Goal: Task Accomplishment & Management: Complete application form

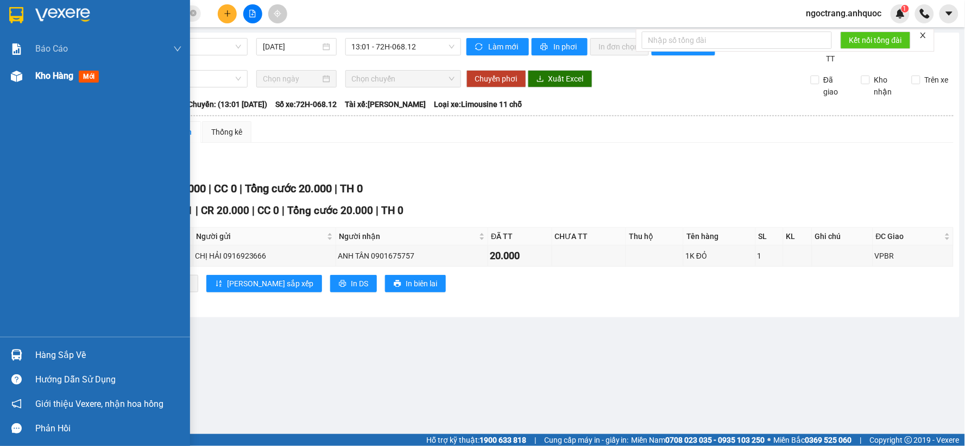
click at [27, 78] on div "Kho hàng mới" at bounding box center [95, 75] width 190 height 27
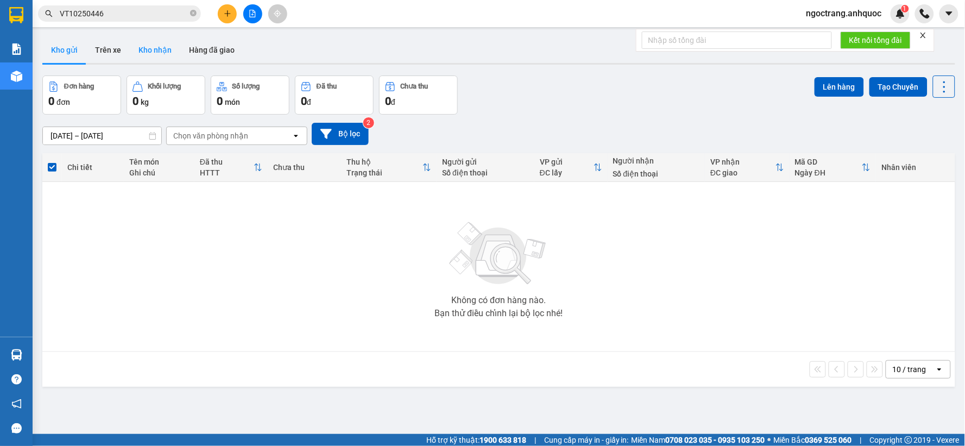
click at [136, 51] on button "Kho nhận" at bounding box center [155, 50] width 51 height 26
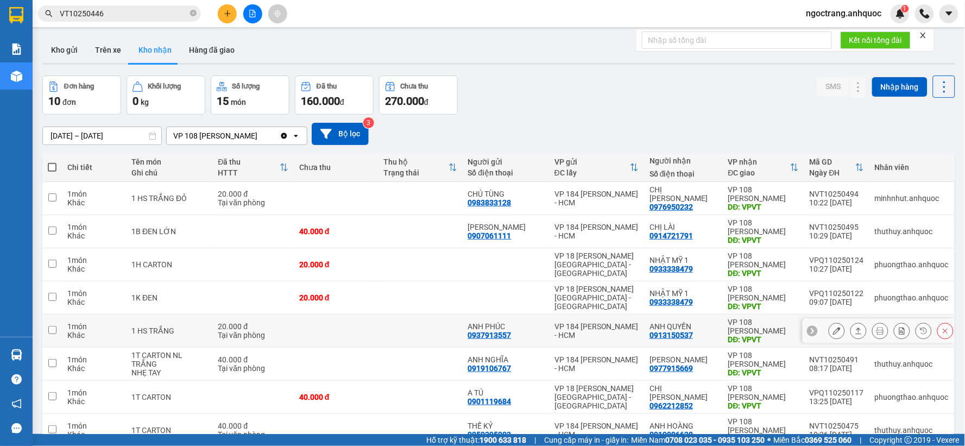
scroll to position [121, 0]
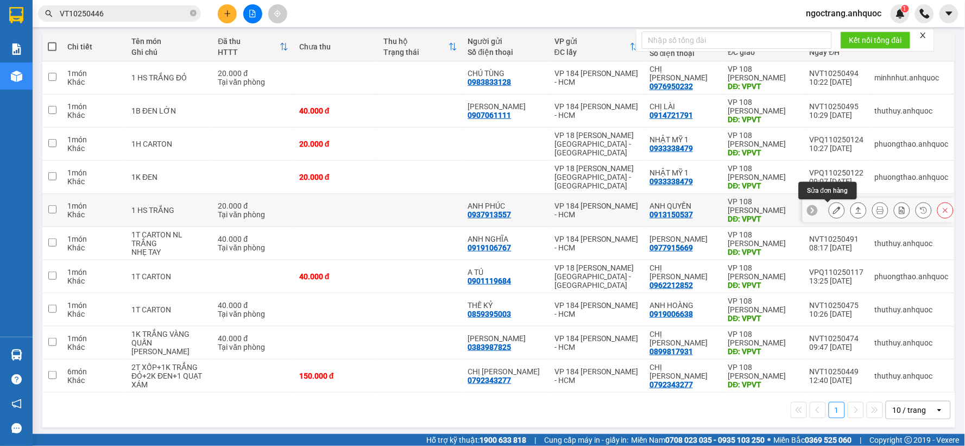
click at [833, 211] on icon at bounding box center [837, 210] width 8 height 8
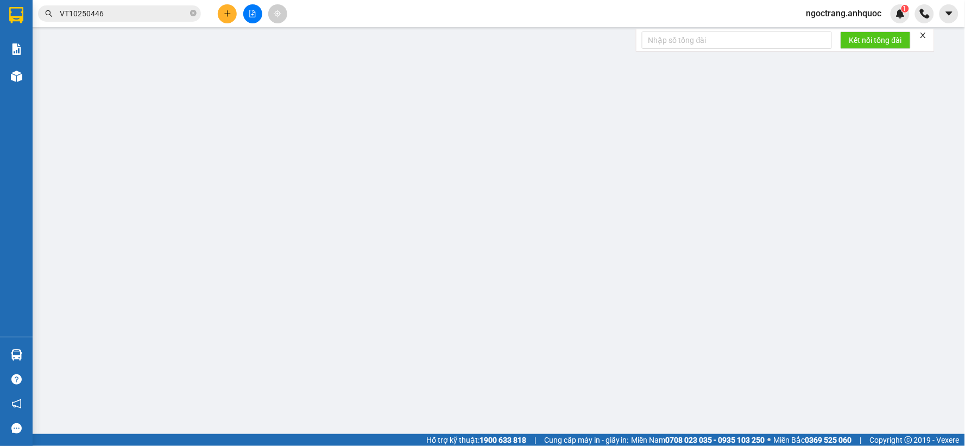
type input "0937913557"
type input "ANH PHÚC"
type input "0913150537"
type input "ANH QUYỀN"
type input "VPVT"
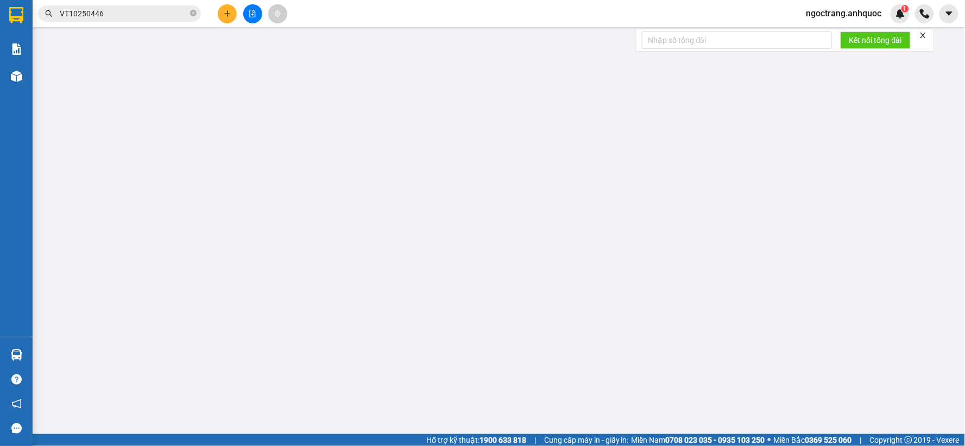
type input "TM 12/10 THỦY"
type input "20.000"
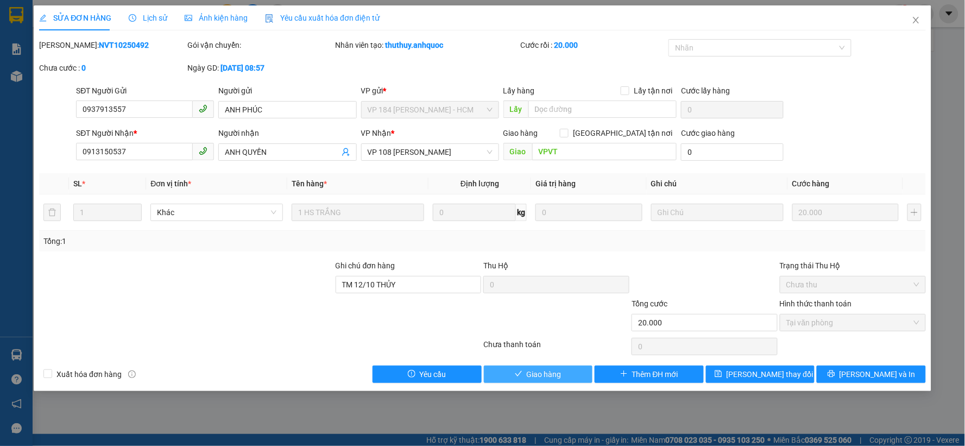
click at [549, 373] on span "Giao hàng" at bounding box center [544, 374] width 35 height 12
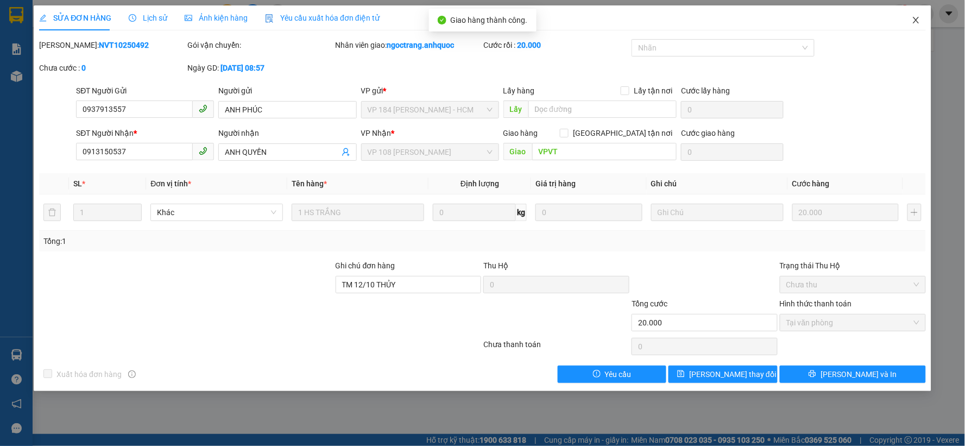
click at [915, 18] on icon "close" at bounding box center [916, 20] width 9 height 9
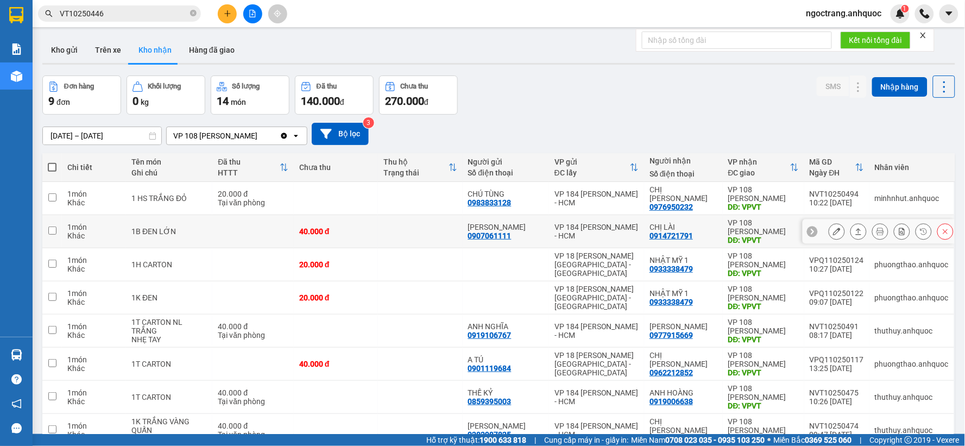
click at [833, 231] on button at bounding box center [836, 231] width 15 height 19
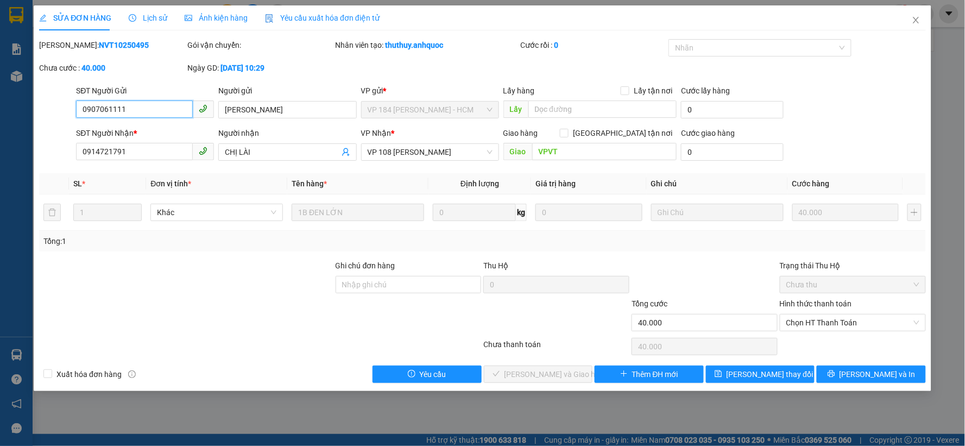
type input "0907061111"
type input "HOÀNG ANH"
type input "0914721791"
type input "CHỊ LÀI"
type input "VPVT"
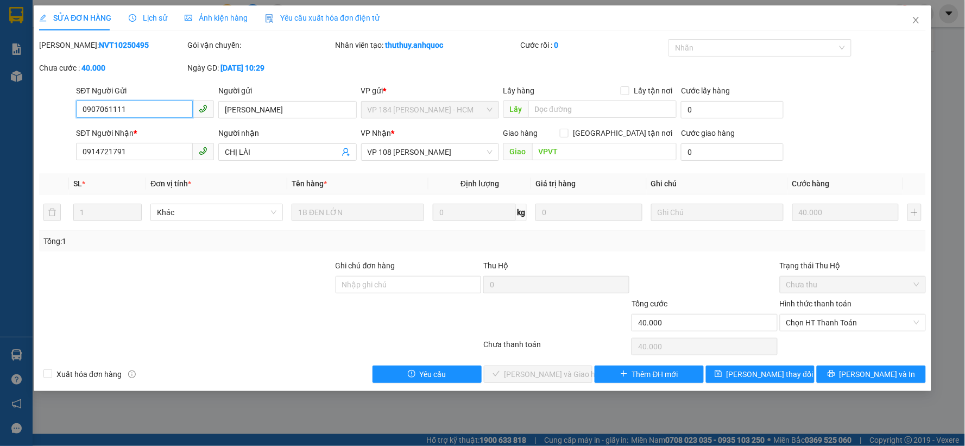
type input "40.000"
click at [818, 324] on span "Chọn HT Thanh Toán" at bounding box center [852, 322] width 133 height 16
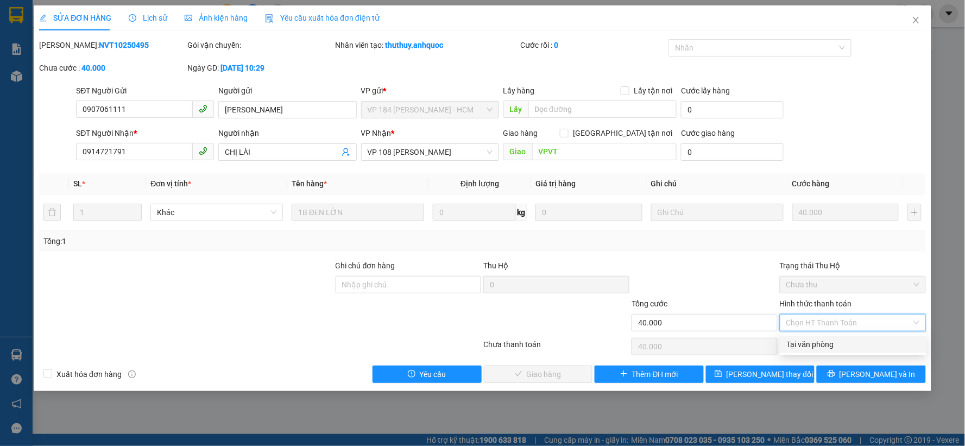
click at [808, 340] on div "Tại văn phòng" at bounding box center [853, 344] width 133 height 12
type input "0"
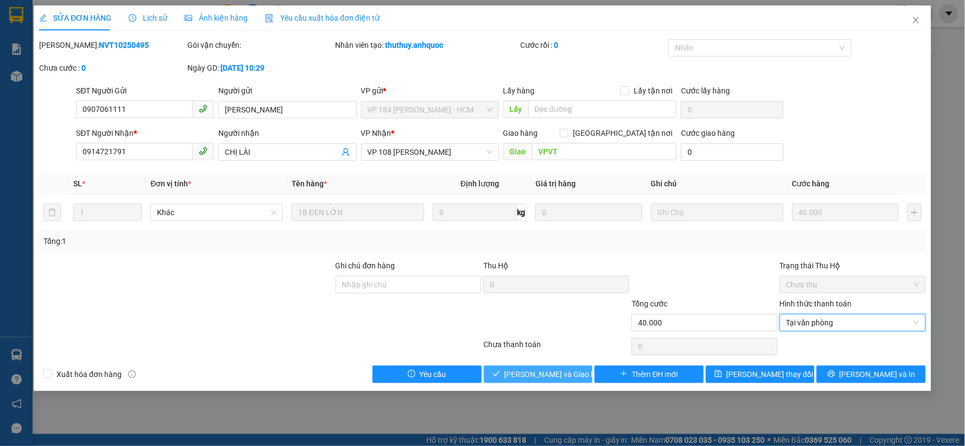
click at [546, 371] on span "Lưu và Giao hàng" at bounding box center [557, 374] width 104 height 12
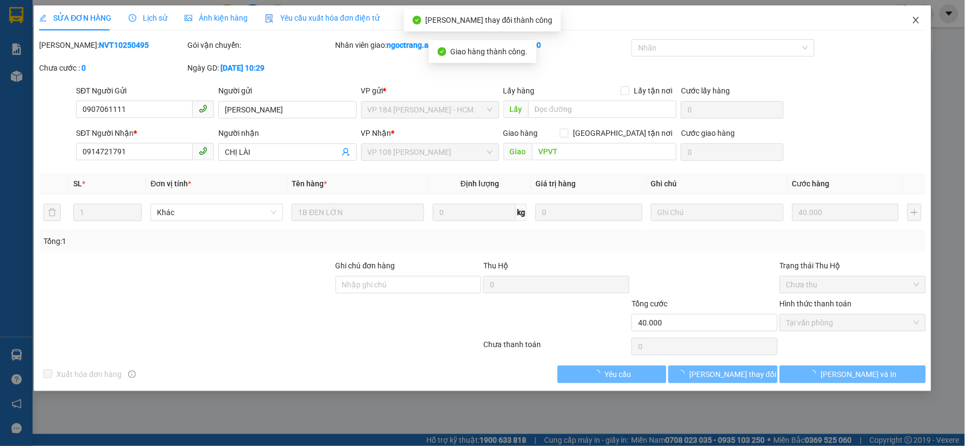
click at [916, 20] on icon "close" at bounding box center [916, 20] width 6 height 7
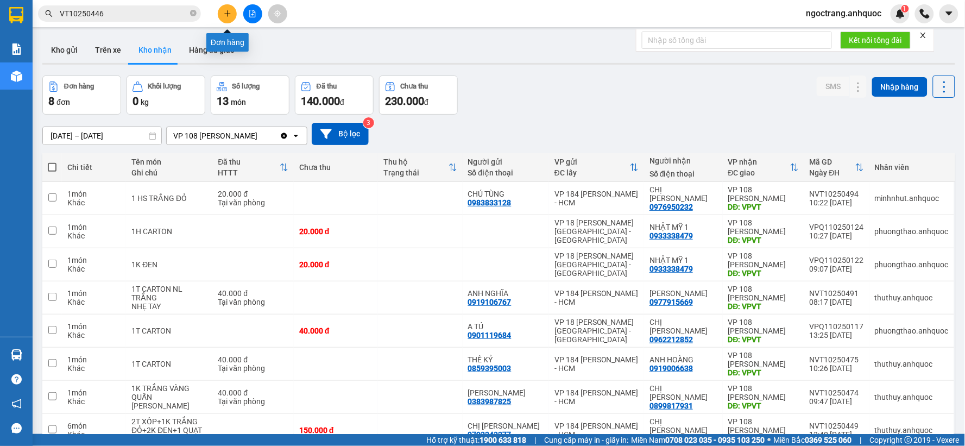
click at [224, 15] on icon "plus" at bounding box center [228, 14] width 8 height 8
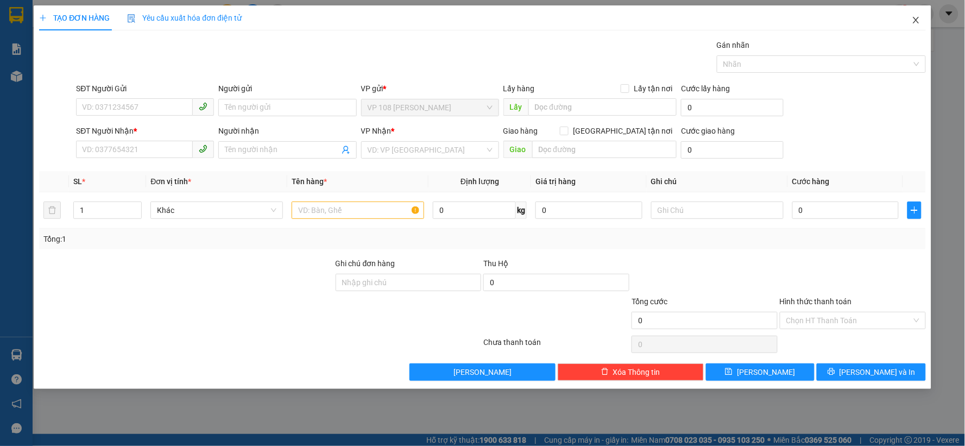
click at [922, 18] on span "Close" at bounding box center [916, 20] width 30 height 30
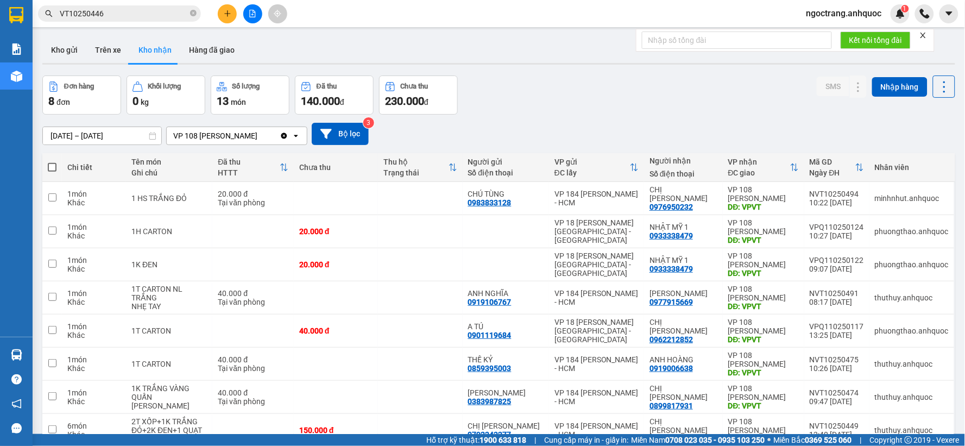
click at [232, 15] on button at bounding box center [227, 13] width 19 height 19
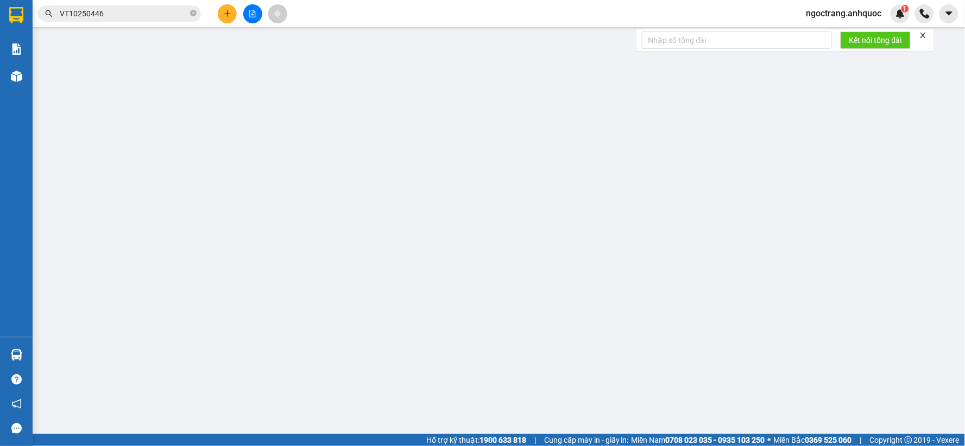
click at [231, 15] on span "Yêu cầu xuất hóa đơn điện tử" at bounding box center [184, 18] width 115 height 9
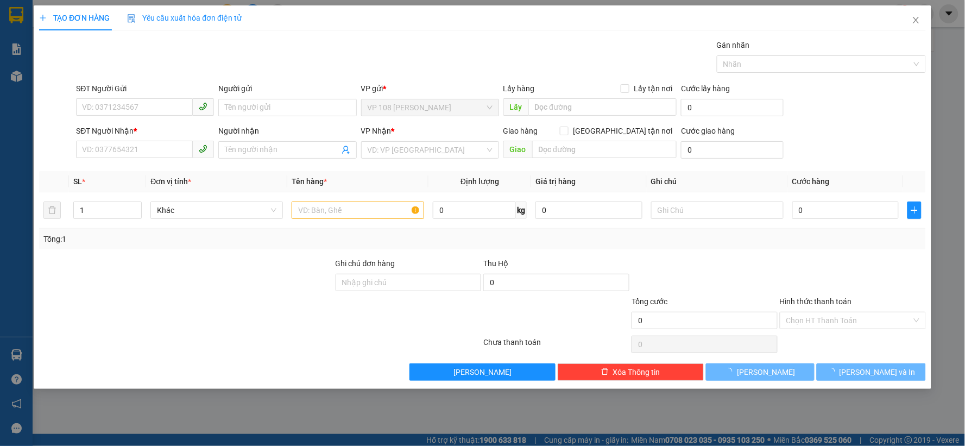
click at [514, 243] on button "Tạo đơn hàng" at bounding box center [546, 251] width 64 height 17
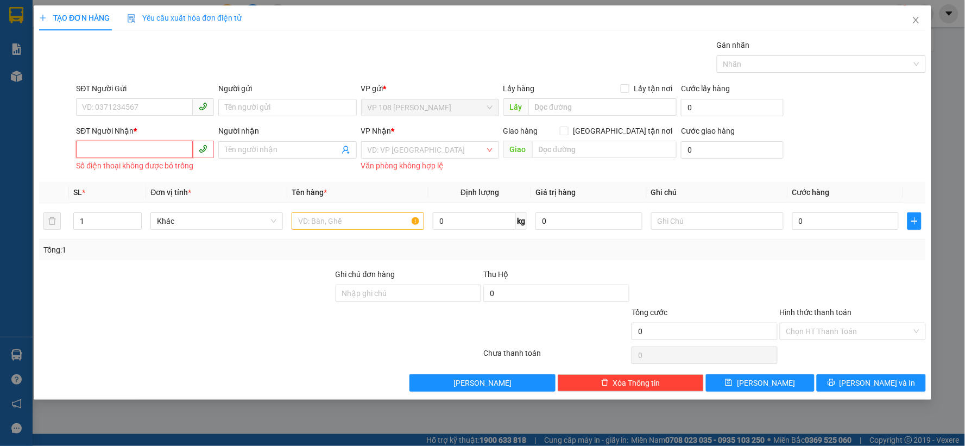
click at [154, 151] on input "SĐT Người Nhận *" at bounding box center [134, 149] width 117 height 17
click at [165, 110] on input "SĐT Người Gửi" at bounding box center [134, 106] width 117 height 17
click at [154, 151] on input "SĐT Người Nhận *" at bounding box center [134, 149] width 117 height 17
click at [916, 22] on icon "close" at bounding box center [916, 20] width 9 height 9
click at [916, 20] on div at bounding box center [924, 13] width 19 height 19
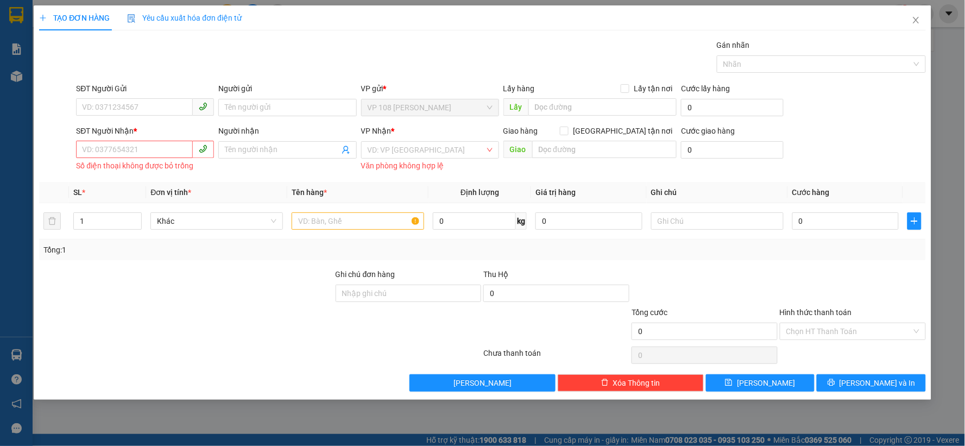
click at [911, 19] on div "ngoctrang.anhquoc 1" at bounding box center [881, 13] width 167 height 19
click at [916, 19] on div at bounding box center [924, 13] width 19 height 19
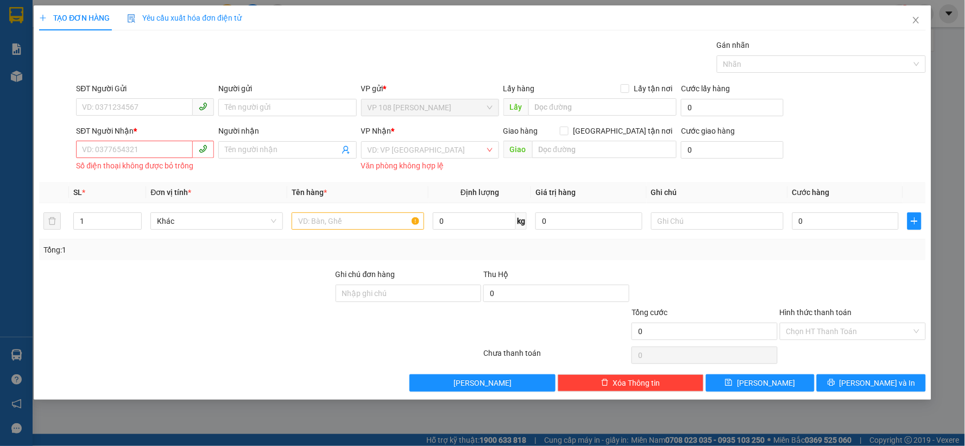
click at [916, 19] on div at bounding box center [924, 13] width 19 height 19
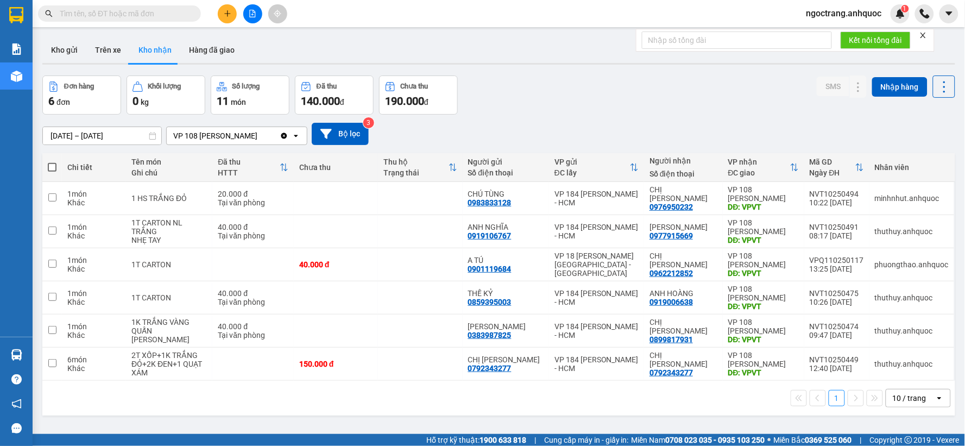
click at [236, 16] on button at bounding box center [227, 13] width 19 height 19
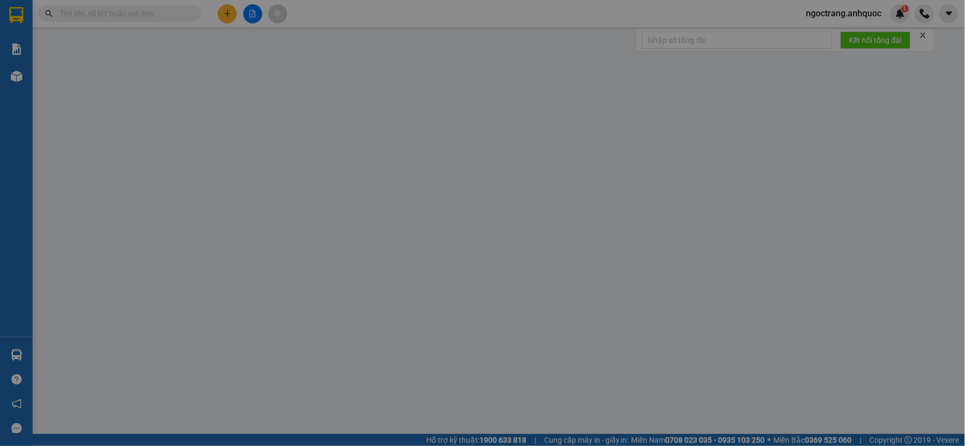
click at [231, 14] on div "TẠO ĐƠN HÀNG Yêu cầu xuất hóa đơn điện tử Transit Pickup Surcharge Ids Transit …" at bounding box center [482, 223] width 965 height 446
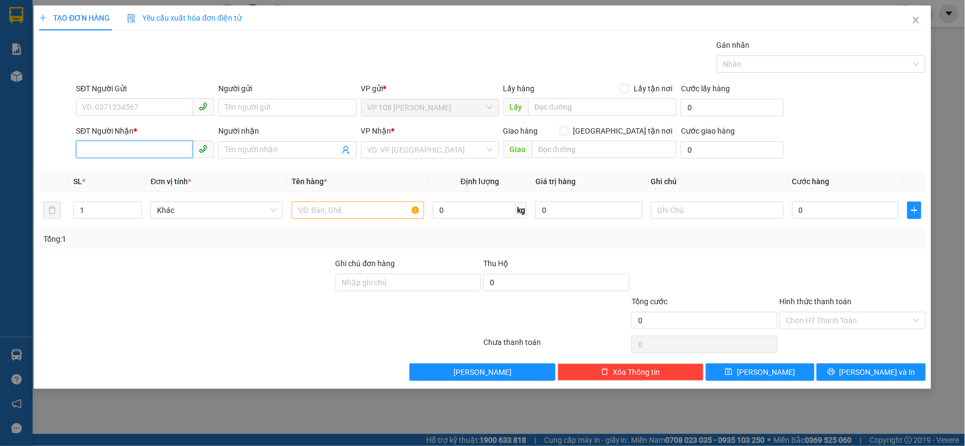
click at [171, 147] on input "SĐT Người Nhận *" at bounding box center [134, 149] width 117 height 17
type input "0944842959"
click at [260, 144] on input "Người nhận" at bounding box center [282, 150] width 114 height 12
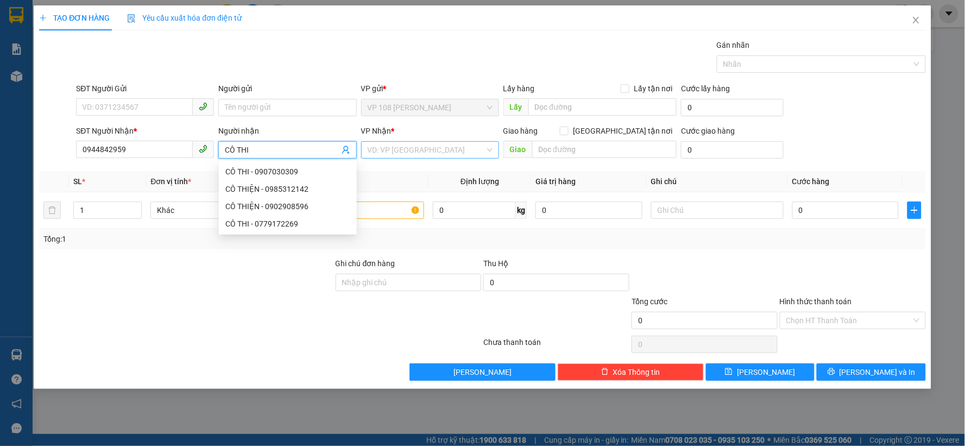
type input "CÔ THI"
click at [406, 149] on input "search" at bounding box center [426, 150] width 117 height 16
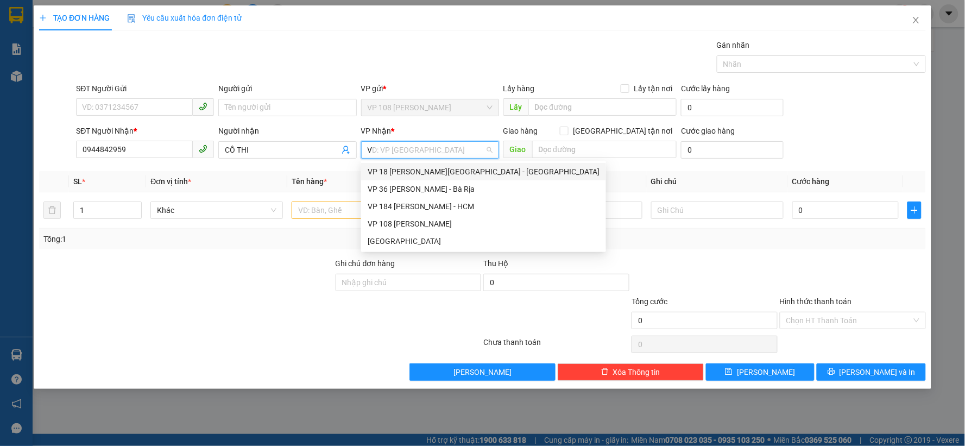
type input "VP"
drag, startPoint x: 421, startPoint y: 171, endPoint x: 540, endPoint y: 161, distance: 118.8
click at [429, 171] on div "VP 18 [PERSON_NAME][GEOGRAPHIC_DATA] - [GEOGRAPHIC_DATA]" at bounding box center [484, 172] width 232 height 12
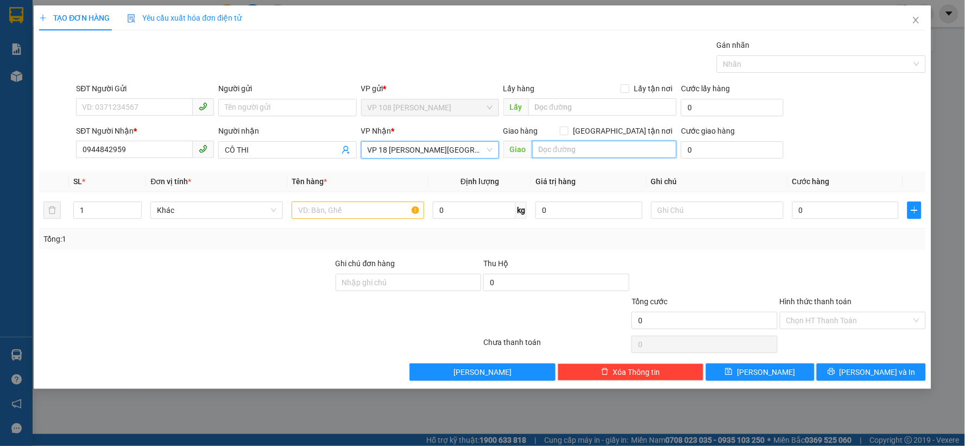
click at [557, 150] on input "text" at bounding box center [604, 149] width 145 height 17
type input "VPQ1"
click at [338, 210] on input "text" at bounding box center [358, 209] width 133 height 17
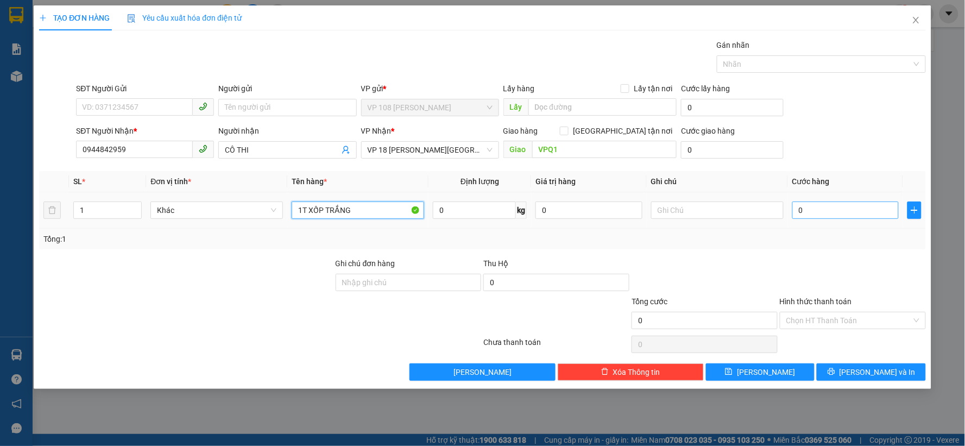
type input "1T XỐP TRẮNG"
click at [831, 213] on input "0" at bounding box center [845, 209] width 107 height 17
type input "4"
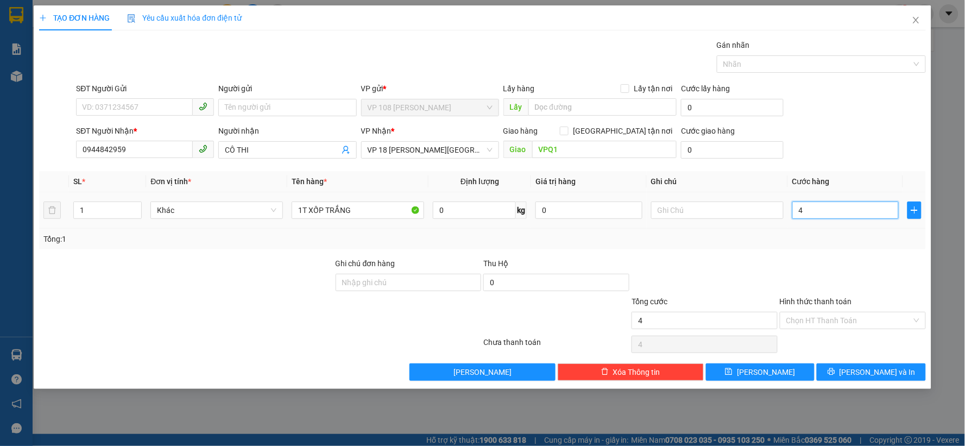
type input "40"
type input "400"
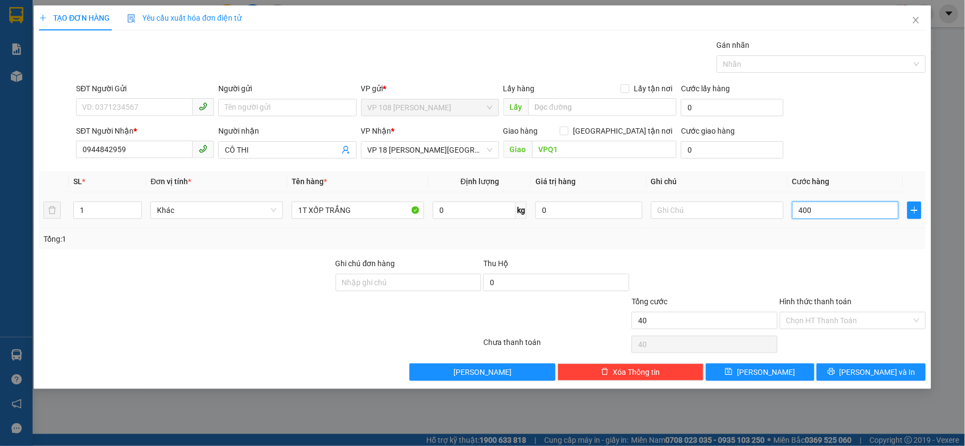
type input "400"
type input "4.000"
type input "40.000"
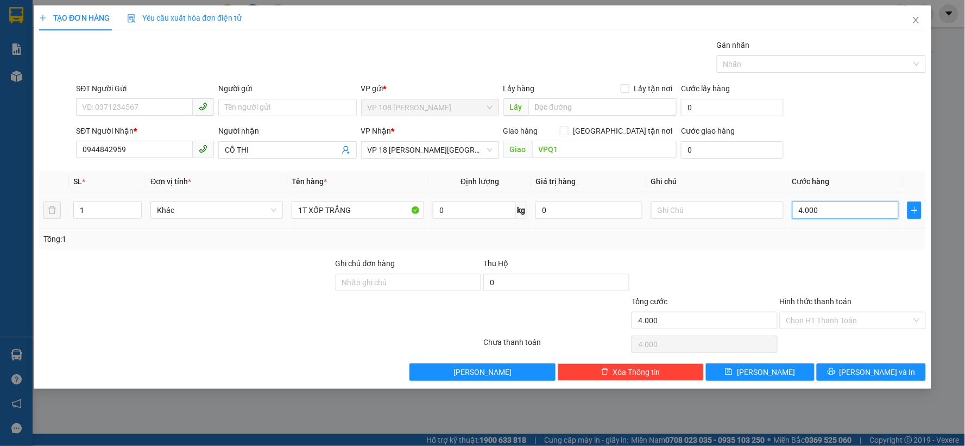
type input "40.000"
click at [849, 373] on button "[PERSON_NAME] và In" at bounding box center [871, 371] width 109 height 17
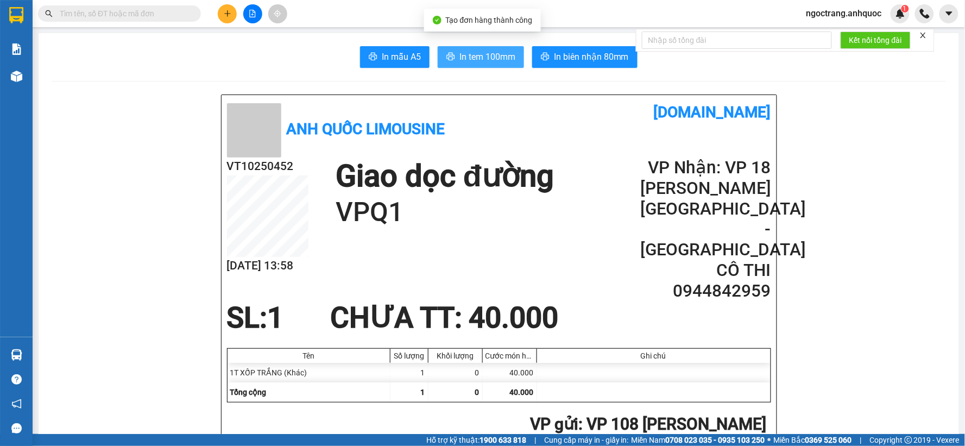
click at [490, 52] on span "In tem 100mm" at bounding box center [487, 57] width 56 height 14
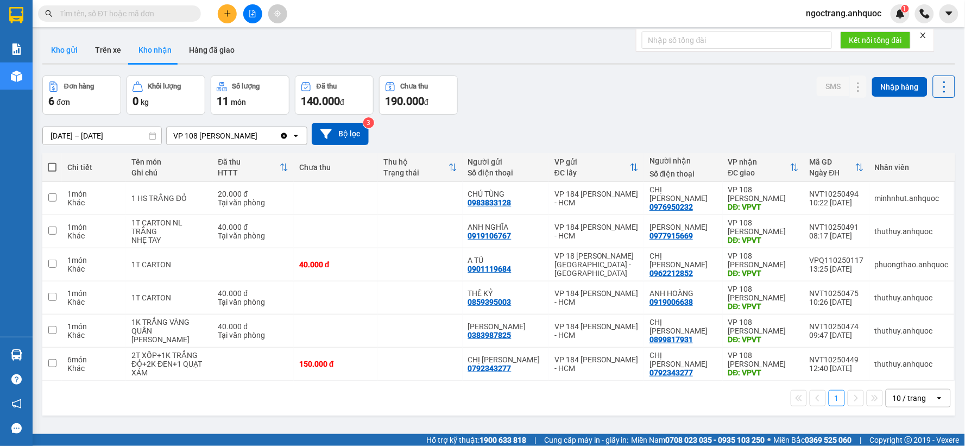
click at [60, 52] on button "Kho gửi" at bounding box center [64, 50] width 44 height 26
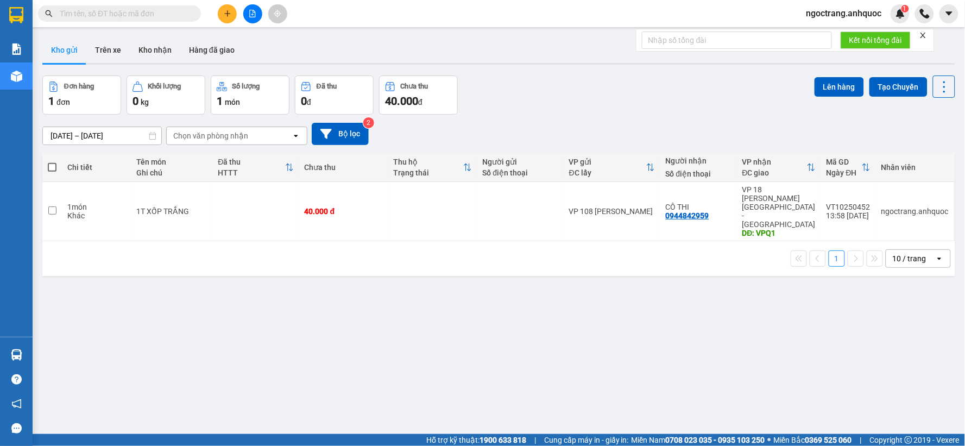
click at [925, 35] on icon "close" at bounding box center [923, 36] width 8 height 8
click at [947, 15] on icon "caret-down" at bounding box center [949, 14] width 10 height 10
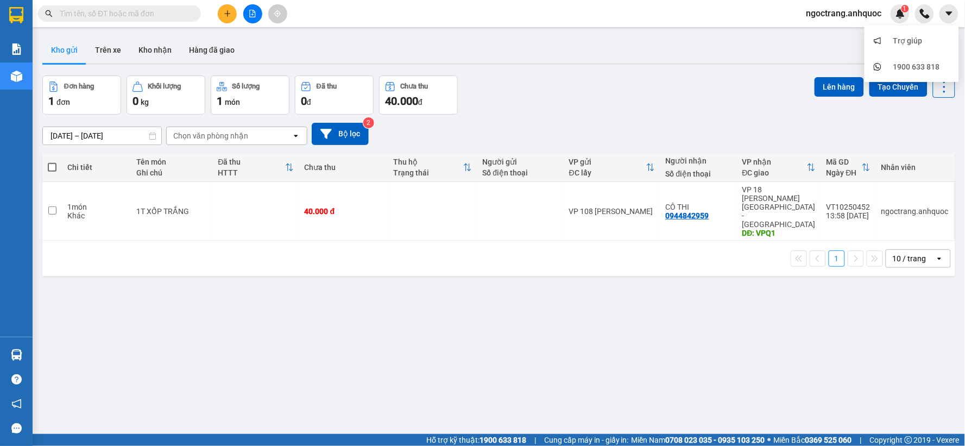
click at [849, 14] on span "ngoctrang.anhquoc" at bounding box center [844, 14] width 93 height 14
click at [852, 31] on span "Đăng xuất" at bounding box center [849, 34] width 71 height 12
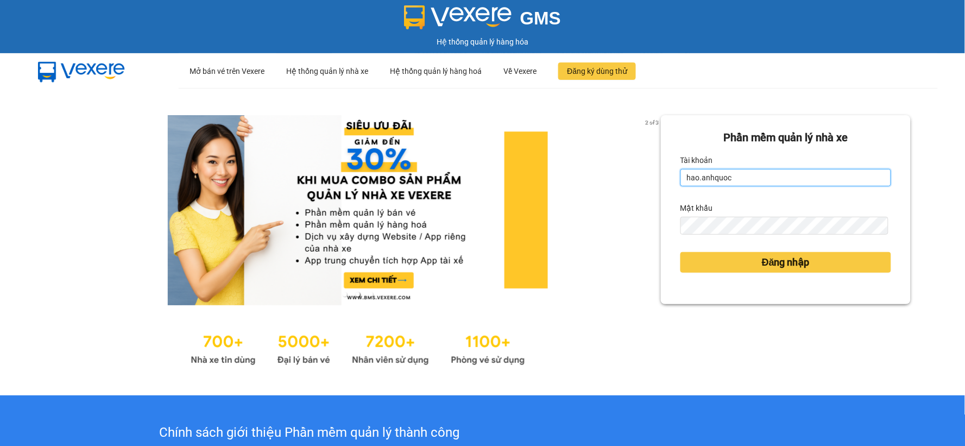
click at [748, 182] on input "hao.anhquoc" at bounding box center [786, 177] width 211 height 17
type input "tutrinh.anhquoc"
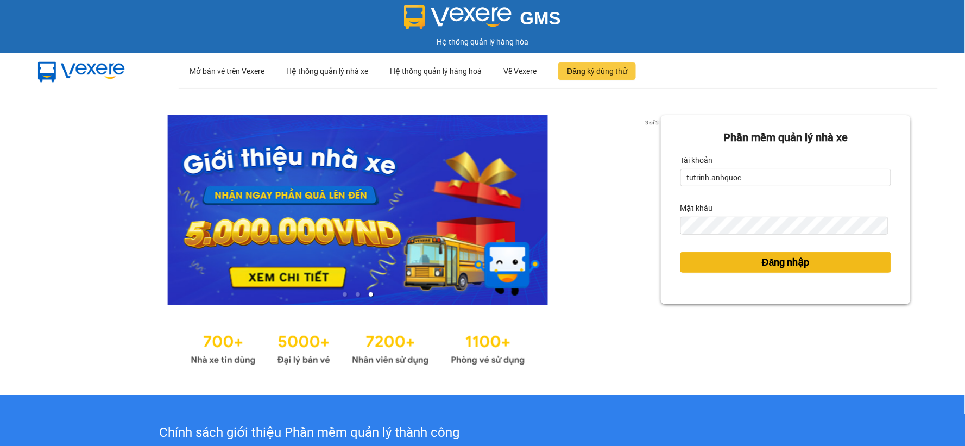
click at [734, 265] on button "Đăng nhập" at bounding box center [786, 262] width 211 height 21
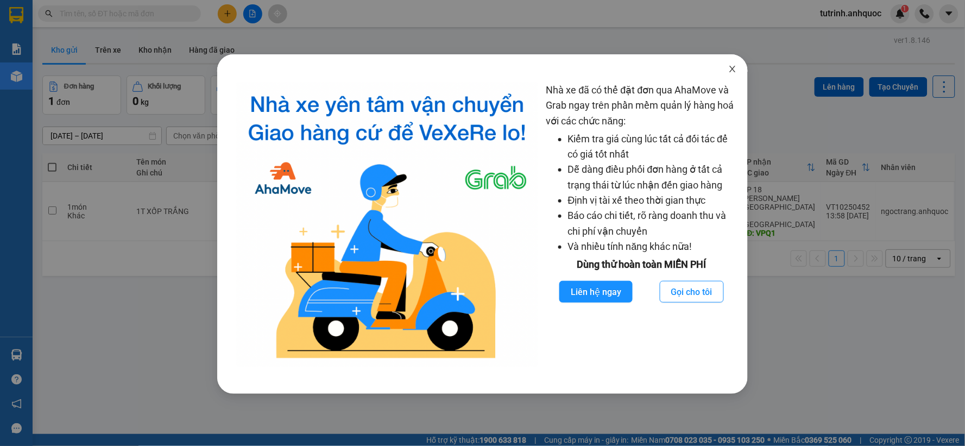
click at [730, 66] on icon "close" at bounding box center [732, 69] width 9 height 9
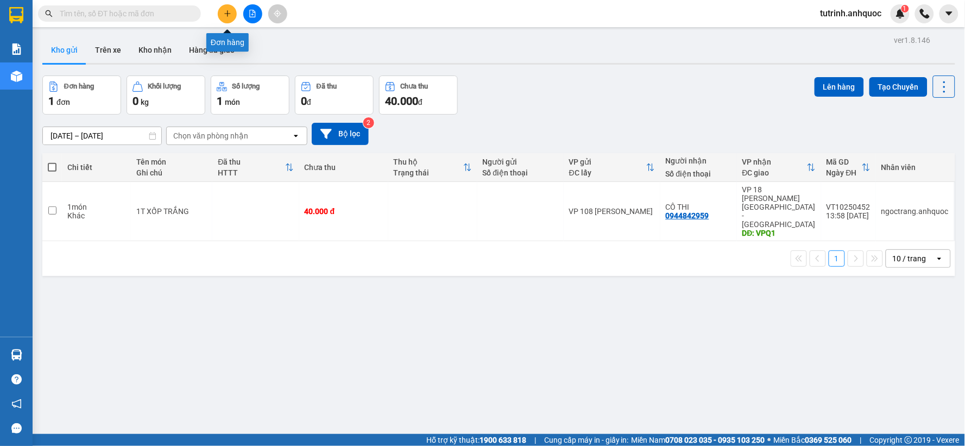
click at [222, 9] on button at bounding box center [227, 13] width 19 height 19
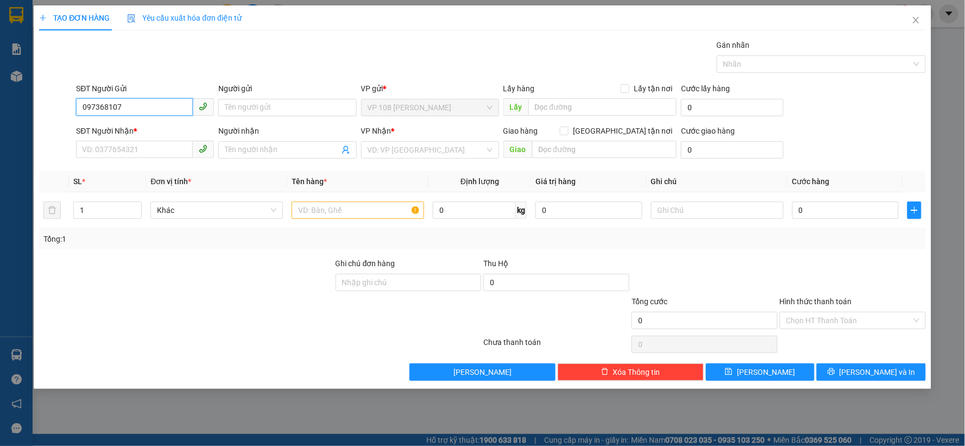
type input "0973681073"
click at [163, 123] on div "0973681073 - CHỊ HẬU" at bounding box center [145, 129] width 125 height 12
type input "CHỊ HẬU"
type input "0918908787"
type input "CÒI XƯƠNG"
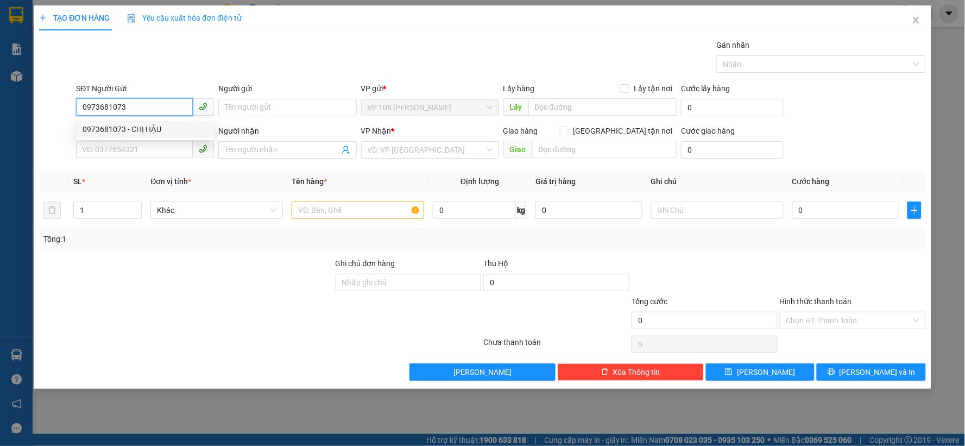
type input "VPQ1"
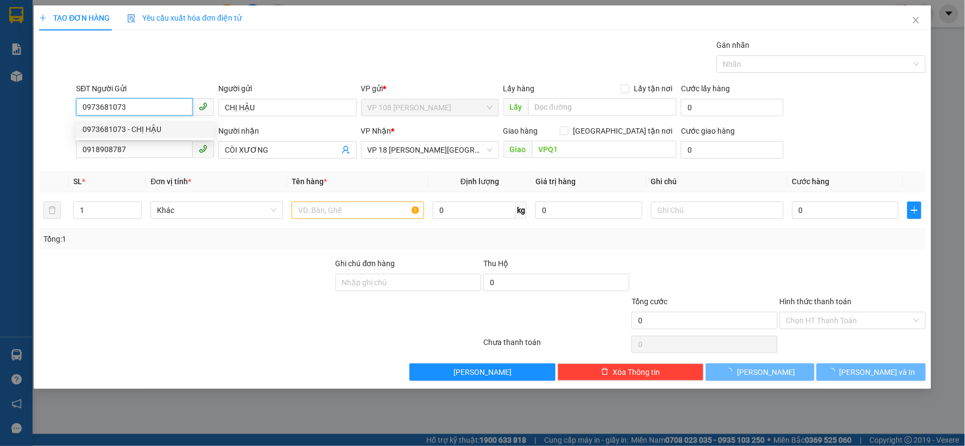
type input "40.000"
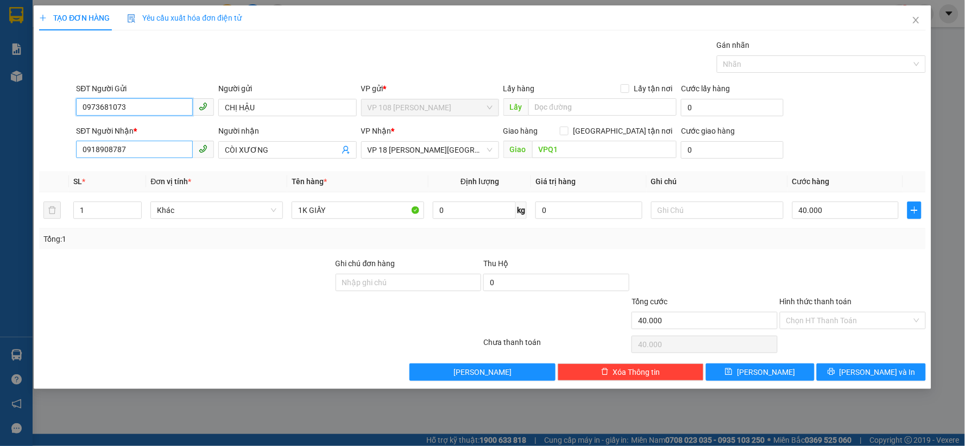
type input "0973681073"
click at [175, 145] on input "0918908787" at bounding box center [134, 149] width 117 height 17
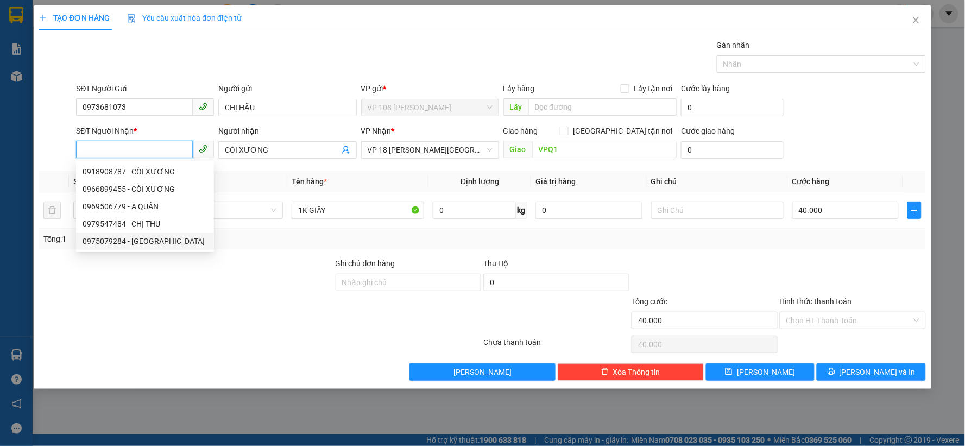
drag, startPoint x: 161, startPoint y: 210, endPoint x: 161, endPoint y: 235, distance: 25.0
click at [161, 235] on div "0918908787 - CÒI XƯƠNG 0966899455 - CÒI XƯƠNG 0969506779 - A QUÂN 0979547484 - …" at bounding box center [145, 206] width 138 height 87
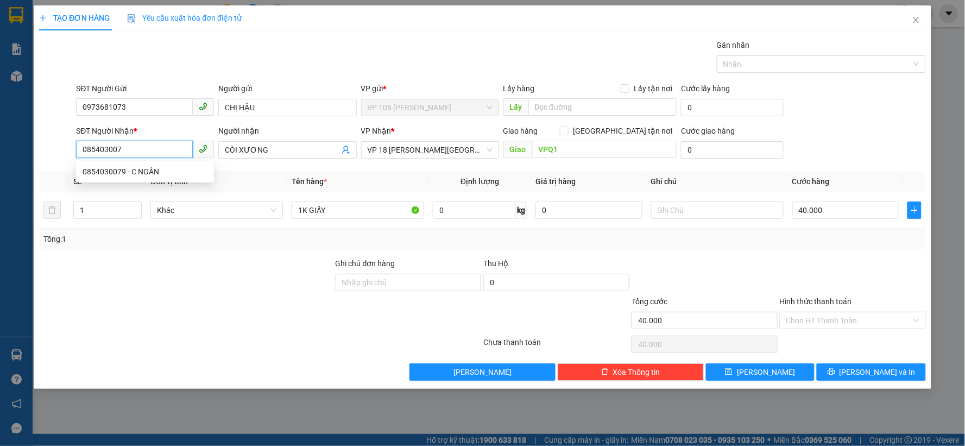
type input "0854030079"
click at [153, 172] on div "0854030079 - C NGÂN" at bounding box center [145, 172] width 125 height 12
type input "C NGÂN"
type input "VPBR"
type input "TTTM VP"
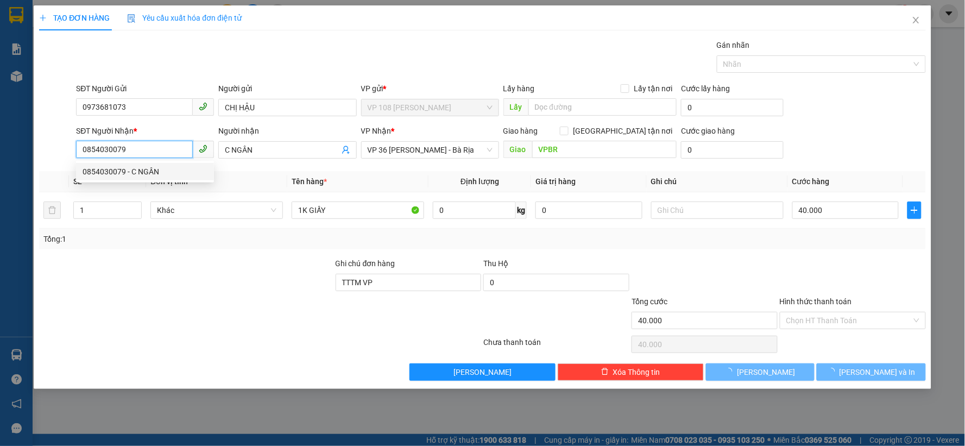
type input "30.000"
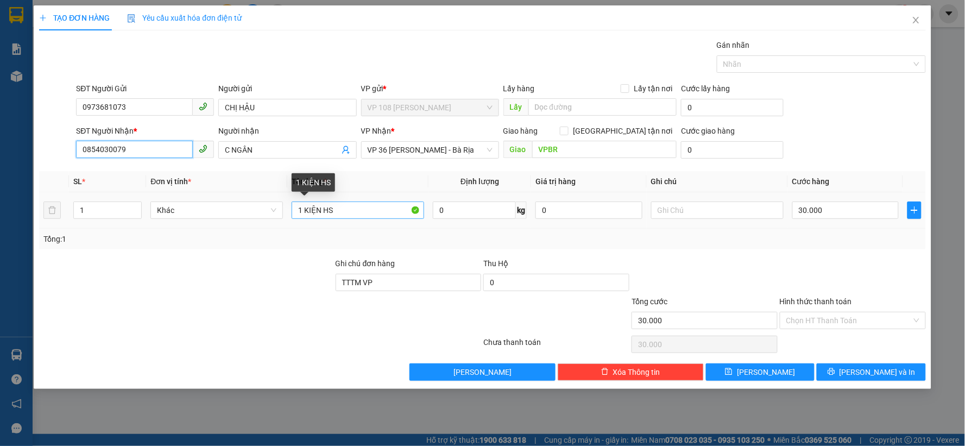
type input "0854030079"
click at [351, 210] on input "1 KIỆN HS" at bounding box center [358, 209] width 133 height 17
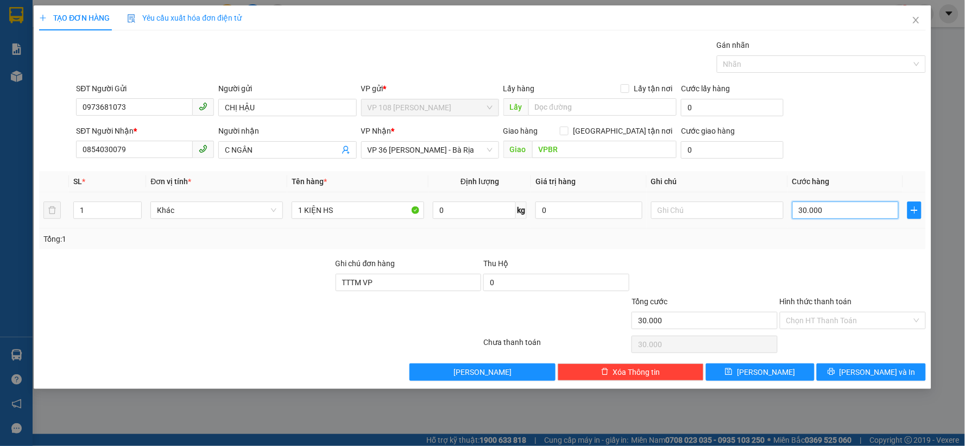
click at [809, 213] on input "30.000" at bounding box center [845, 209] width 107 height 17
type input "2"
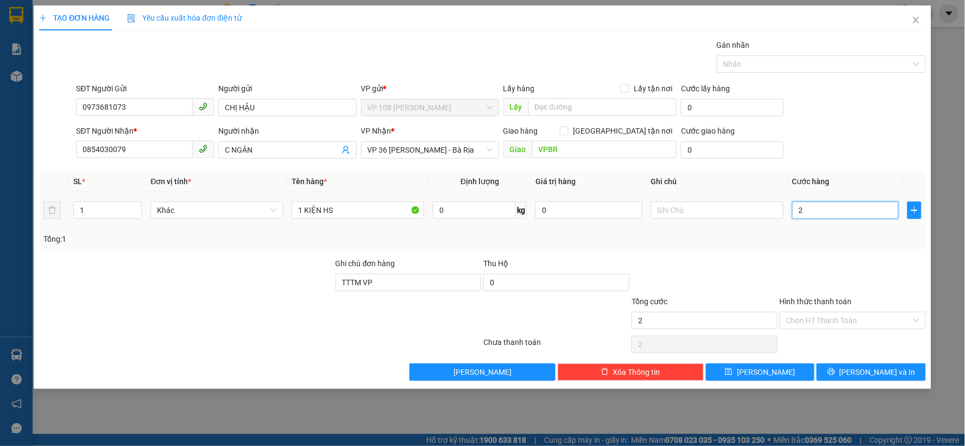
type input "20"
type input "200"
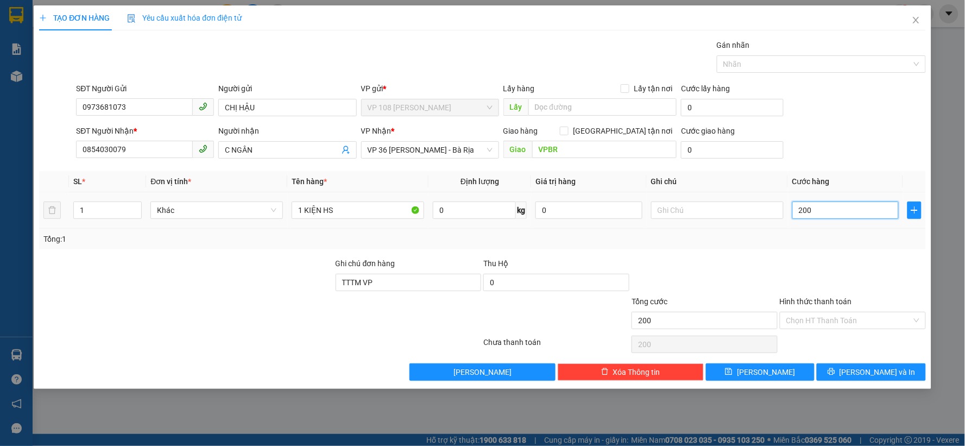
type input "2.000"
type input "20.000"
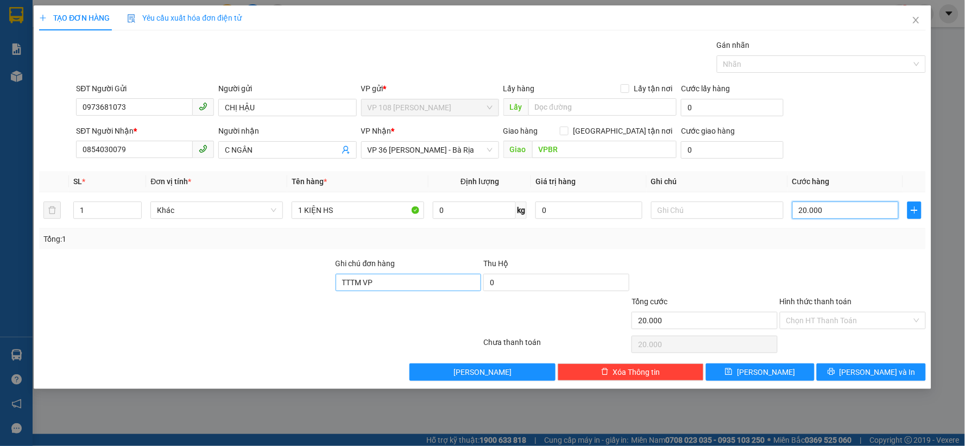
type input "20.000"
click at [393, 281] on input "TTTM VP" at bounding box center [409, 282] width 146 height 17
click at [878, 371] on span "[PERSON_NAME] và In" at bounding box center [878, 372] width 76 height 12
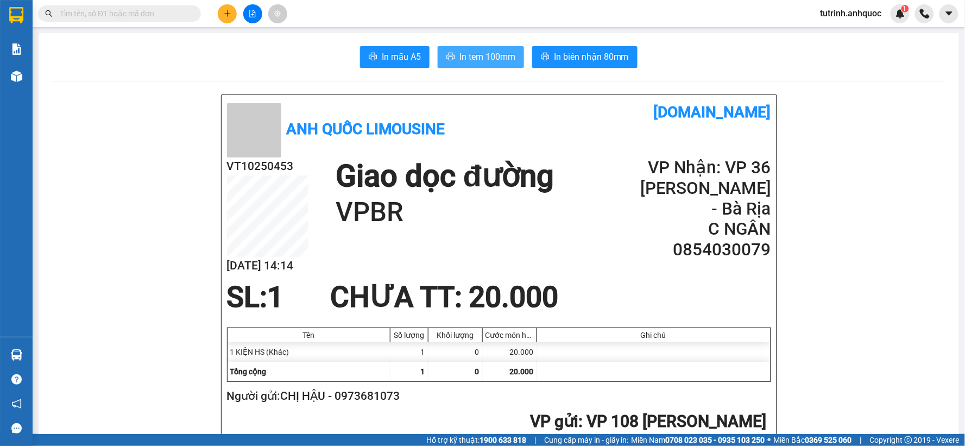
click at [461, 62] on span "In tem 100mm" at bounding box center [487, 57] width 56 height 14
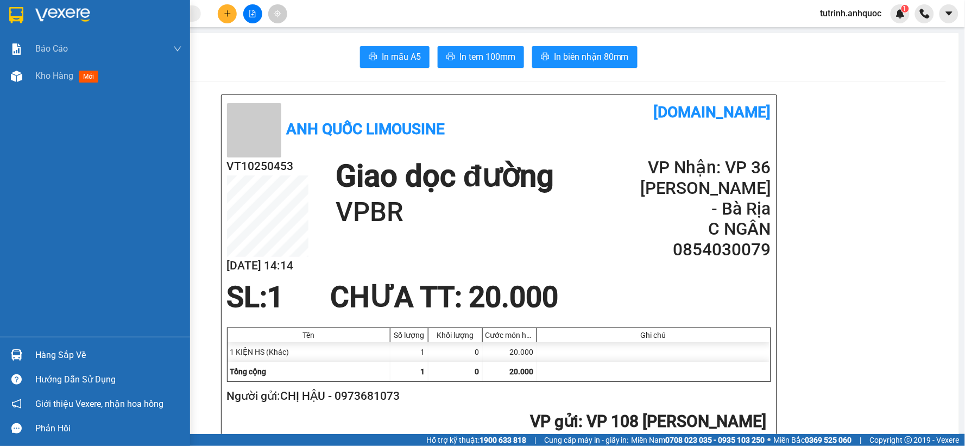
drag, startPoint x: 28, startPoint y: 20, endPoint x: 31, endPoint y: 4, distance: 16.1
click at [28, 17] on div at bounding box center [95, 17] width 190 height 35
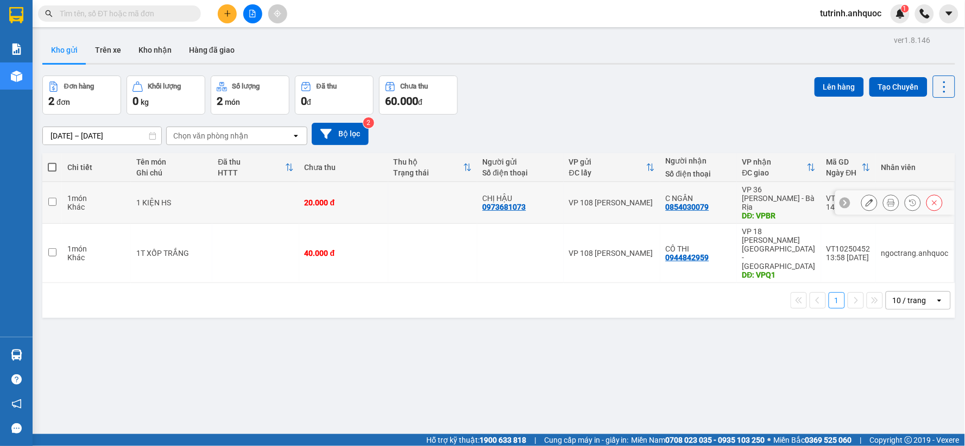
click at [48, 198] on input "checkbox" at bounding box center [52, 202] width 8 height 8
checkbox input "true"
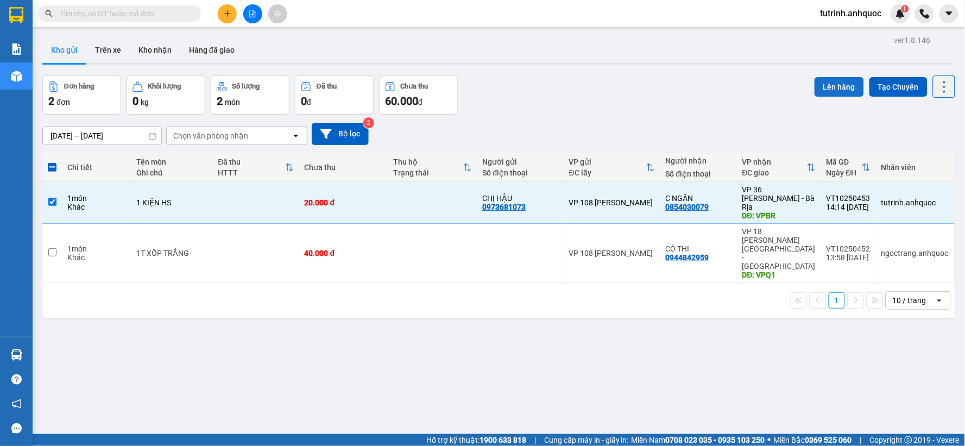
click at [827, 82] on button "Lên hàng" at bounding box center [839, 87] width 49 height 20
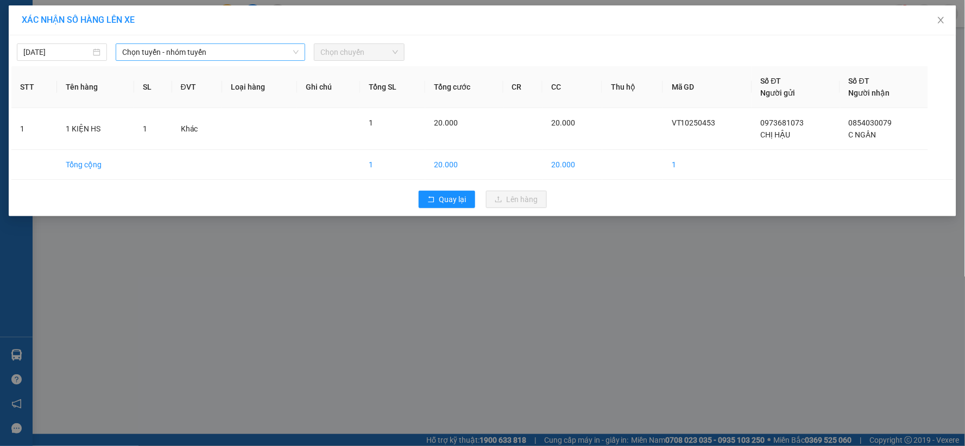
click at [194, 45] on span "Chọn tuyến - nhóm tuyến" at bounding box center [210, 52] width 177 height 16
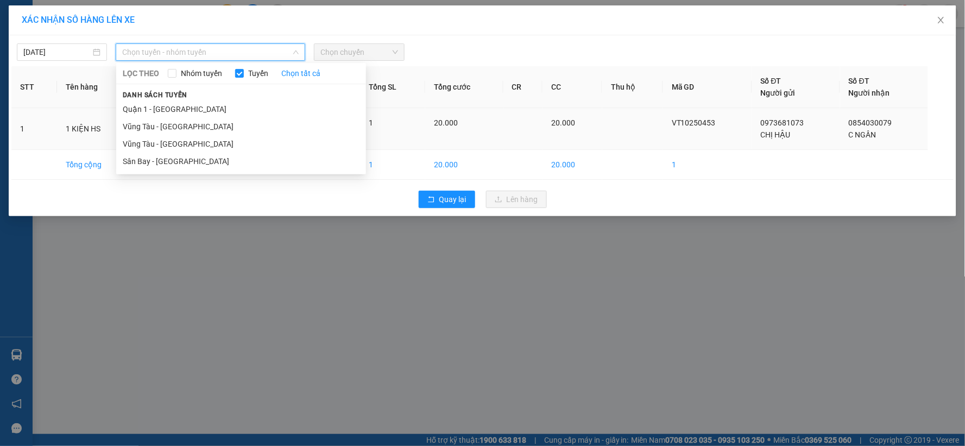
drag, startPoint x: 173, startPoint y: 144, endPoint x: 181, endPoint y: 138, distance: 9.8
click at [173, 144] on li "Vũng Tàu - [GEOGRAPHIC_DATA]" at bounding box center [241, 143] width 250 height 17
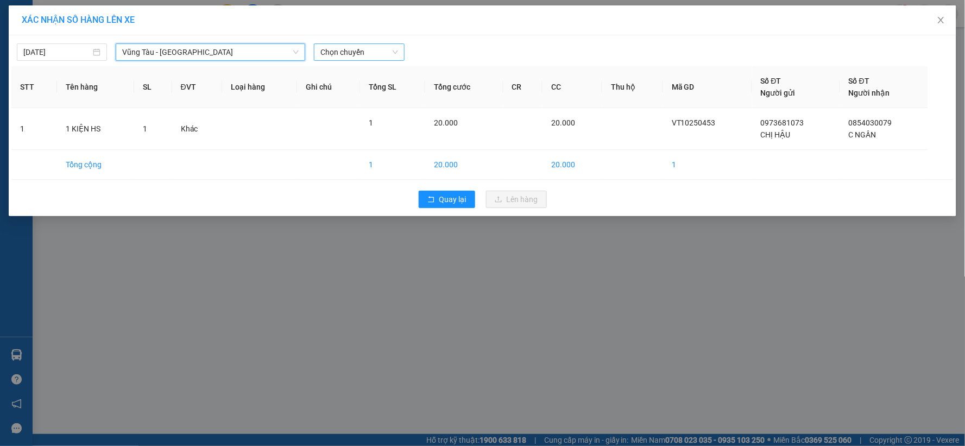
click at [386, 50] on span "Chọn chuyến" at bounding box center [358, 52] width 77 height 16
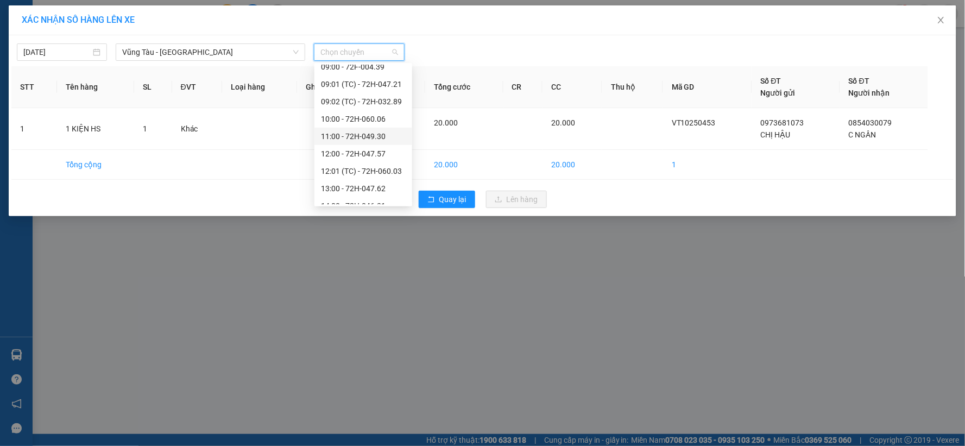
scroll to position [295, 0]
click at [350, 147] on div "16:00 - 72B-030.20" at bounding box center [363, 143] width 85 height 12
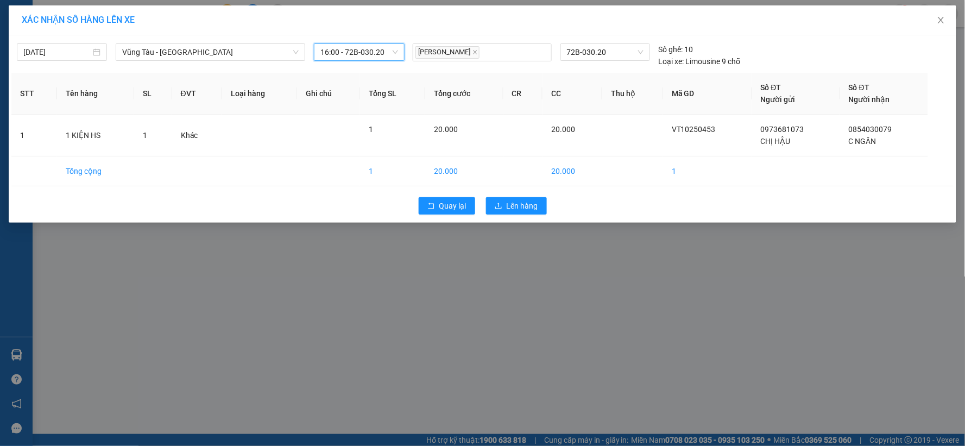
click at [366, 41] on div "13/10/2025 Vũng Tàu - Sân Bay LỌC THEO Nhóm tuyến Tuyến Chọn tất cả Danh sách t…" at bounding box center [482, 52] width 942 height 29
click at [361, 55] on span "16:00 - 72B-030.20" at bounding box center [358, 52] width 77 height 16
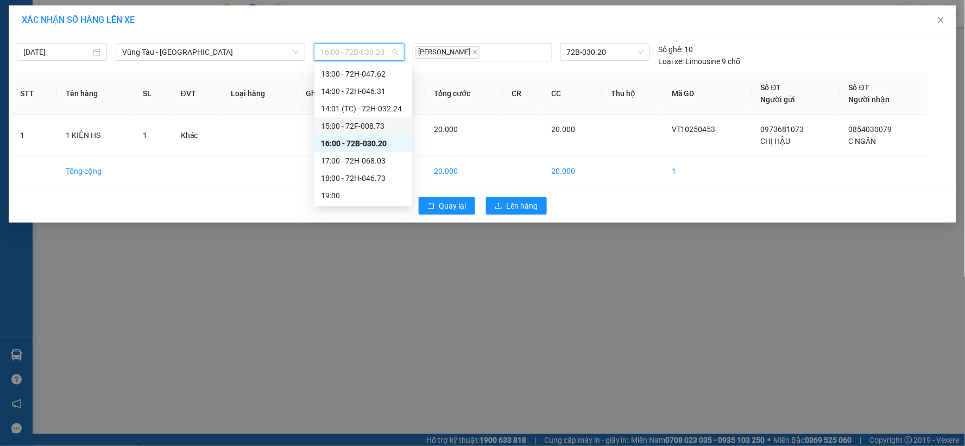
click at [359, 123] on div "15:00 - 72F-008.73" at bounding box center [363, 126] width 85 height 12
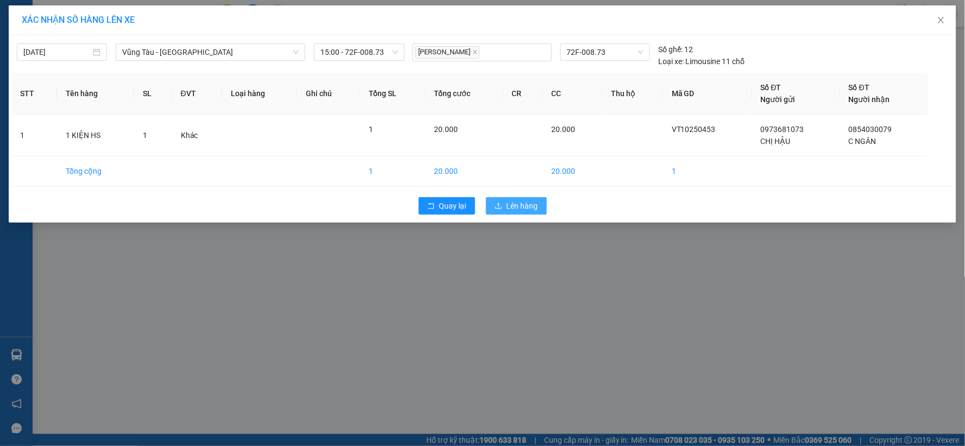
click at [522, 205] on span "Lên hàng" at bounding box center [523, 206] width 32 height 12
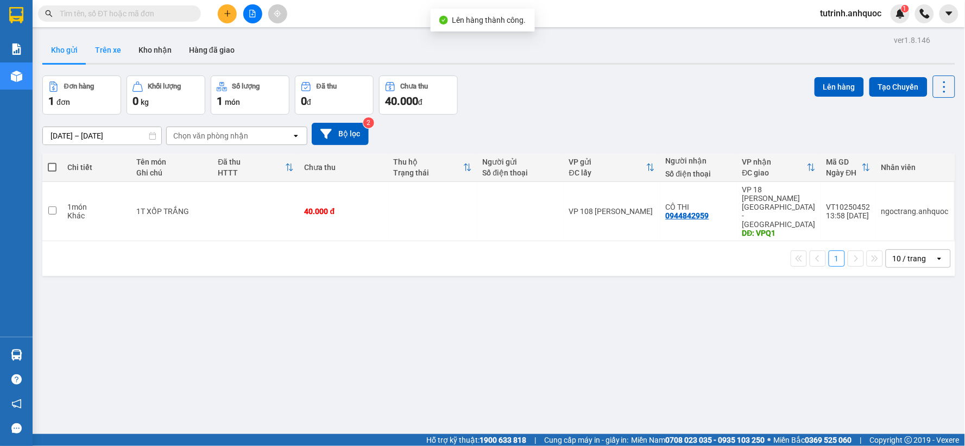
click at [98, 52] on button "Trên xe" at bounding box center [107, 50] width 43 height 26
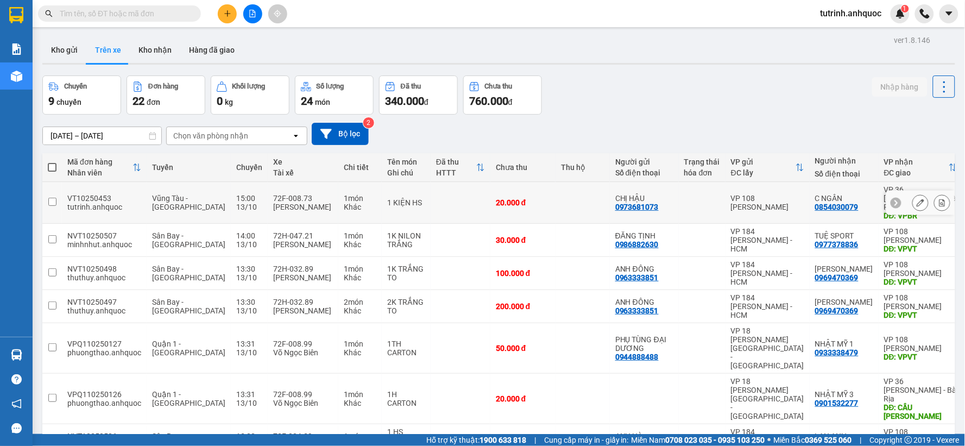
click at [938, 199] on icon at bounding box center [942, 203] width 8 height 8
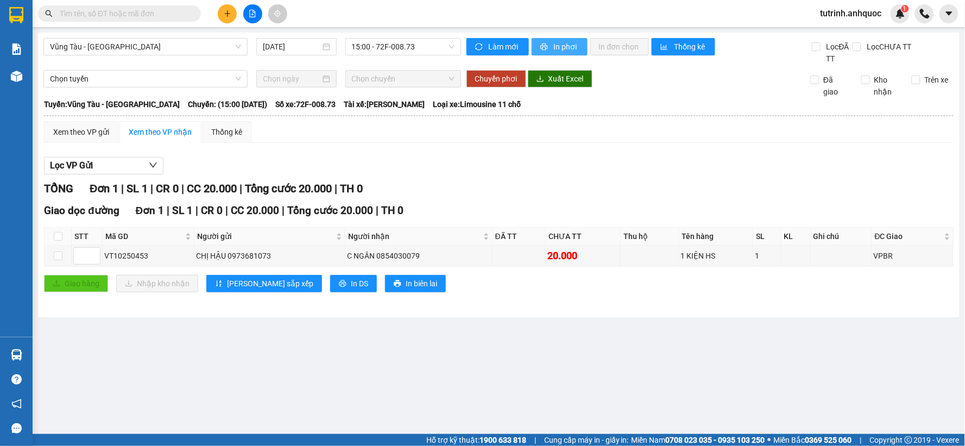
click at [556, 51] on span "In phơi" at bounding box center [566, 47] width 25 height 12
click at [564, 52] on span "In phơi" at bounding box center [566, 47] width 25 height 12
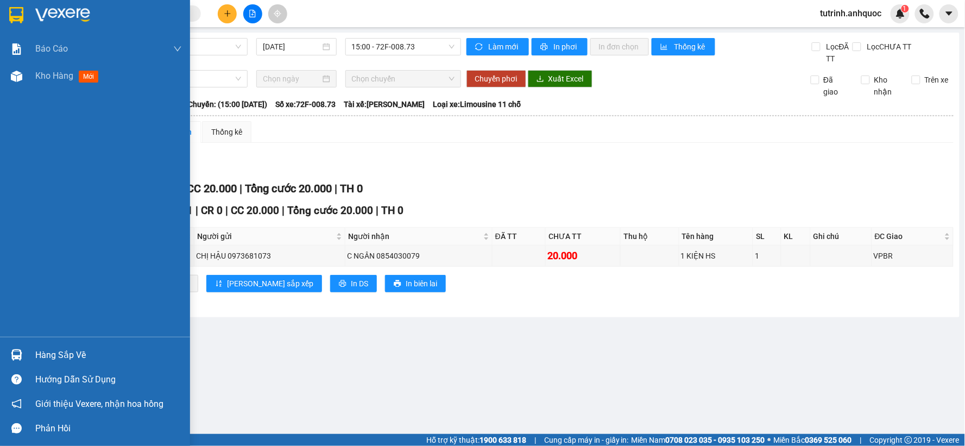
click at [1, 14] on div at bounding box center [95, 17] width 190 height 35
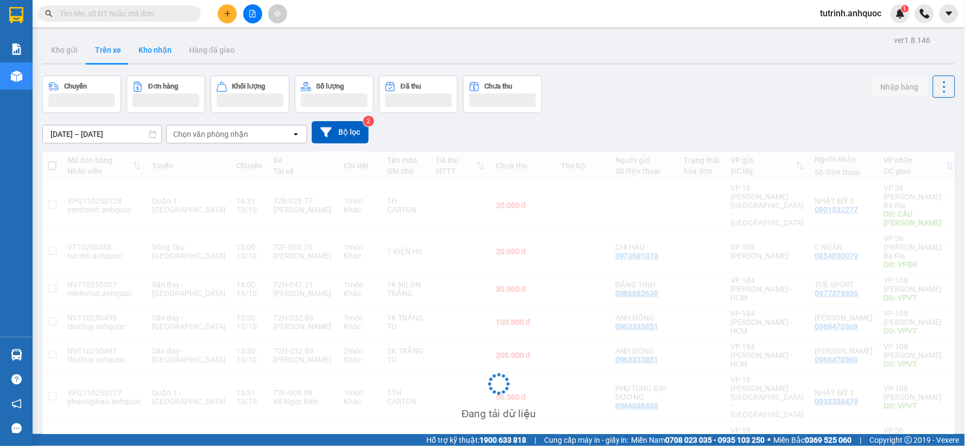
click at [150, 55] on button "Kho nhận" at bounding box center [155, 50] width 51 height 26
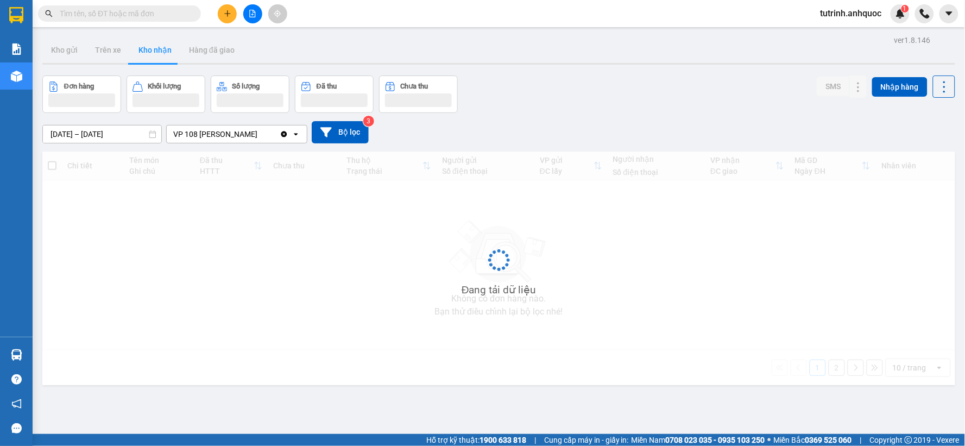
click at [155, 50] on button "Kho nhận" at bounding box center [155, 50] width 51 height 26
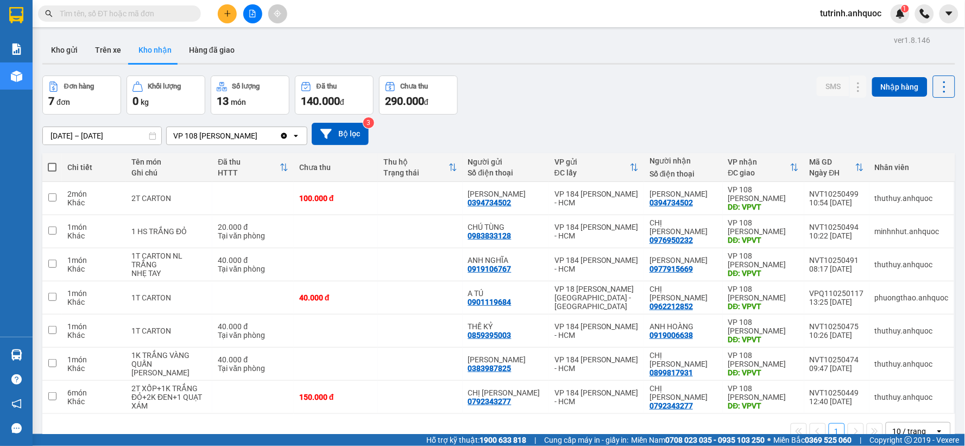
click at [130, 37] on button "Kho nhận" at bounding box center [155, 50] width 51 height 26
click at [112, 45] on button "Trên xe" at bounding box center [107, 50] width 43 height 26
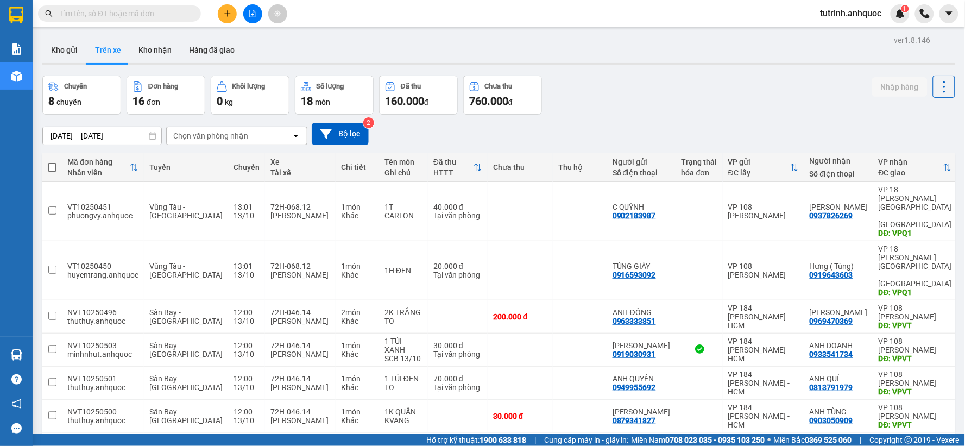
click at [813, 442] on button "1" at bounding box center [818, 450] width 16 height 16
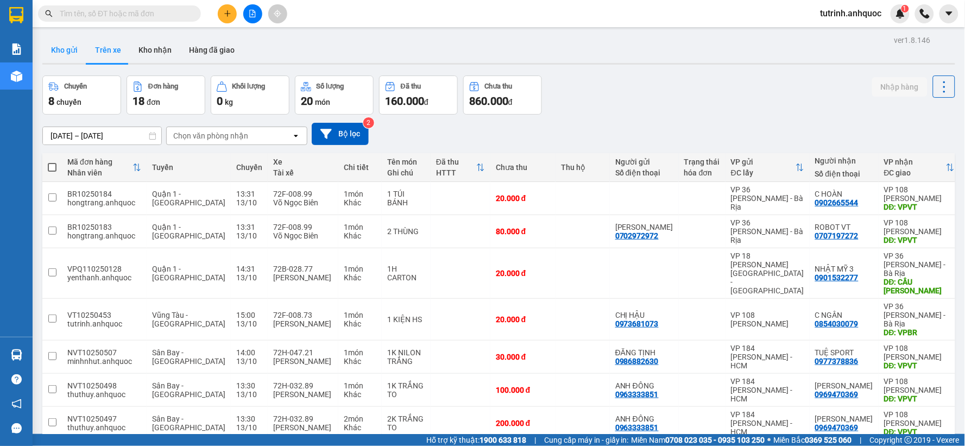
click at [44, 47] on button "Kho gửi" at bounding box center [64, 50] width 44 height 26
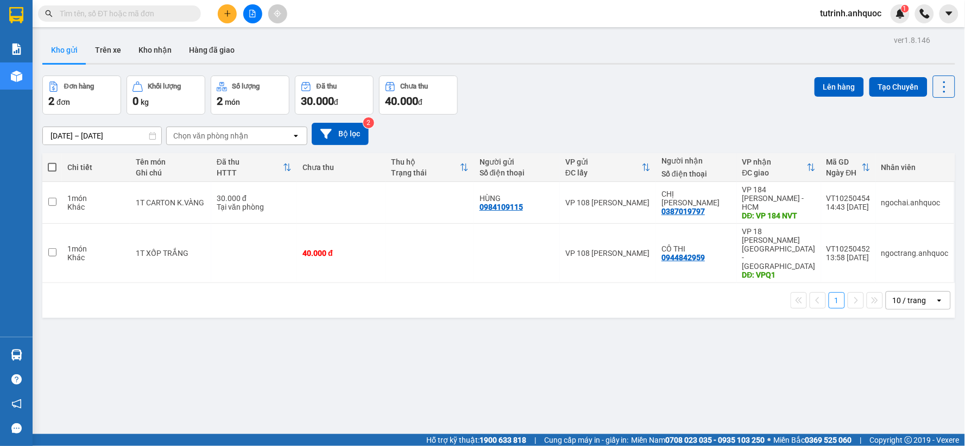
click at [225, 15] on icon "plus" at bounding box center [228, 14] width 8 height 8
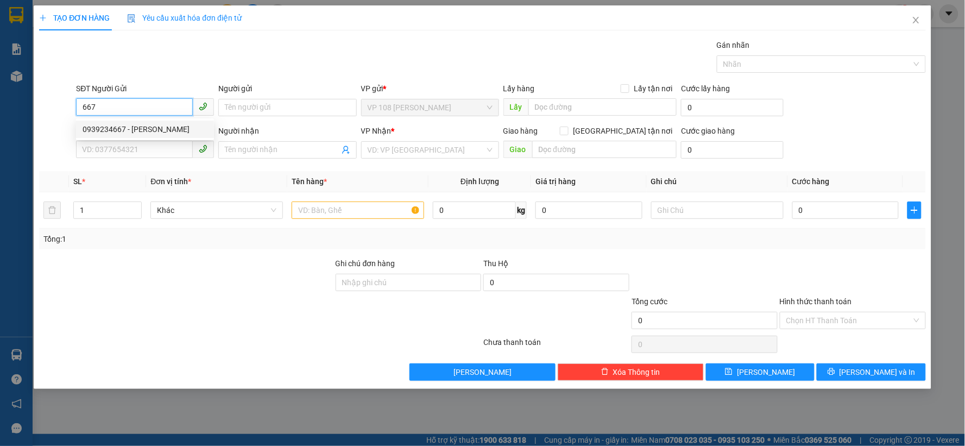
click at [133, 132] on div "0939234667 - ANH LINH" at bounding box center [145, 129] width 125 height 12
type input "0939234667"
type input "[PERSON_NAME]"
type input "0977523838"
type input "BẢO TECH"
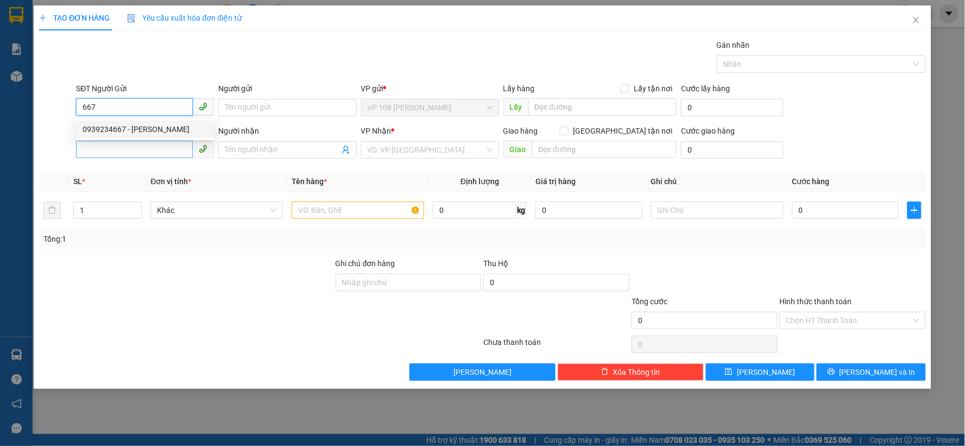
type input "VPNVT"
type input "SCB 13/10"
type input "20.000"
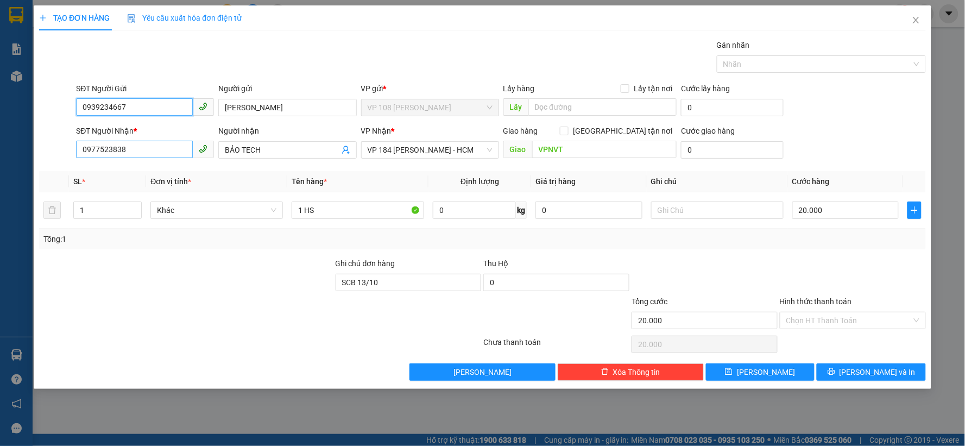
type input "0939234667"
click at [155, 149] on input "0977523838" at bounding box center [134, 149] width 117 height 17
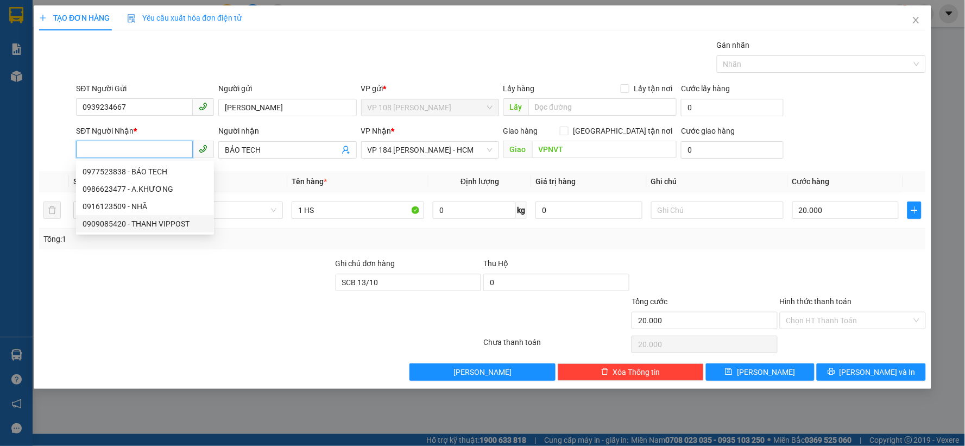
click at [151, 225] on div "0909085420 - THANH VIPPOST" at bounding box center [145, 224] width 125 height 12
type input "0909085420"
type input "THANH VIPPOST"
type input "VP184"
type input "TM 10/10 THỦY"
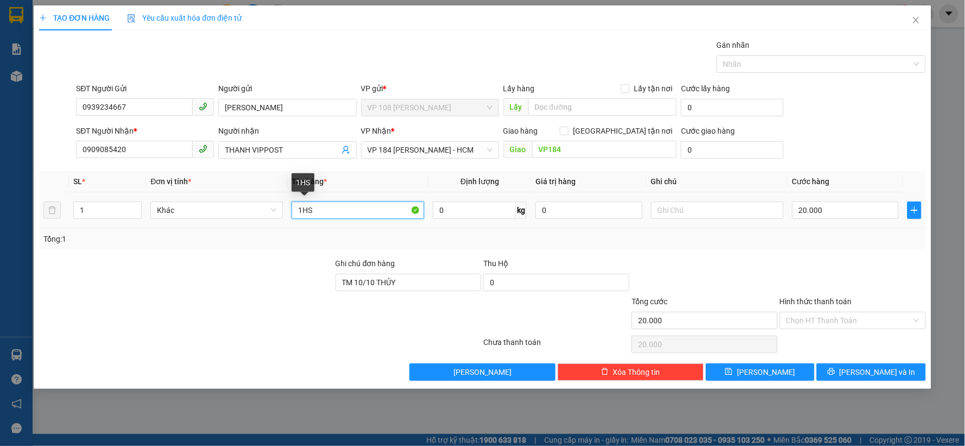
click at [339, 216] on input "1HS" at bounding box center [358, 209] width 133 height 17
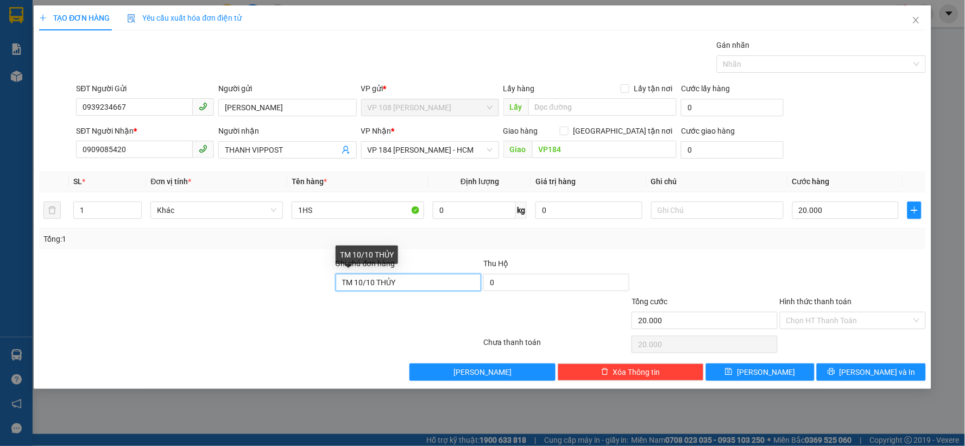
click at [380, 279] on input "TM 10/10 THỦY" at bounding box center [409, 282] width 146 height 17
click at [381, 279] on input "TM 10/10 THỦY" at bounding box center [409, 282] width 146 height 17
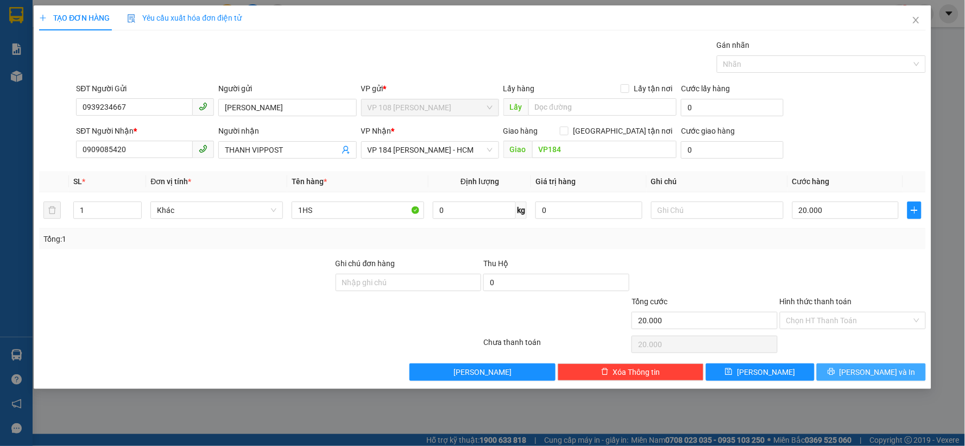
click at [860, 368] on button "[PERSON_NAME] và In" at bounding box center [871, 371] width 109 height 17
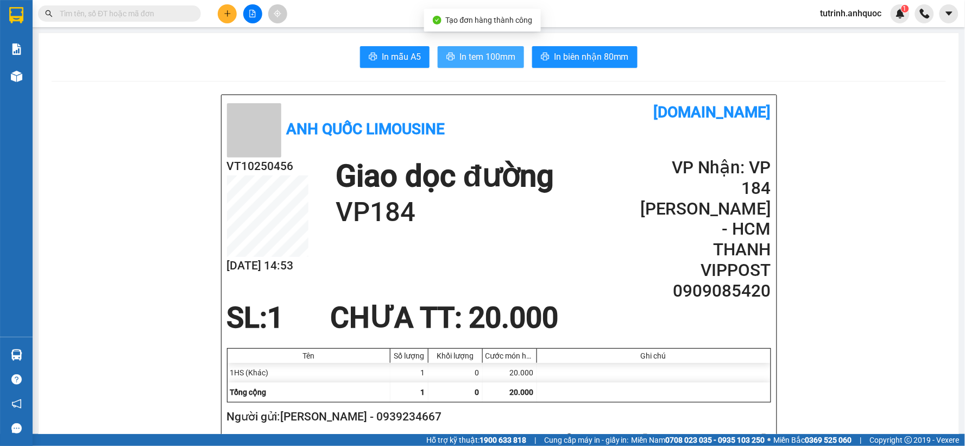
click at [473, 60] on span "In tem 100mm" at bounding box center [487, 57] width 56 height 14
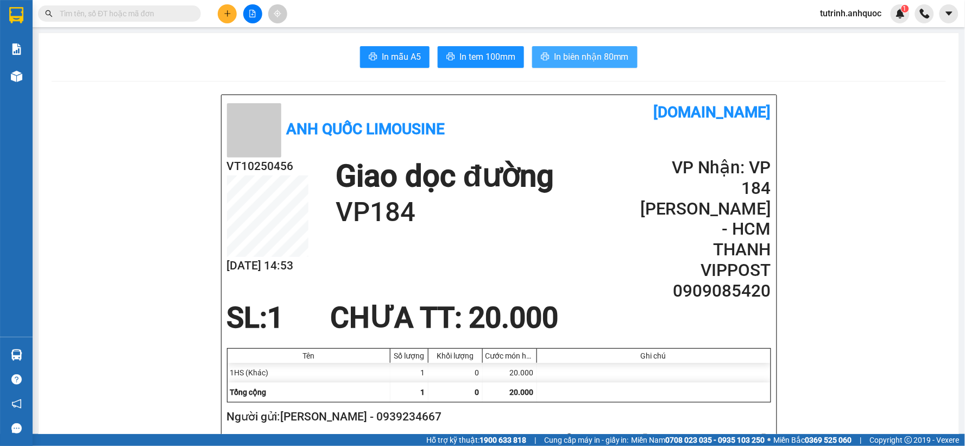
click at [592, 52] on span "In biên nhận 80mm" at bounding box center [591, 57] width 75 height 14
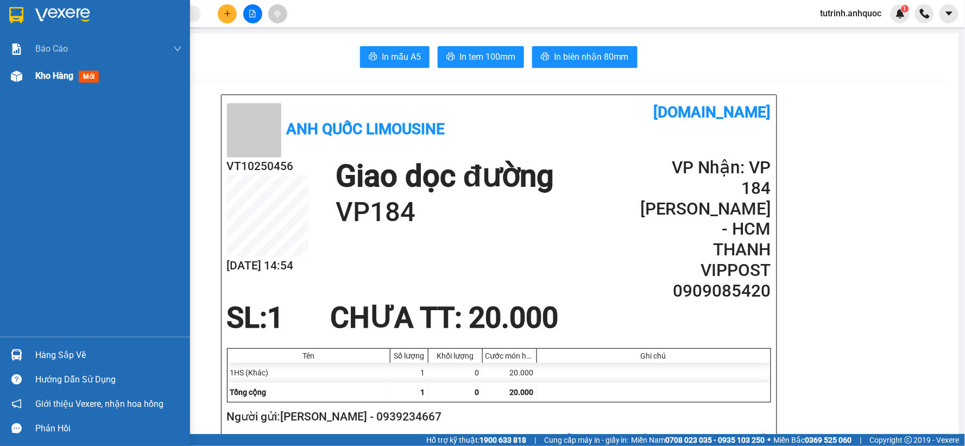
drag, startPoint x: 36, startPoint y: 20, endPoint x: 81, endPoint y: 79, distance: 74.4
click at [37, 20] on img at bounding box center [62, 15] width 55 height 16
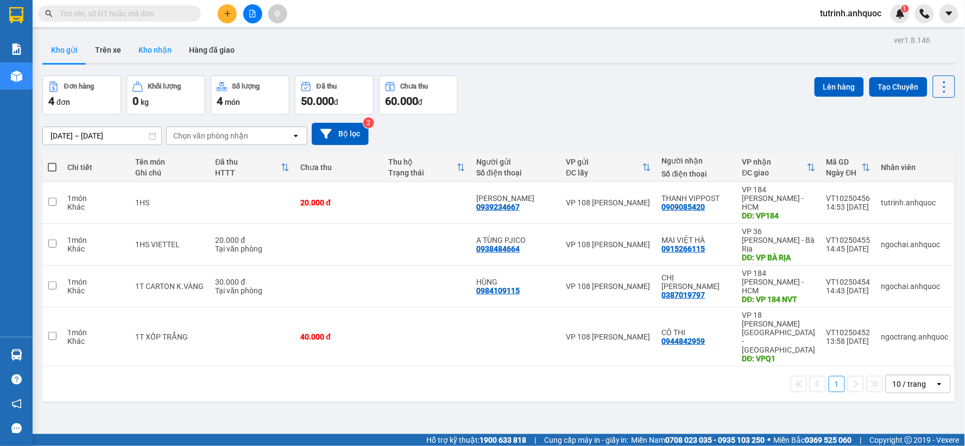
click at [159, 54] on button "Kho nhận" at bounding box center [155, 50] width 51 height 26
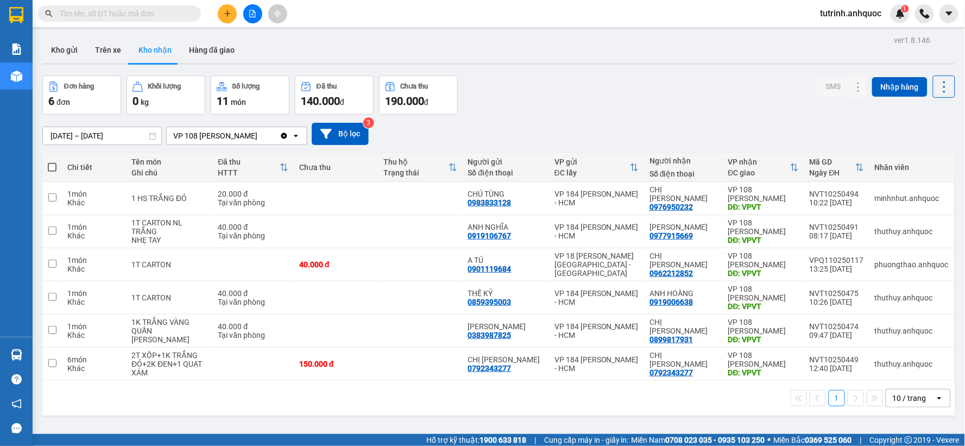
click at [137, 136] on input "[DATE] – [DATE]" at bounding box center [102, 135] width 118 height 17
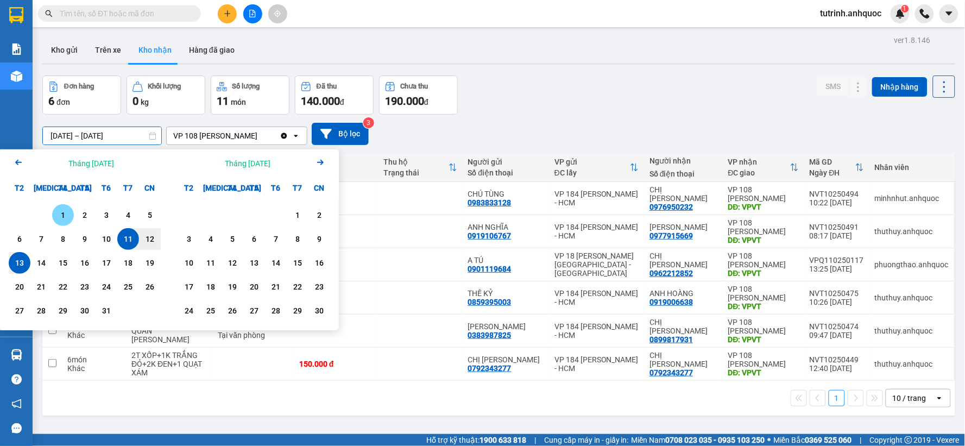
click at [59, 219] on div "1" at bounding box center [62, 215] width 15 height 13
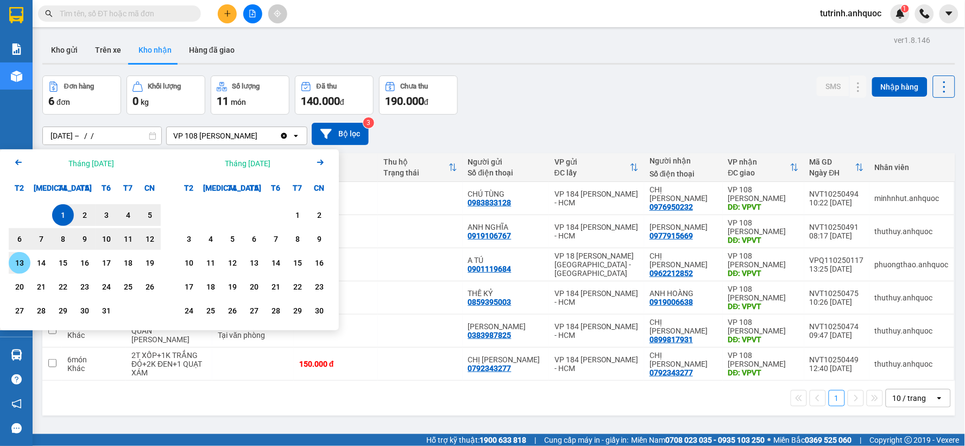
click at [25, 262] on div "13" at bounding box center [19, 262] width 15 height 13
type input "01/10/2025 – 13/10/2025"
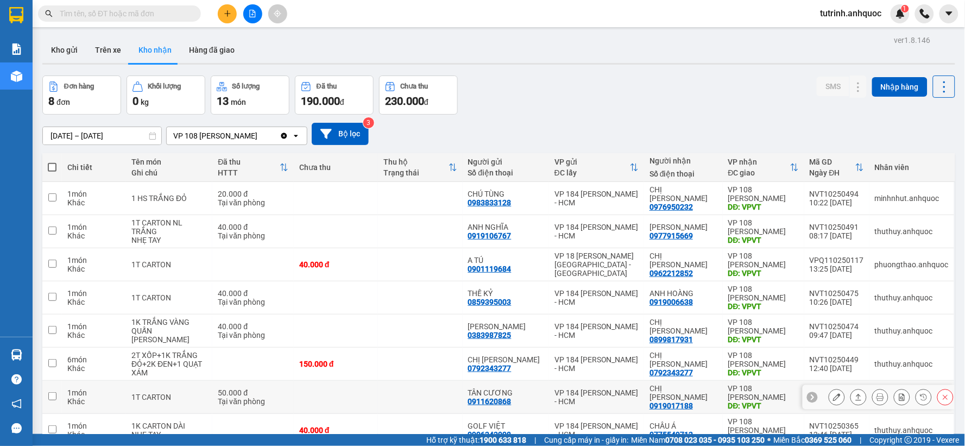
click at [833, 393] on icon at bounding box center [837, 397] width 8 height 8
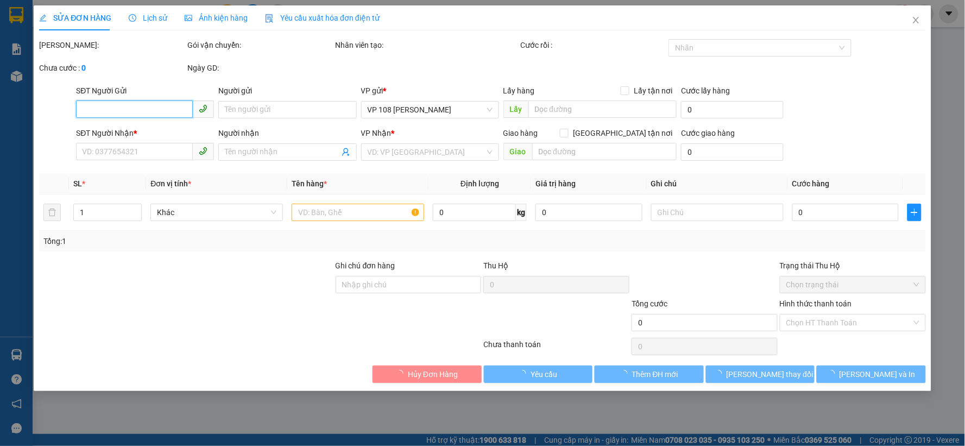
type input "0911620868"
type input "TÂN CƯƠNG"
type input "0919017188"
type input "CHỊ NHUNG"
type input "VPVT"
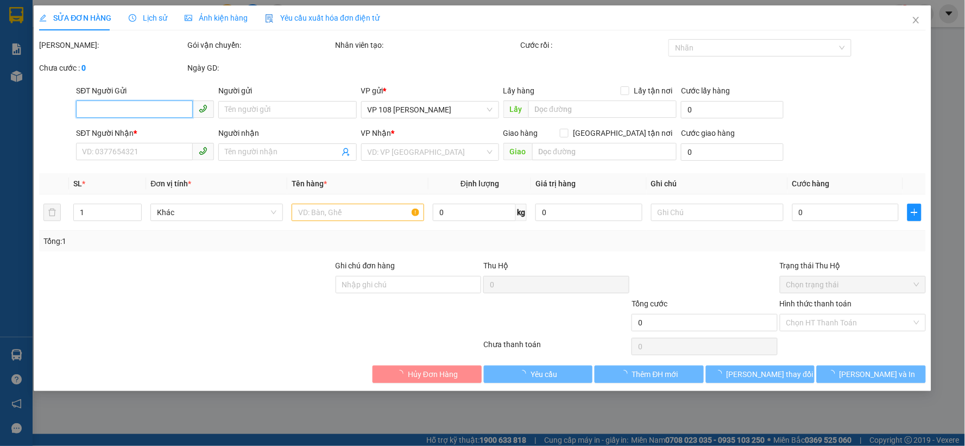
type input "TM 10/10 THỦY"
type input "50.000"
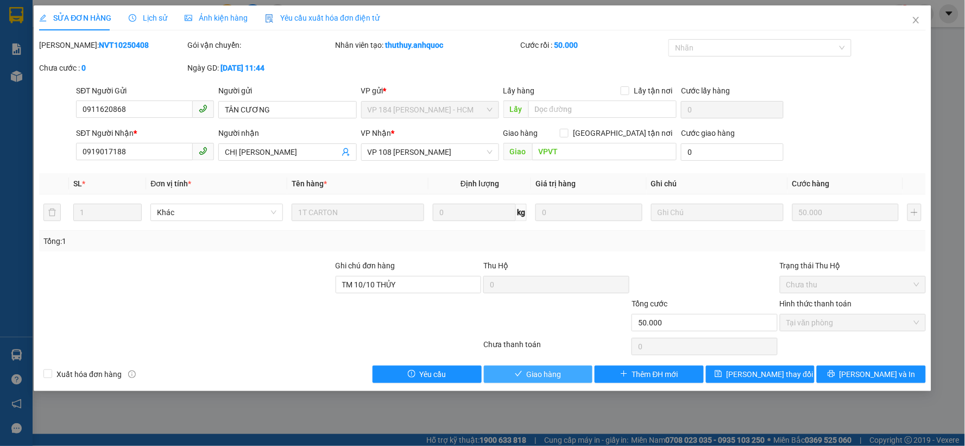
click at [530, 376] on span "Giao hàng" at bounding box center [544, 374] width 35 height 12
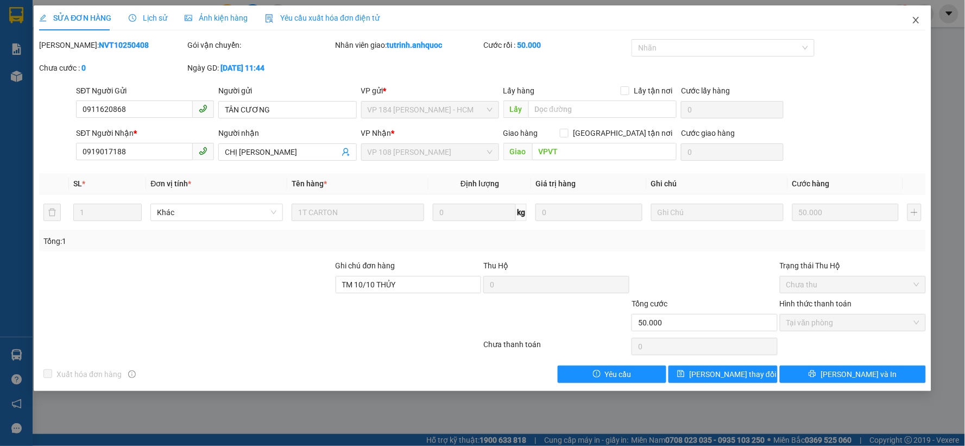
click at [915, 20] on icon "close" at bounding box center [916, 20] width 6 height 7
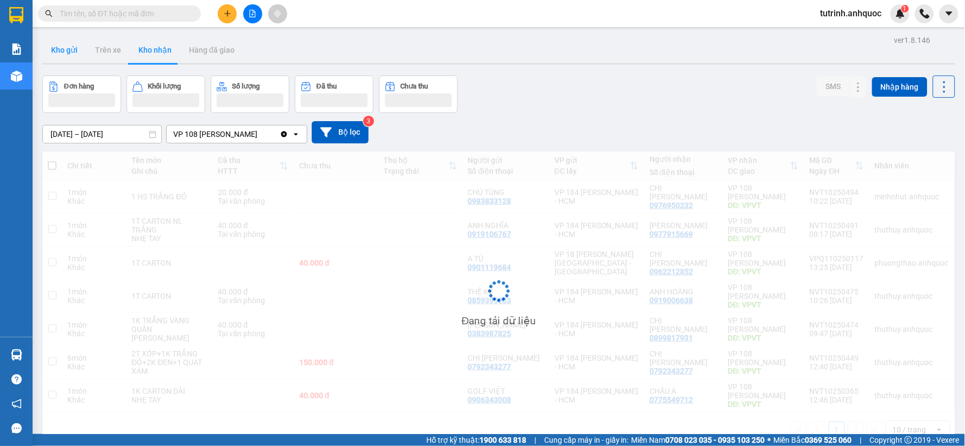
click at [71, 49] on button "Kho gửi" at bounding box center [64, 50] width 44 height 26
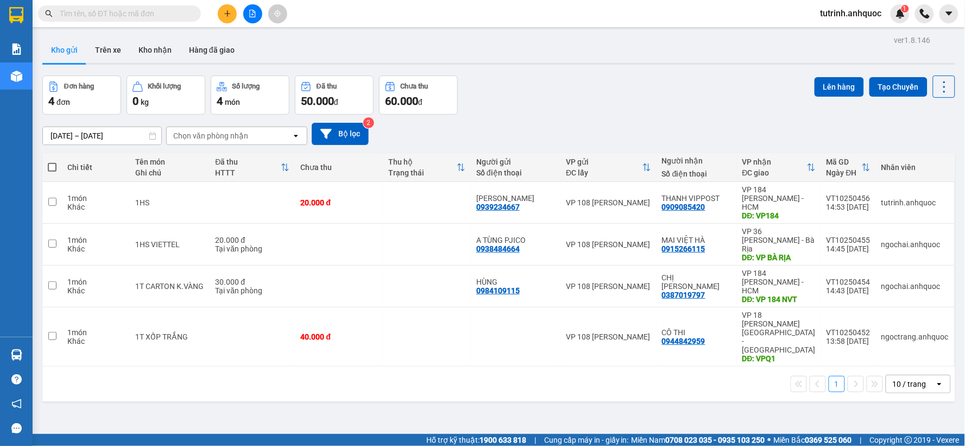
click at [55, 164] on span at bounding box center [52, 167] width 9 height 9
click at [52, 162] on input "checkbox" at bounding box center [52, 162] width 0 height 0
checkbox input "true"
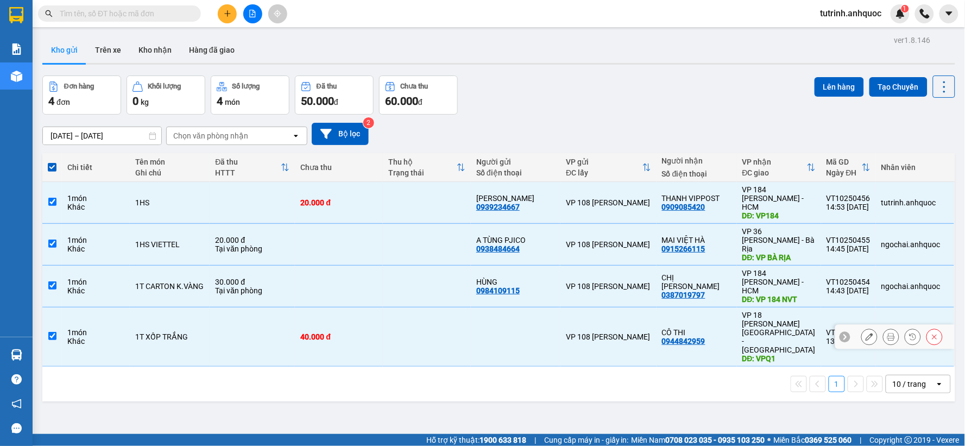
click at [48, 332] on input "checkbox" at bounding box center [52, 336] width 8 height 8
checkbox input "false"
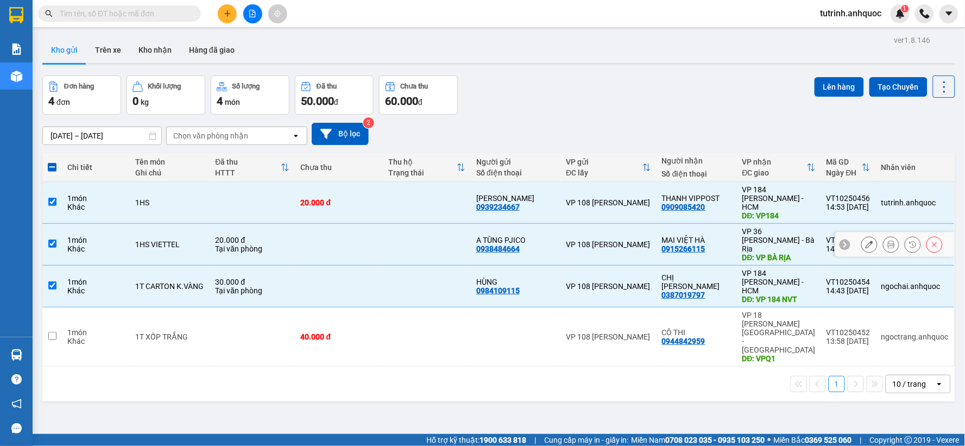
click at [51, 240] on input "checkbox" at bounding box center [52, 244] width 8 height 8
checkbox input "false"
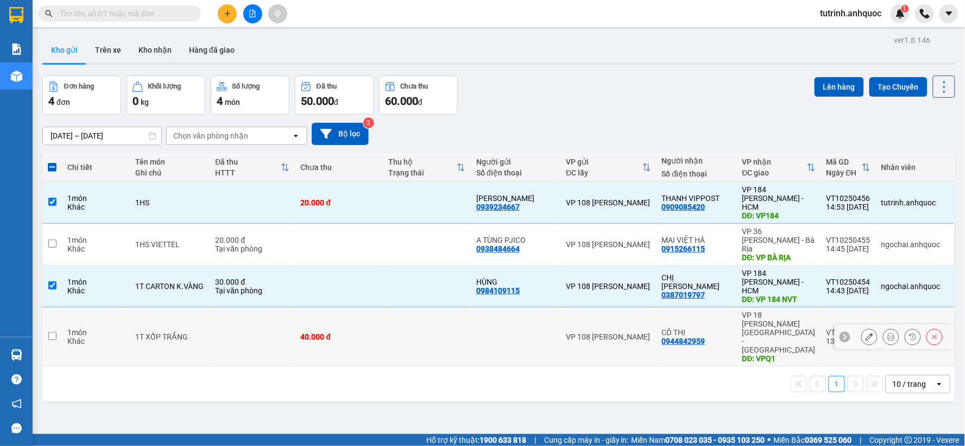
click at [48, 332] on input "checkbox" at bounding box center [52, 336] width 8 height 8
checkbox input "true"
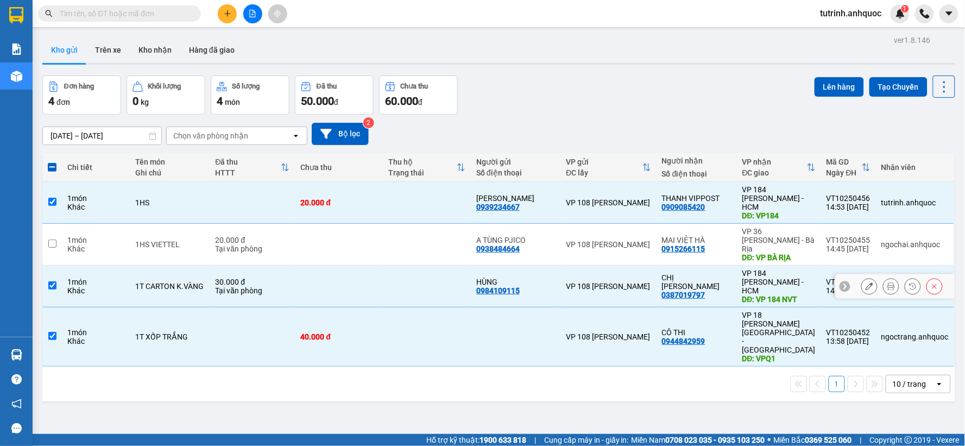
click at [54, 266] on td at bounding box center [52, 287] width 20 height 42
checkbox input "false"
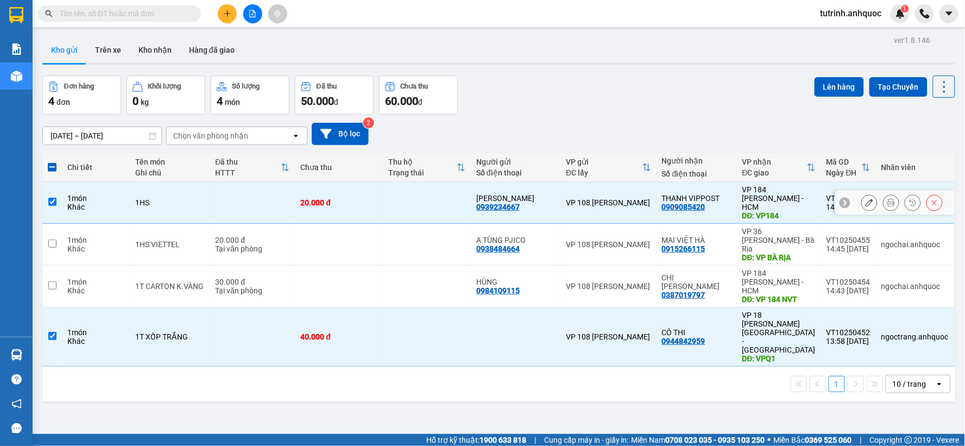
click at [51, 198] on input "checkbox" at bounding box center [52, 202] width 8 height 8
checkbox input "false"
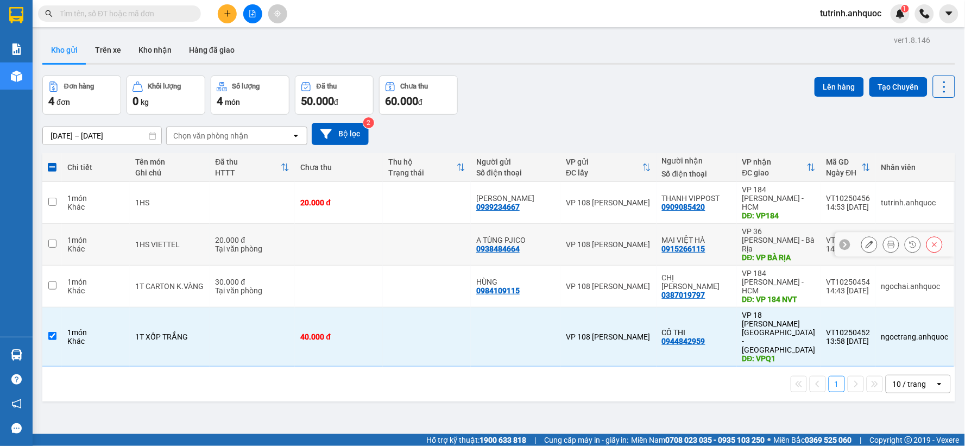
click at [53, 240] on input "checkbox" at bounding box center [52, 244] width 8 height 8
checkbox input "true"
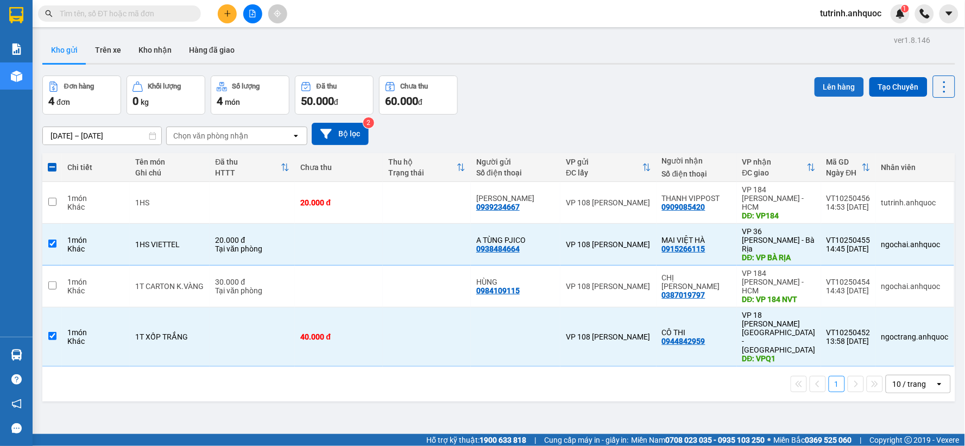
click at [816, 77] on button "Lên hàng" at bounding box center [839, 87] width 49 height 20
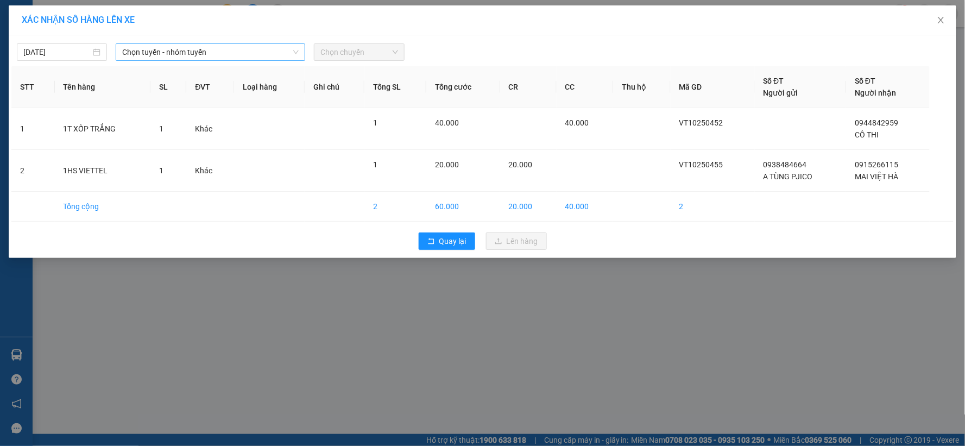
drag, startPoint x: 274, startPoint y: 49, endPoint x: 265, endPoint y: 56, distance: 10.9
click at [273, 49] on span "Chọn tuyến - nhóm tuyến" at bounding box center [210, 52] width 177 height 16
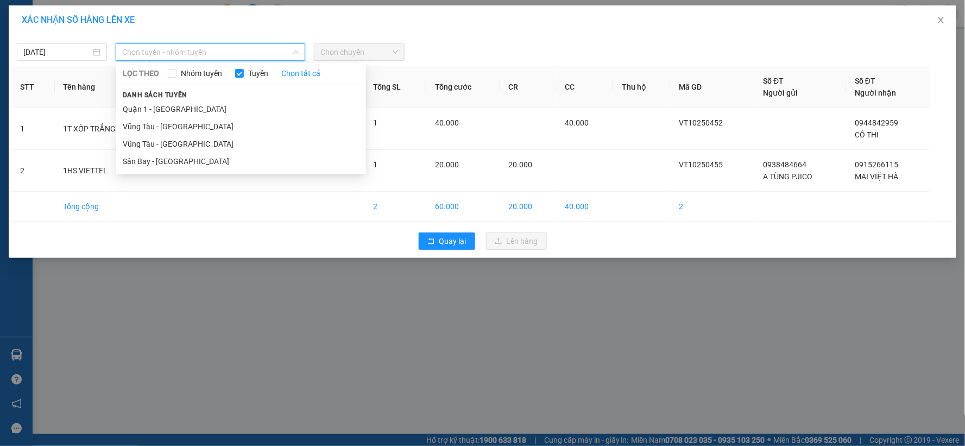
drag, startPoint x: 203, startPoint y: 128, endPoint x: 314, endPoint y: 64, distance: 127.7
click at [205, 128] on li "Vũng Tàu - [GEOGRAPHIC_DATA]" at bounding box center [241, 126] width 250 height 17
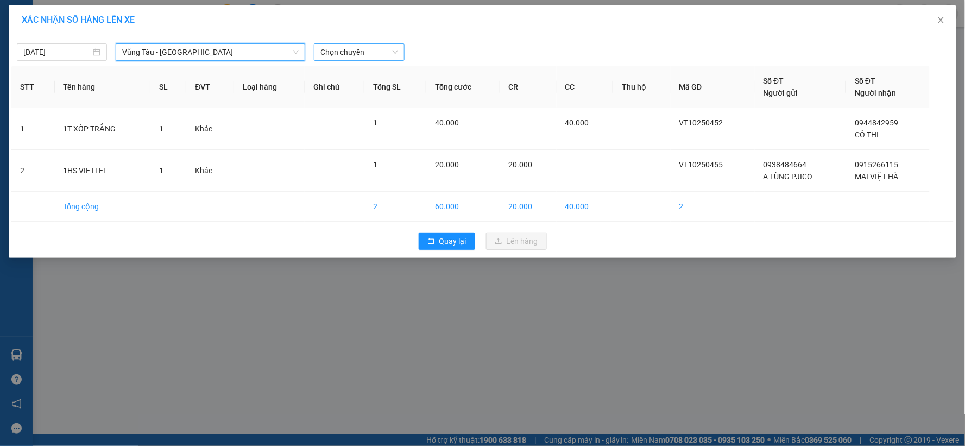
click at [337, 52] on span "Chọn chuyến" at bounding box center [358, 52] width 77 height 16
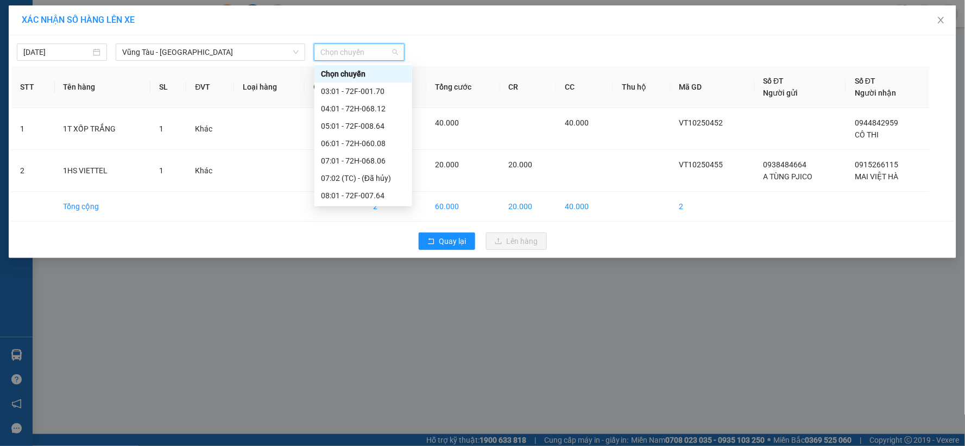
click at [366, 329] on div "16:00 (TC) - 72H-060.08" at bounding box center [363, 335] width 85 height 12
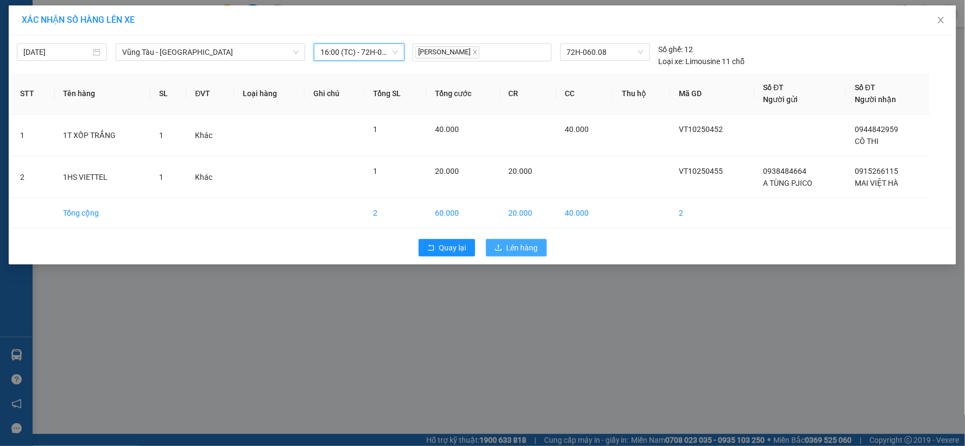
click at [527, 247] on span "Lên hàng" at bounding box center [523, 248] width 32 height 12
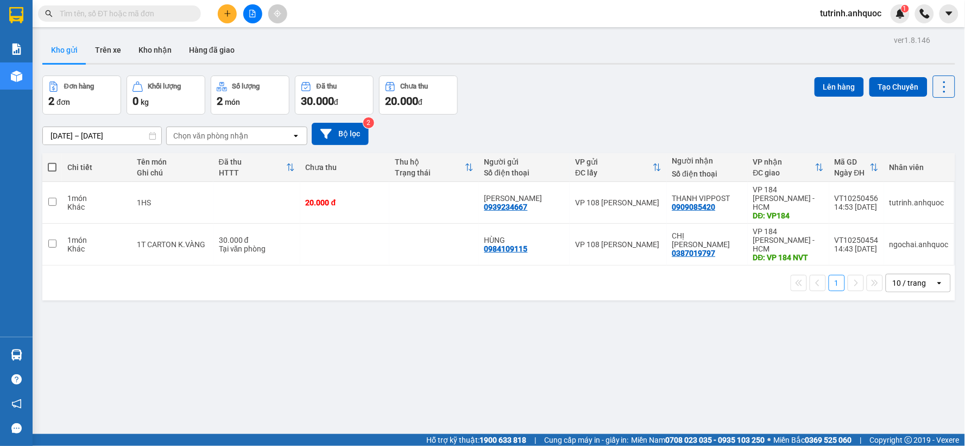
click at [49, 167] on span at bounding box center [52, 167] width 9 height 9
click at [52, 162] on input "checkbox" at bounding box center [52, 162] width 0 height 0
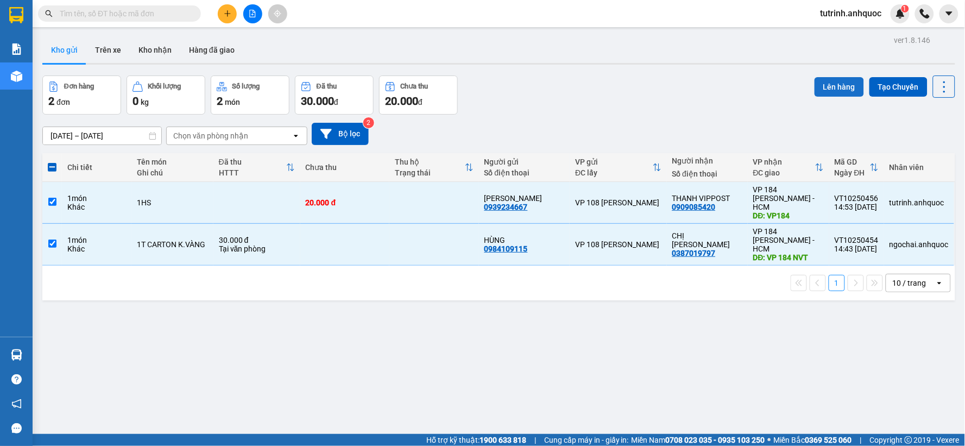
click at [829, 85] on button "Lên hàng" at bounding box center [839, 87] width 49 height 20
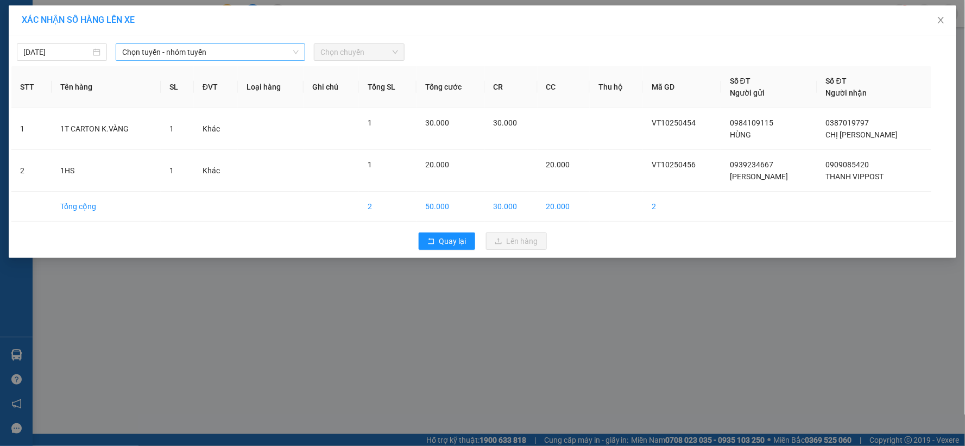
click at [213, 51] on span "Chọn tuyến - nhóm tuyến" at bounding box center [210, 52] width 177 height 16
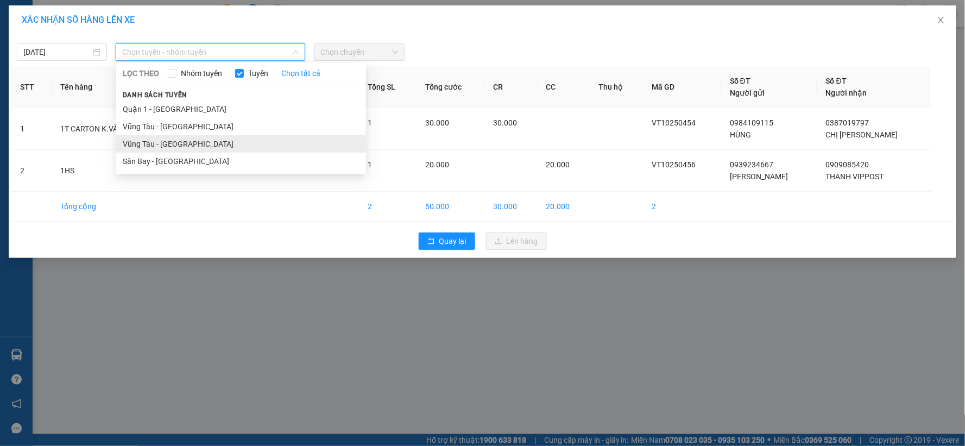
drag, startPoint x: 202, startPoint y: 136, endPoint x: 408, endPoint y: 76, distance: 214.5
click at [204, 136] on li "Vũng Tàu - [GEOGRAPHIC_DATA]" at bounding box center [241, 143] width 250 height 17
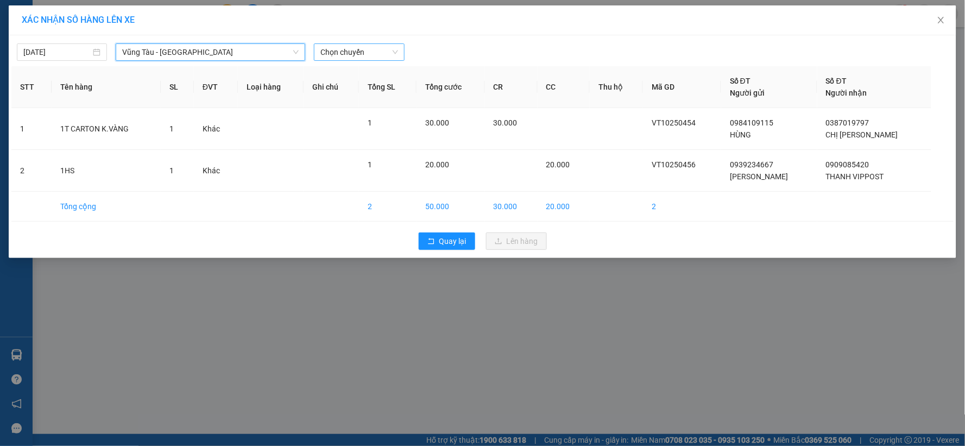
drag, startPoint x: 380, startPoint y: 56, endPoint x: 387, endPoint y: 55, distance: 7.1
click at [389, 52] on span "Chọn chuyến" at bounding box center [358, 52] width 77 height 16
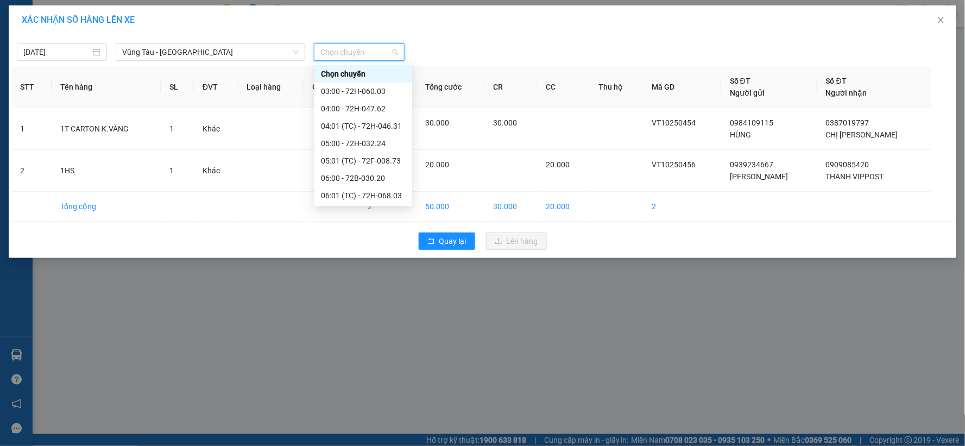
click at [376, 433] on div "16:00 - 72B-030.20" at bounding box center [363, 439] width 85 height 12
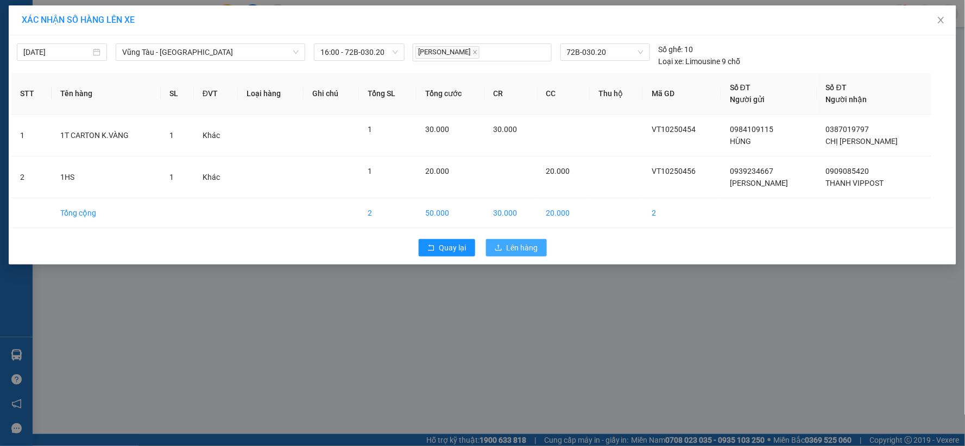
click at [497, 240] on button "Lên hàng" at bounding box center [516, 247] width 61 height 17
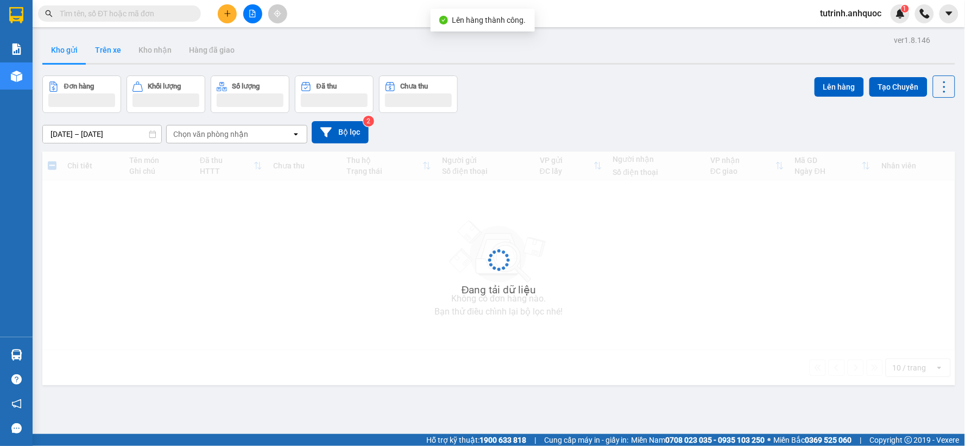
click at [111, 48] on button "Trên xe" at bounding box center [107, 50] width 43 height 26
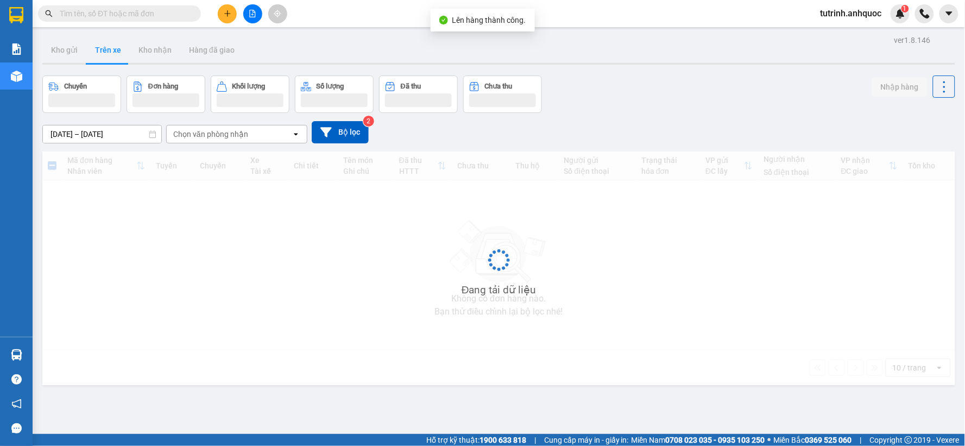
click at [111, 48] on button "Trên xe" at bounding box center [107, 50] width 43 height 26
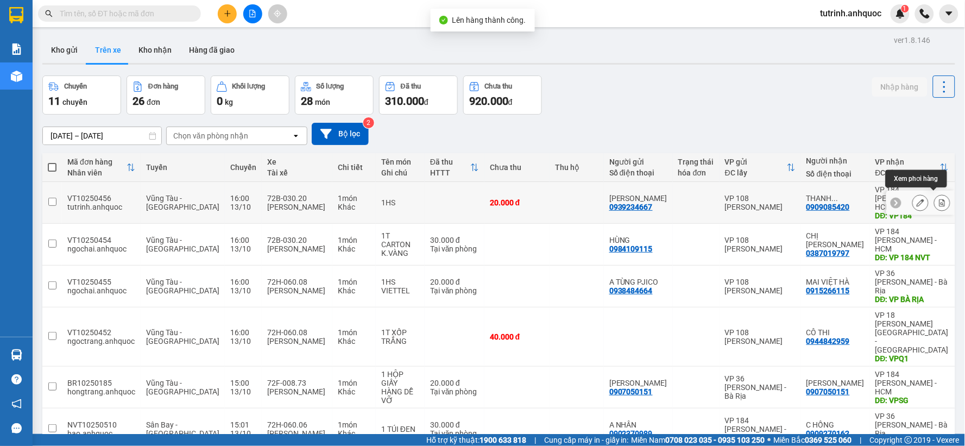
click at [940, 199] on icon at bounding box center [943, 203] width 6 height 8
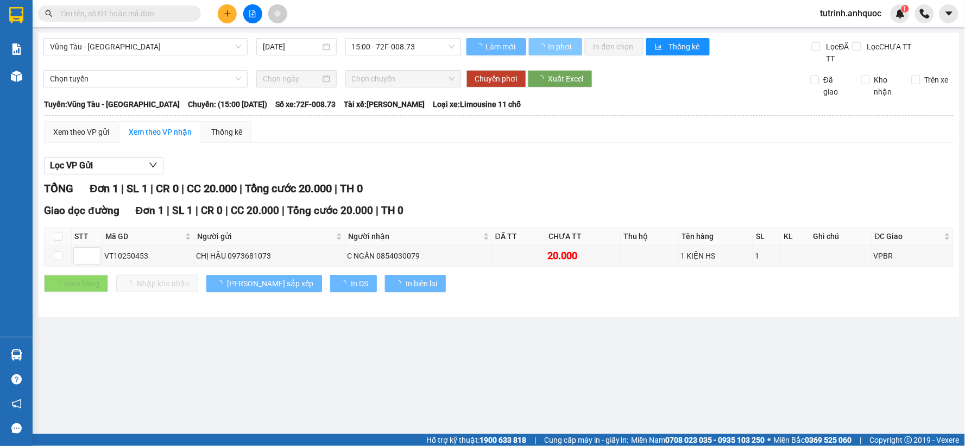
click at [567, 45] on span "In phơi" at bounding box center [561, 47] width 25 height 12
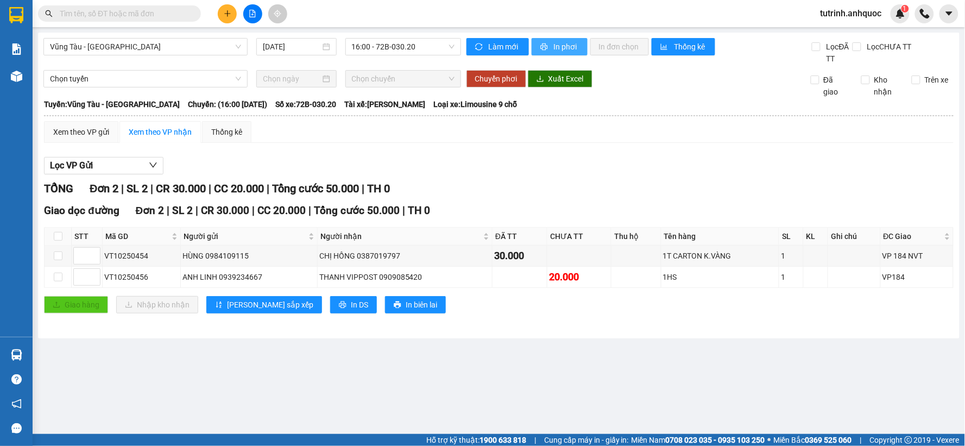
click at [551, 42] on button "In phơi" at bounding box center [560, 46] width 56 height 17
click at [144, 45] on span "Vũng Tàu - [GEOGRAPHIC_DATA]" at bounding box center [145, 47] width 191 height 16
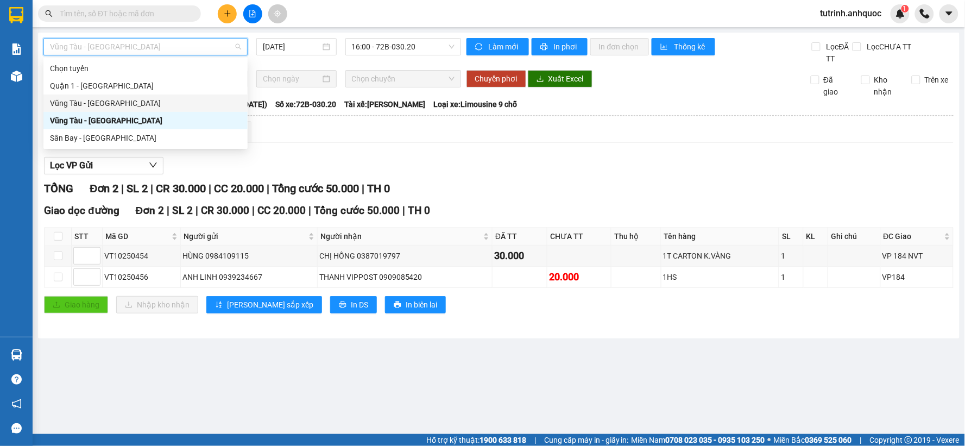
click at [129, 99] on div "Vũng Tàu - [GEOGRAPHIC_DATA]" at bounding box center [145, 103] width 191 height 12
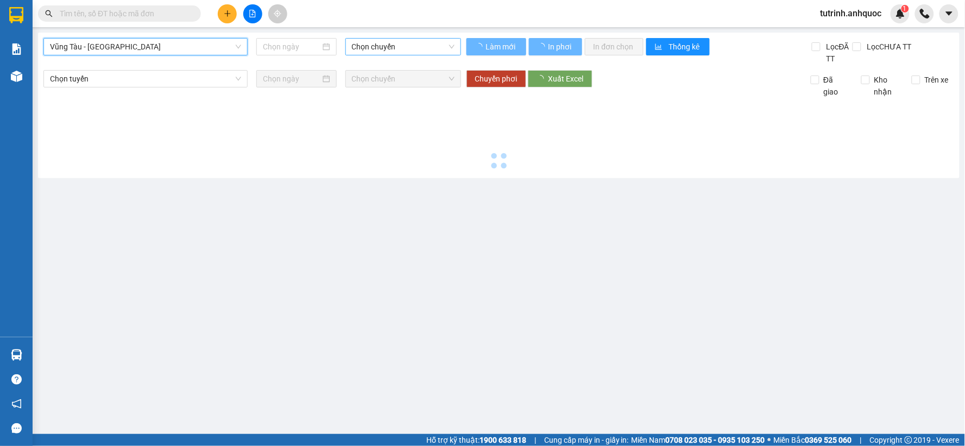
click at [387, 46] on span "Chọn chuyến" at bounding box center [403, 47] width 103 height 16
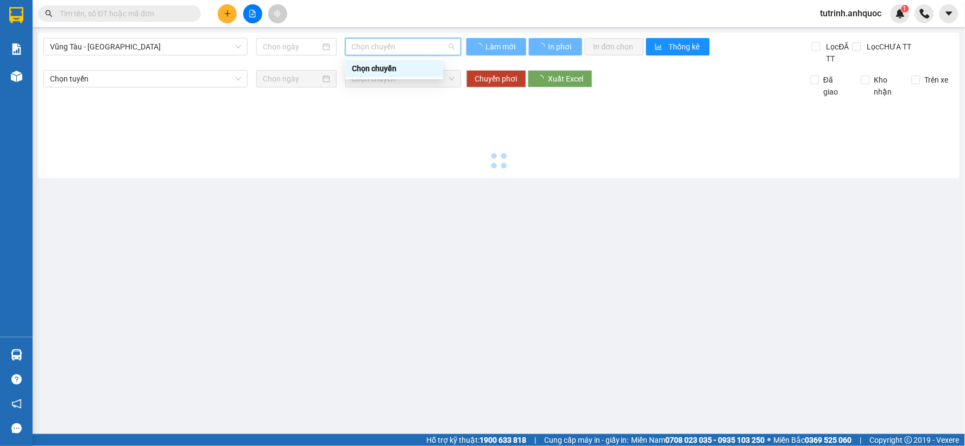
type input "[DATE]"
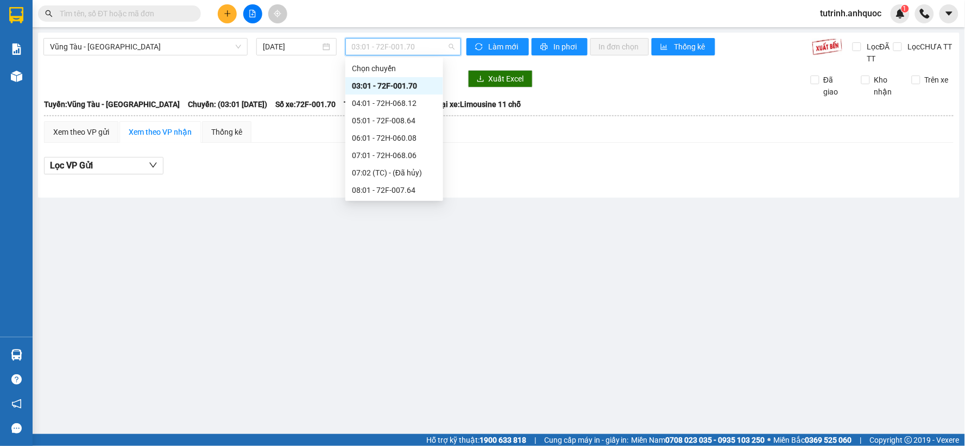
click at [400, 323] on div "16:00 (TC) - 72H-060.08" at bounding box center [394, 329] width 85 height 12
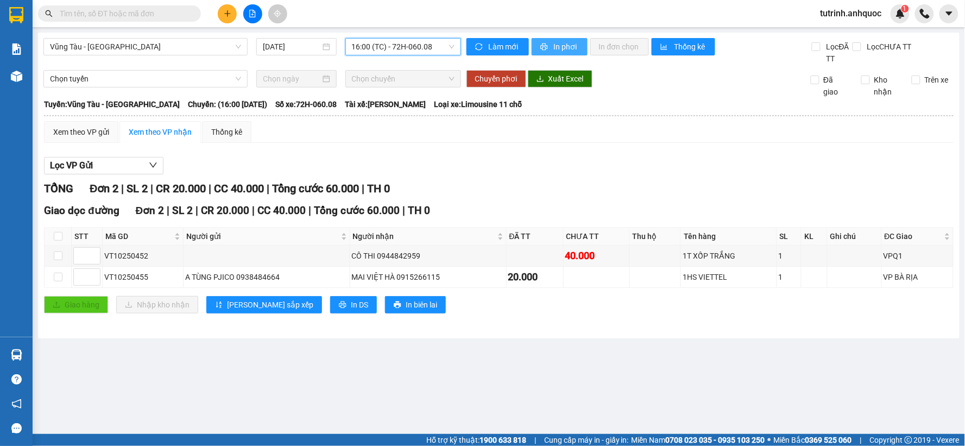
click at [555, 41] on span "In phơi" at bounding box center [566, 47] width 25 height 12
click at [558, 47] on span "In phơi" at bounding box center [566, 47] width 25 height 12
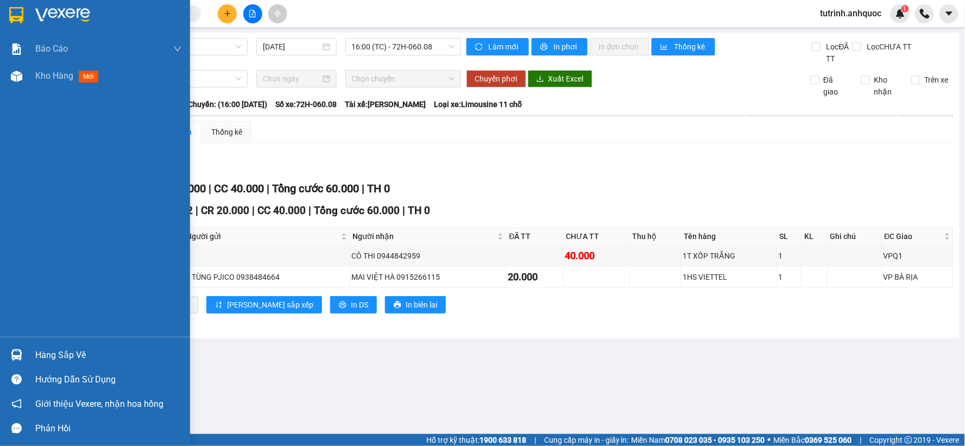
click at [4, 12] on div at bounding box center [95, 17] width 190 height 35
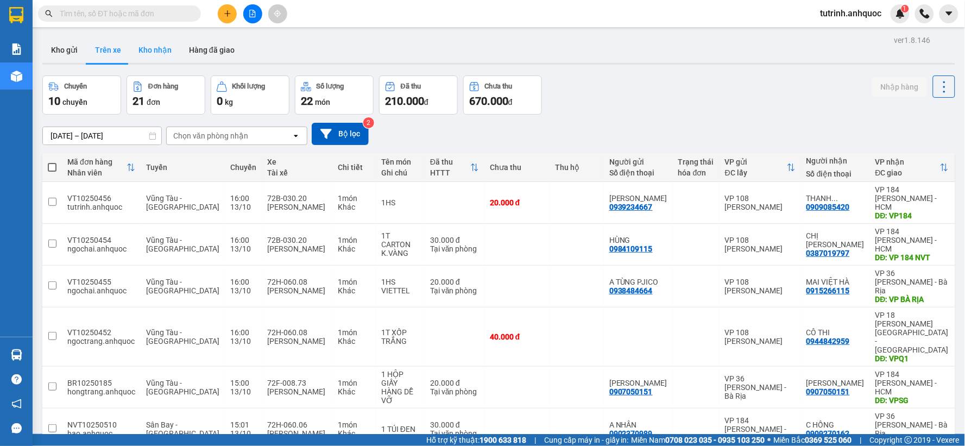
click at [162, 44] on button "Kho nhận" at bounding box center [155, 50] width 51 height 26
type input "01/10/2025 – 13/10/2025"
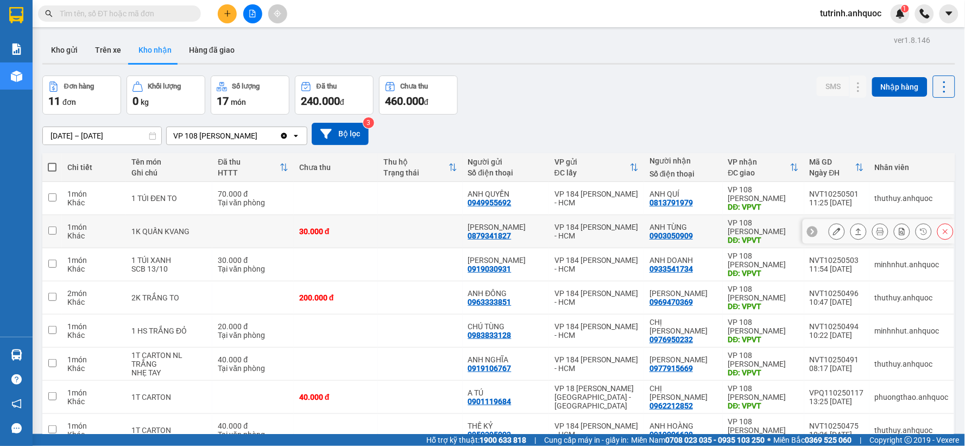
click at [833, 228] on icon at bounding box center [837, 232] width 8 height 8
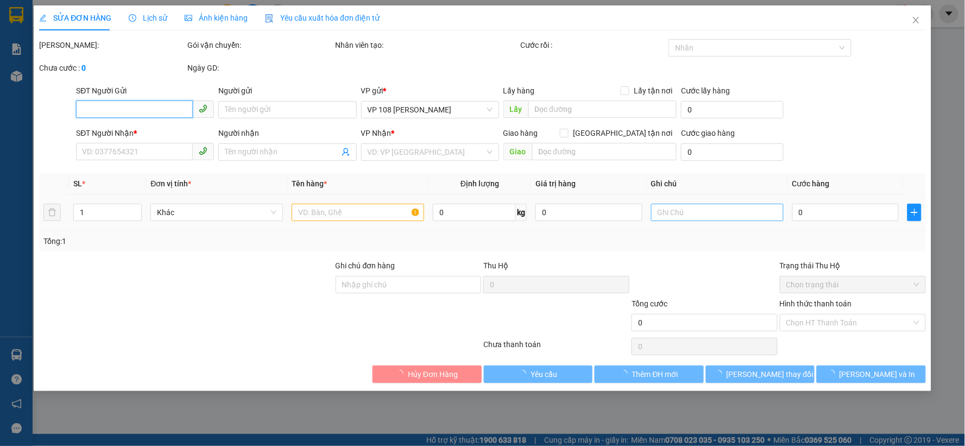
type input "0879341827"
type input "ANH HUY"
type input "0903050909"
type input "ANH TÙNG"
type input "VPVT"
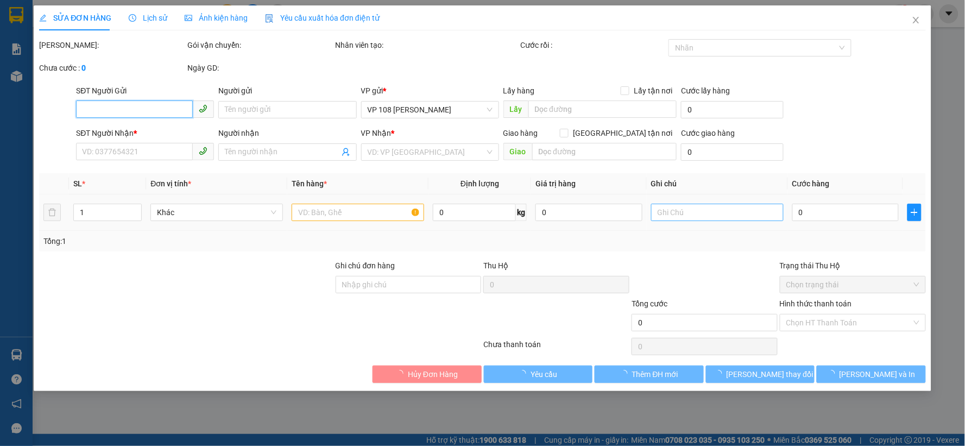
type input "30.000"
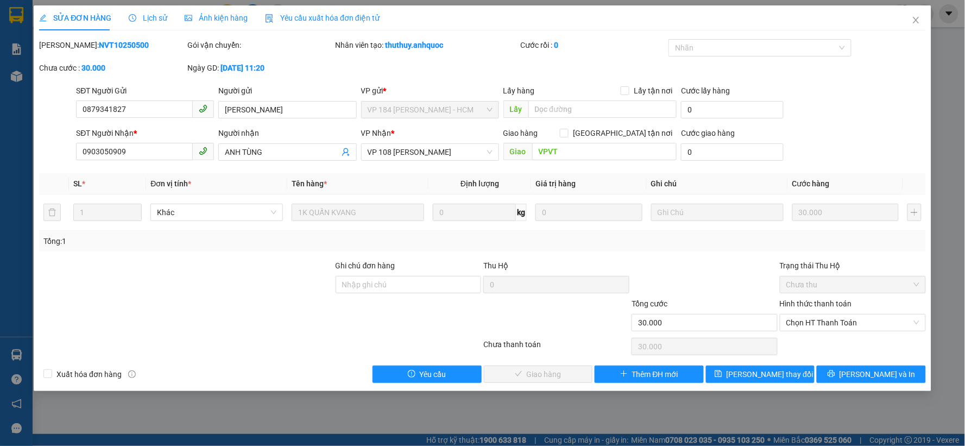
click at [823, 313] on div "Hình thức thanh toán" at bounding box center [853, 306] width 146 height 16
click at [816, 324] on span "Chọn HT Thanh Toán" at bounding box center [852, 322] width 133 height 16
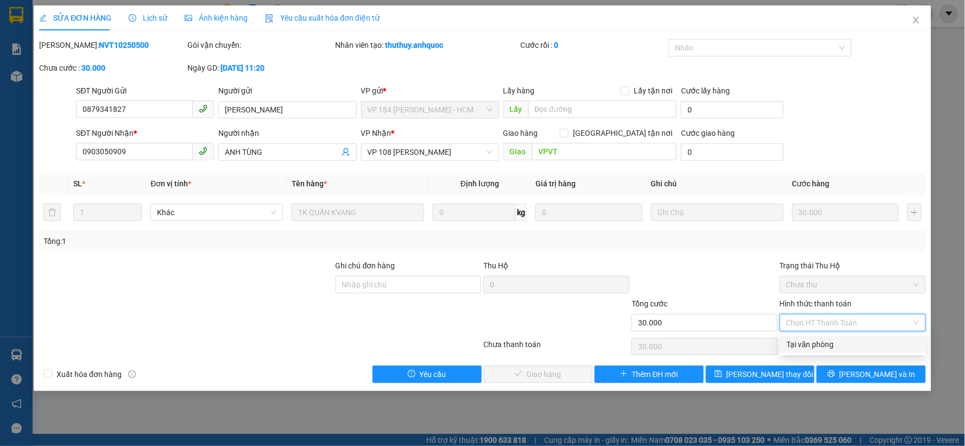
click at [811, 345] on div "Tại văn phòng" at bounding box center [853, 344] width 133 height 12
type input "0"
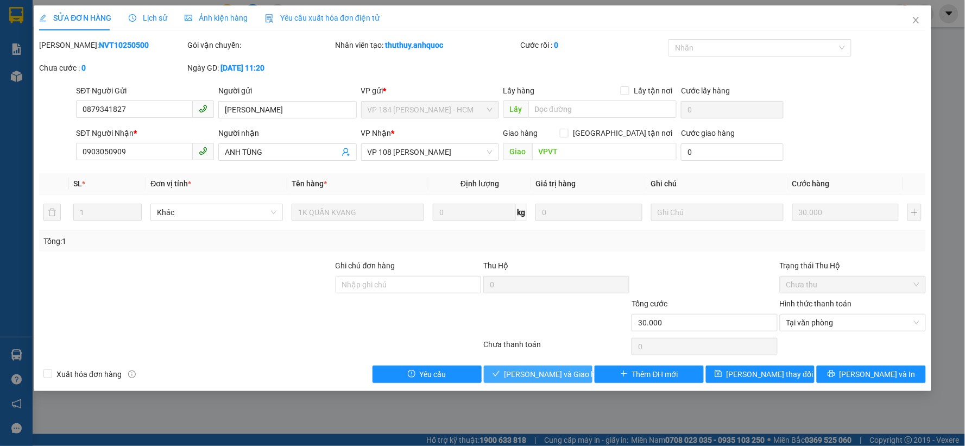
click at [531, 369] on span "Lưu và Giao hàng" at bounding box center [557, 374] width 104 height 12
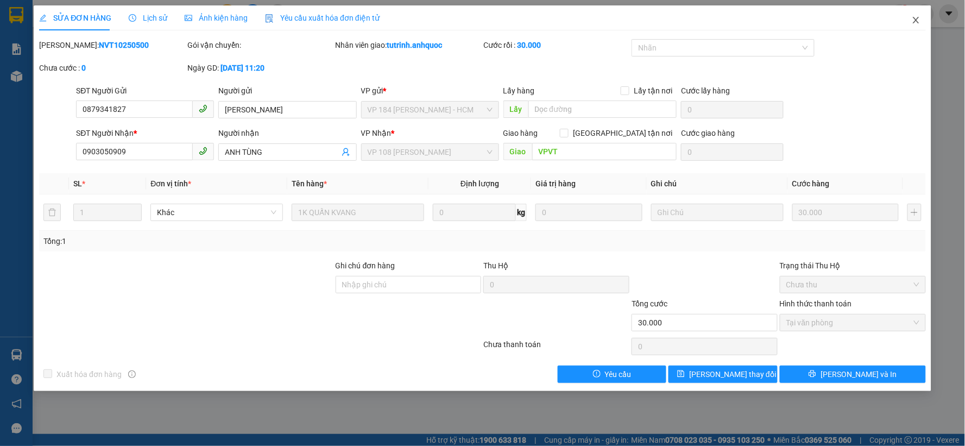
click at [918, 21] on icon "close" at bounding box center [916, 20] width 9 height 9
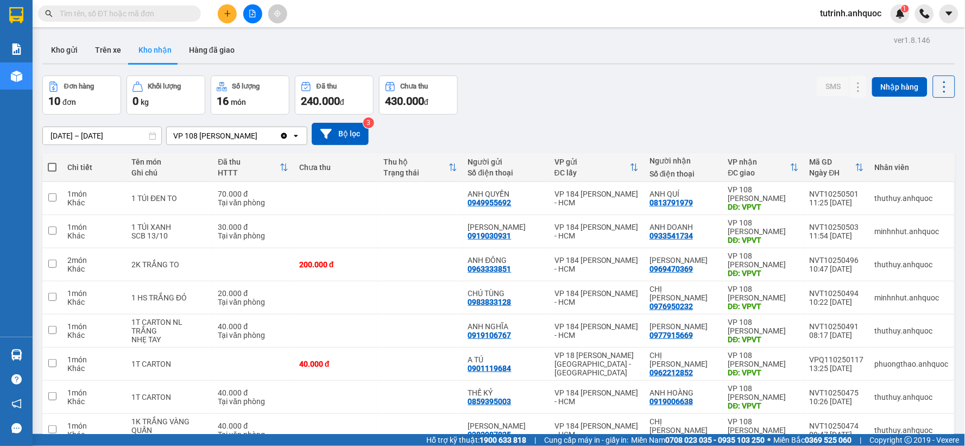
click at [117, 14] on input "text" at bounding box center [124, 14] width 128 height 12
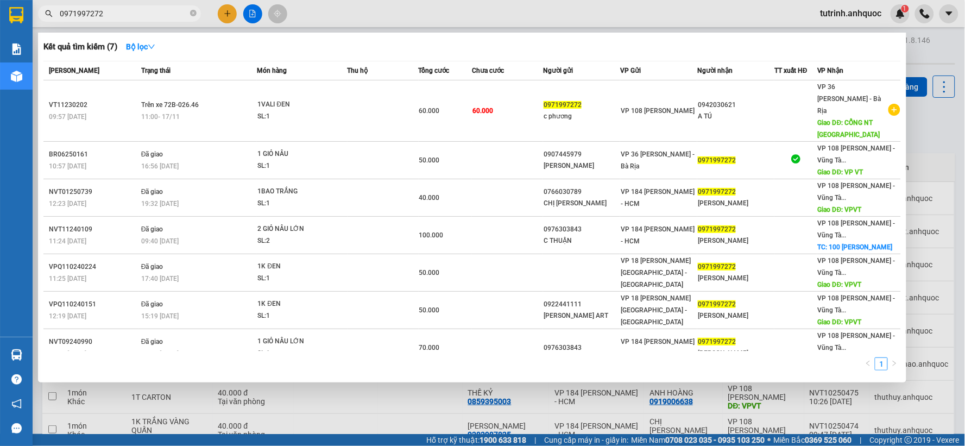
click at [110, 17] on input "0971997272" at bounding box center [124, 14] width 128 height 12
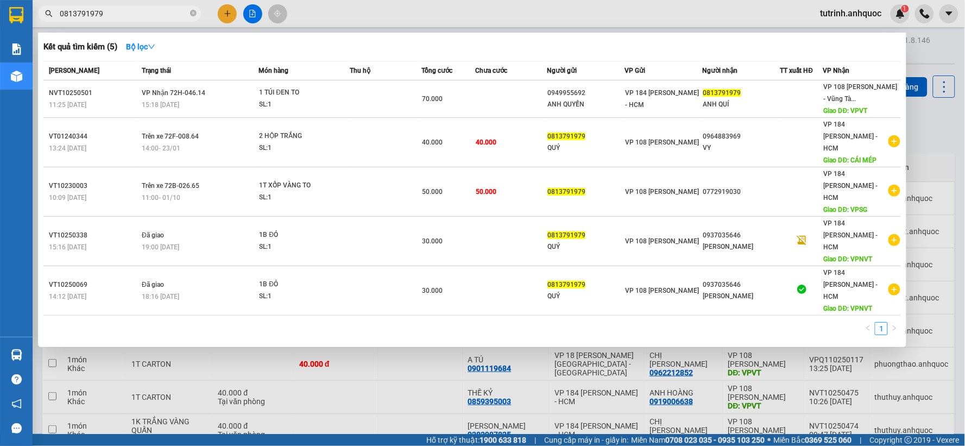
type input "0813791979"
click at [511, 12] on div at bounding box center [482, 223] width 965 height 446
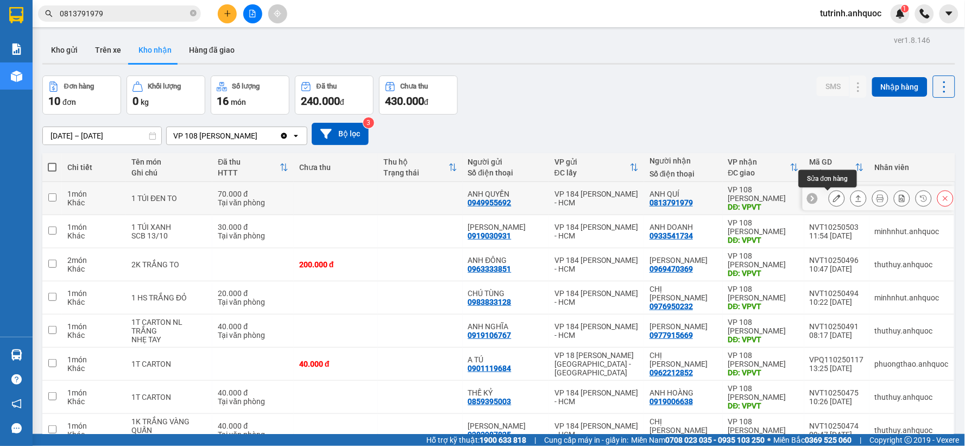
click at [829, 189] on button at bounding box center [836, 198] width 15 height 19
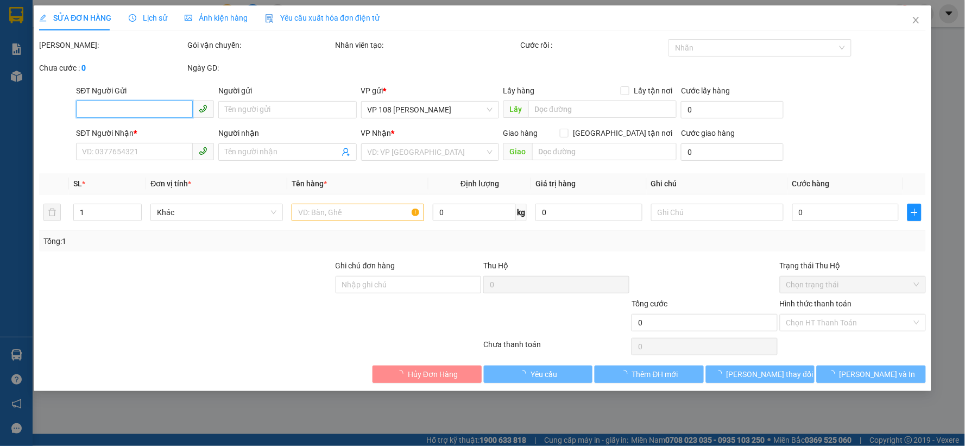
type input "0949955692"
type input "ANH QUYỀN"
type input "0813791979"
type input "ANH QUÍ"
type input "VPVT"
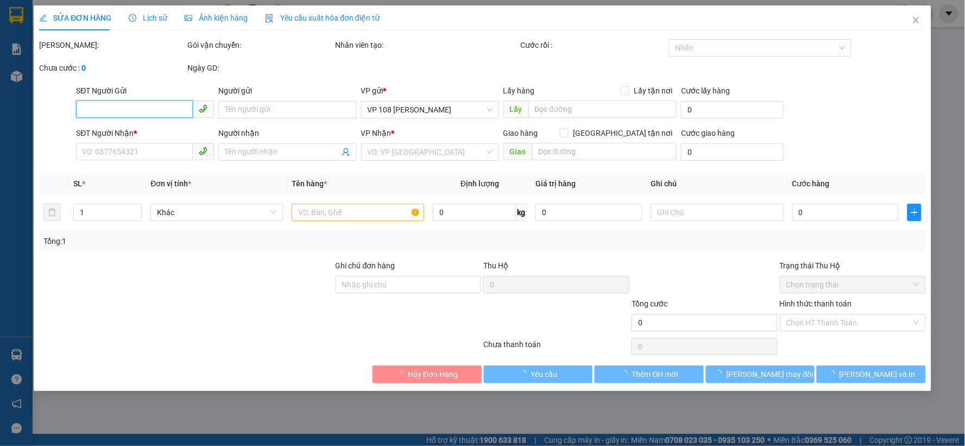
type input "TM 13/10 THỦY"
type input "70.000"
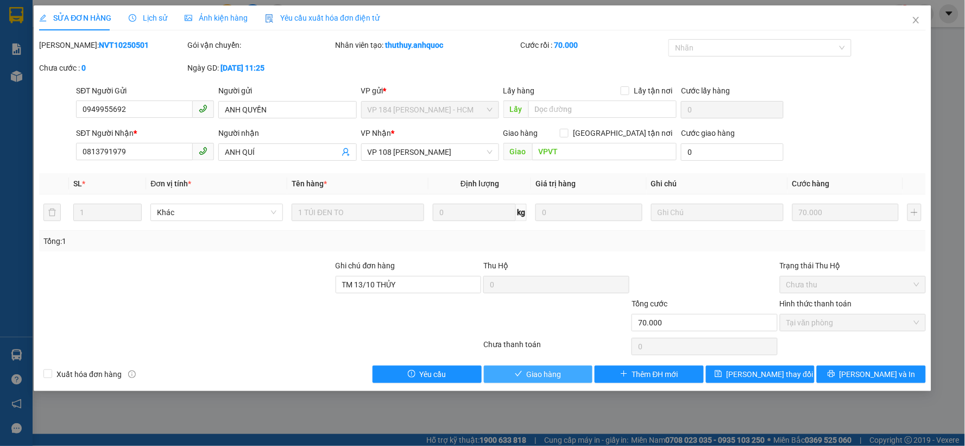
click at [560, 373] on span "Giao hàng" at bounding box center [544, 374] width 35 height 12
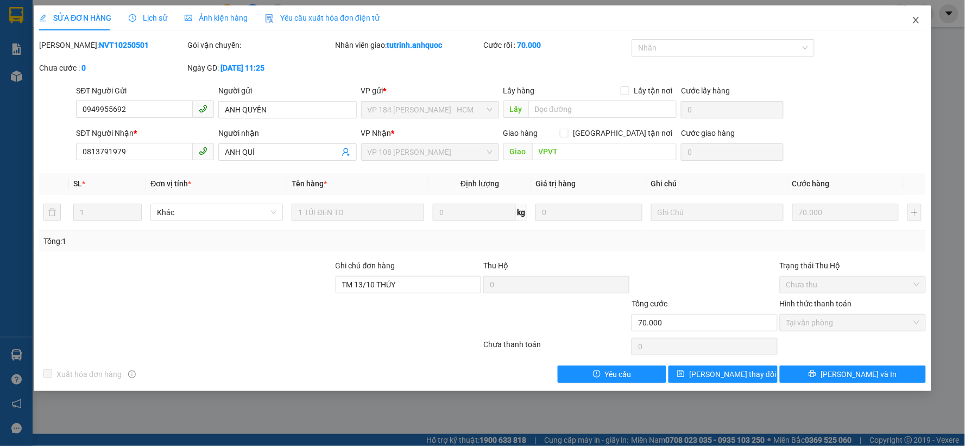
click at [919, 17] on icon "close" at bounding box center [916, 20] width 9 height 9
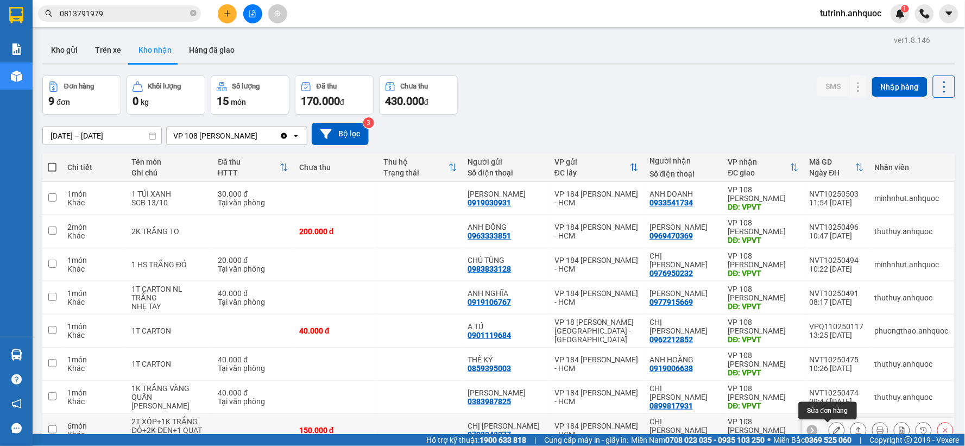
click at [833, 426] on icon at bounding box center [837, 430] width 8 height 8
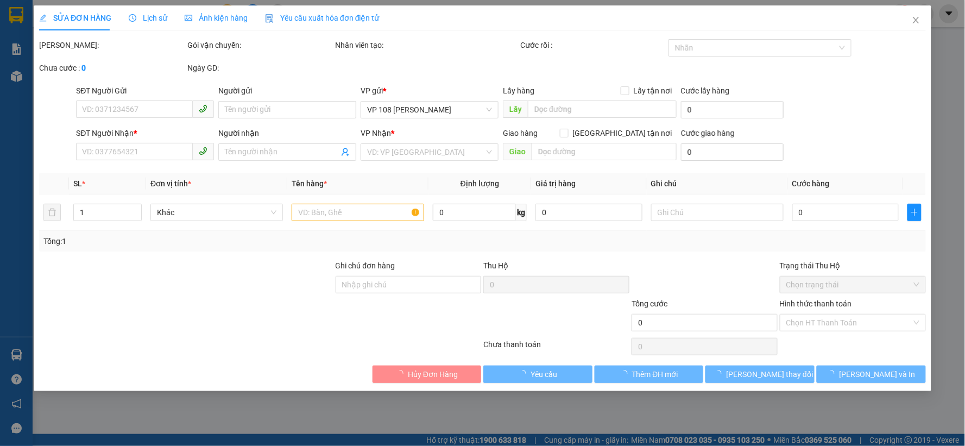
type input "0792343277"
type input "CHỊ VY"
type input "0792343277"
type input "CHỊ VY"
type input "VPVT"
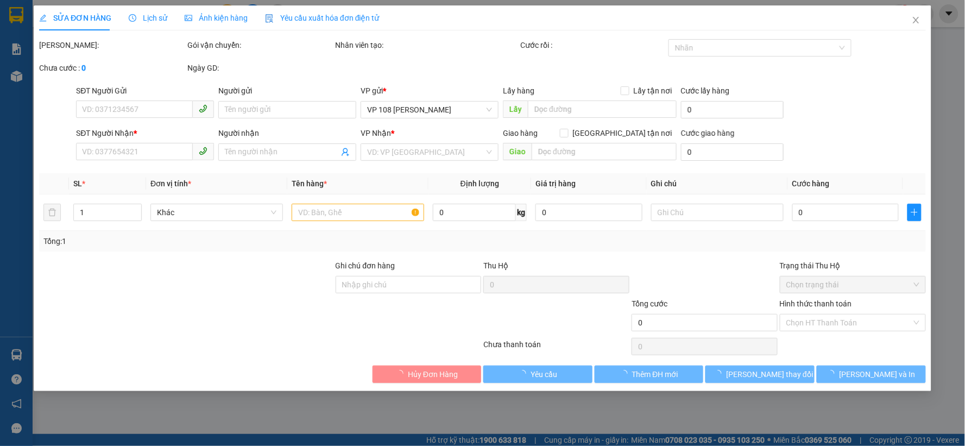
type input "150.000"
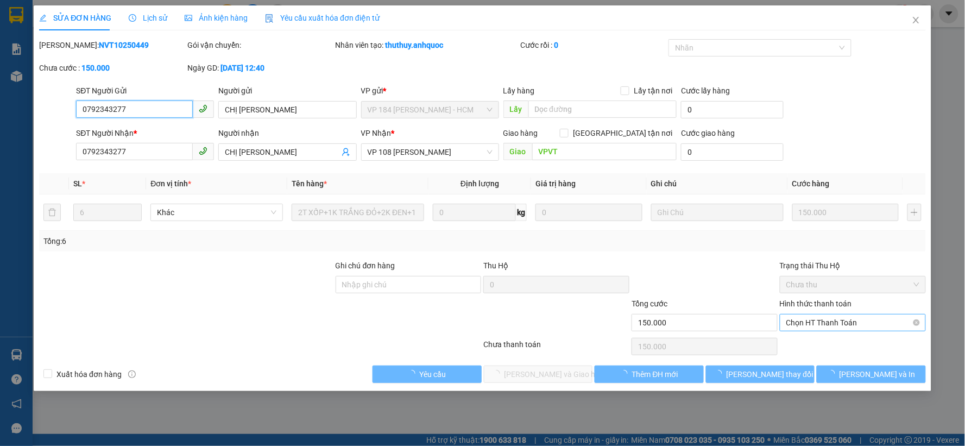
click at [815, 327] on span "Chọn HT Thanh Toán" at bounding box center [852, 322] width 133 height 16
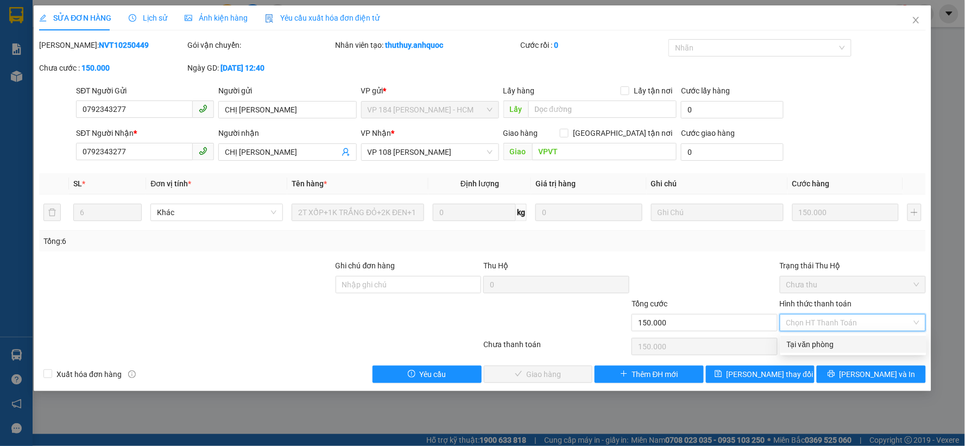
click at [814, 343] on div "Tại văn phòng" at bounding box center [853, 344] width 133 height 12
type input "0"
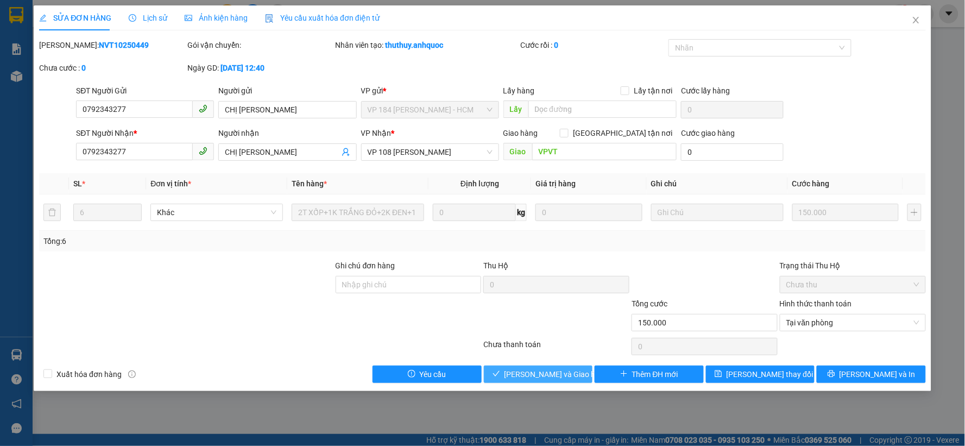
click at [529, 377] on span "Lưu và Giao hàng" at bounding box center [557, 374] width 104 height 12
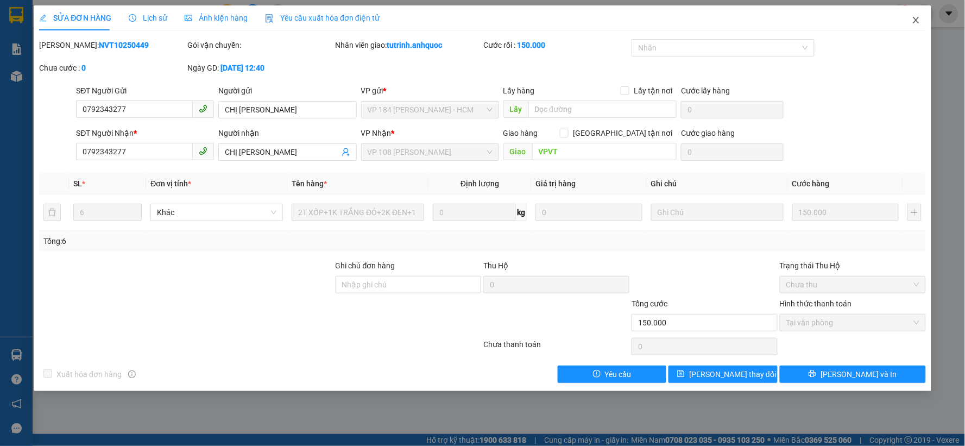
click at [914, 23] on icon "close" at bounding box center [916, 20] width 6 height 7
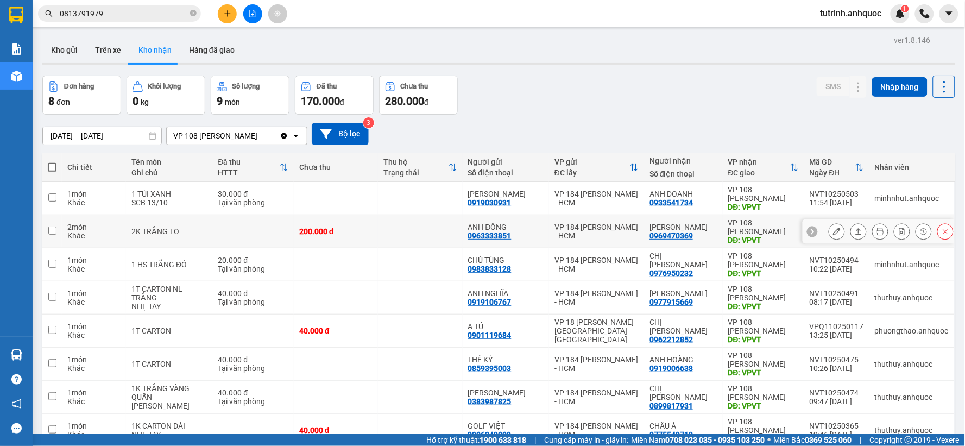
click at [829, 227] on button at bounding box center [836, 231] width 15 height 19
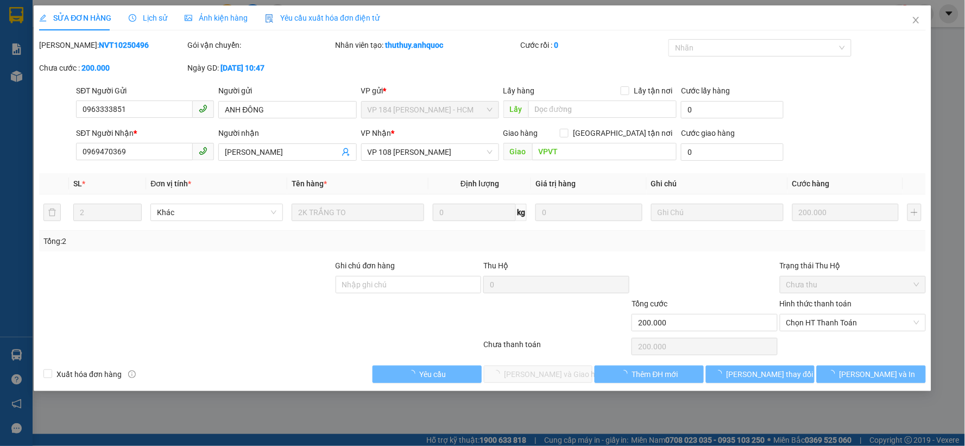
type input "0963333851"
type input "ANH ĐÔNG"
type input "0969470369"
type input "ANH CƯỜNG"
type input "VPVT"
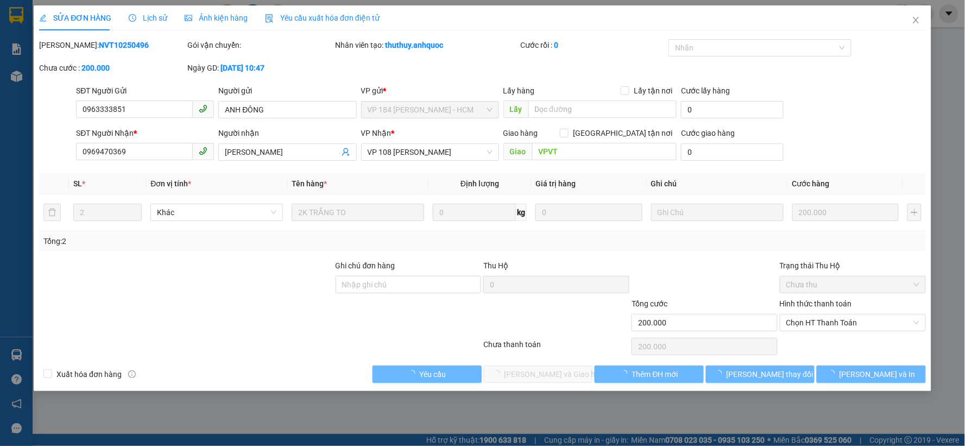
type input "200.000"
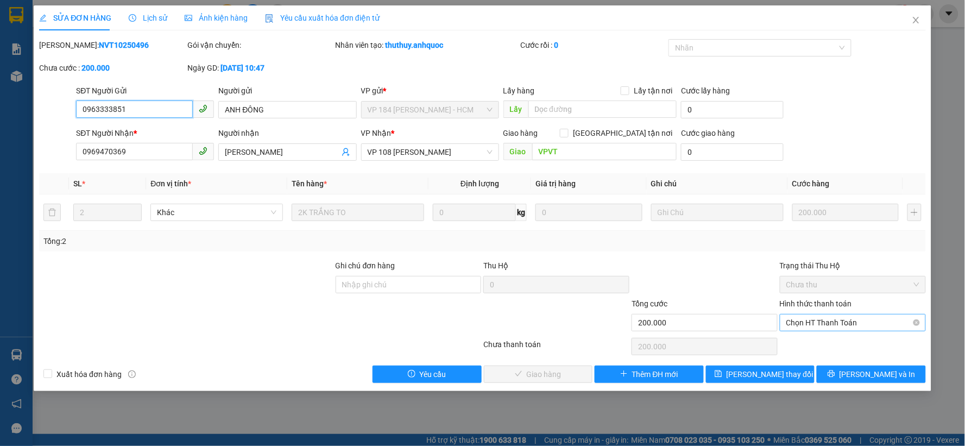
click at [831, 323] on span "Chọn HT Thanh Toán" at bounding box center [852, 322] width 133 height 16
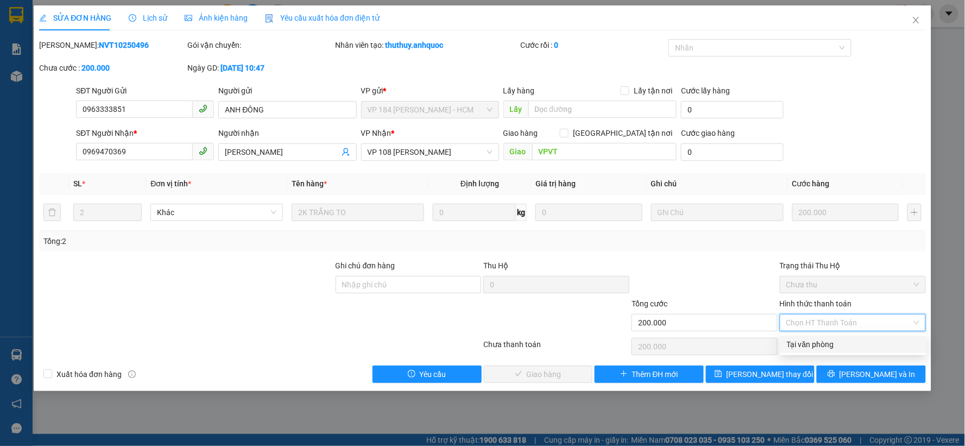
click at [824, 344] on div "Tại văn phòng" at bounding box center [853, 344] width 133 height 12
type input "0"
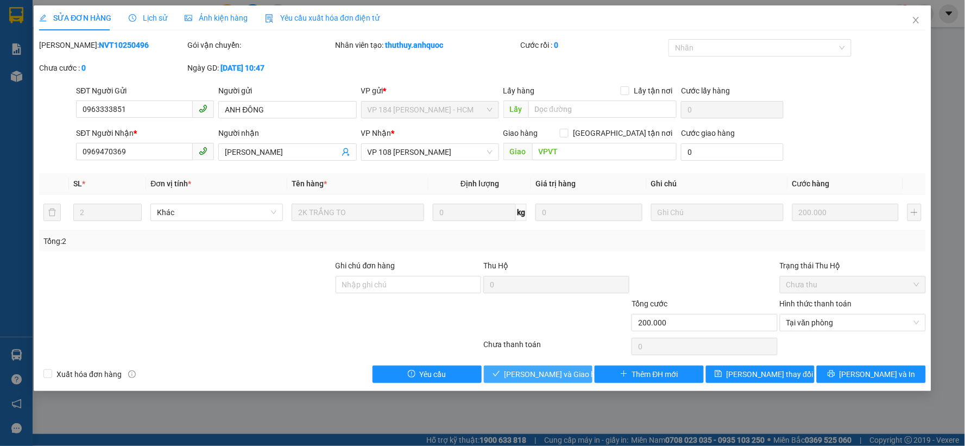
click at [542, 370] on span "Lưu và Giao hàng" at bounding box center [557, 374] width 104 height 12
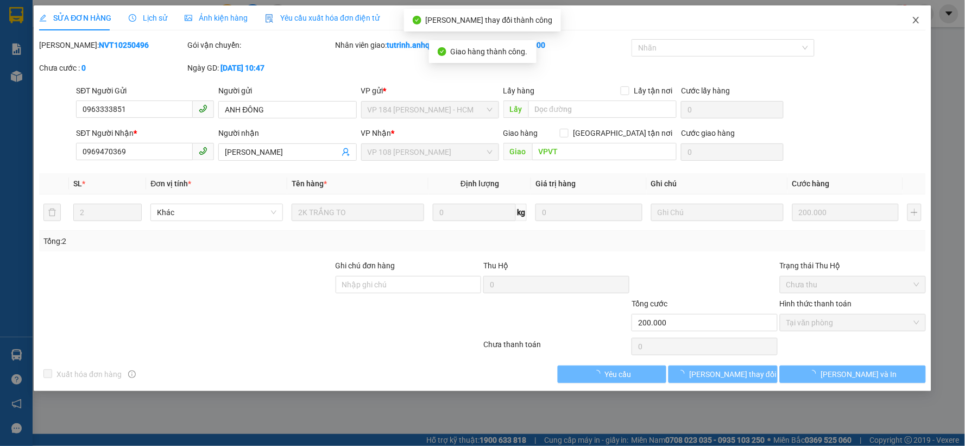
click at [914, 22] on icon "close" at bounding box center [916, 20] width 9 height 9
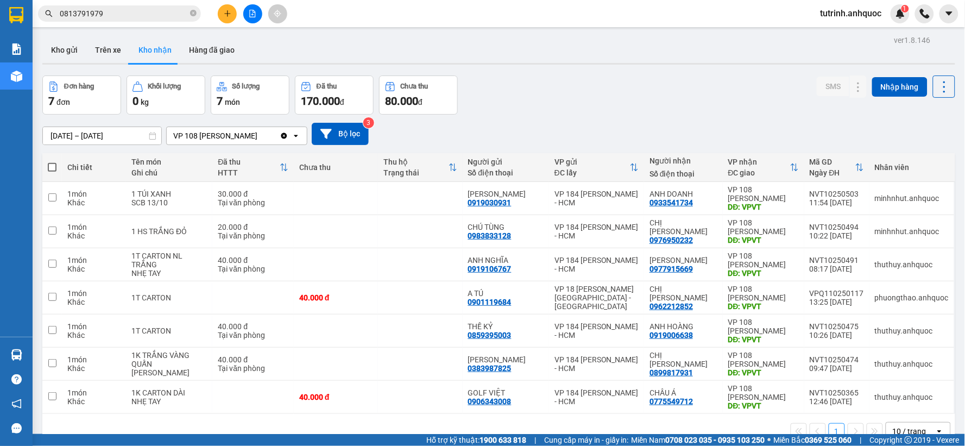
click at [144, 12] on input "0813791979" at bounding box center [124, 14] width 128 height 12
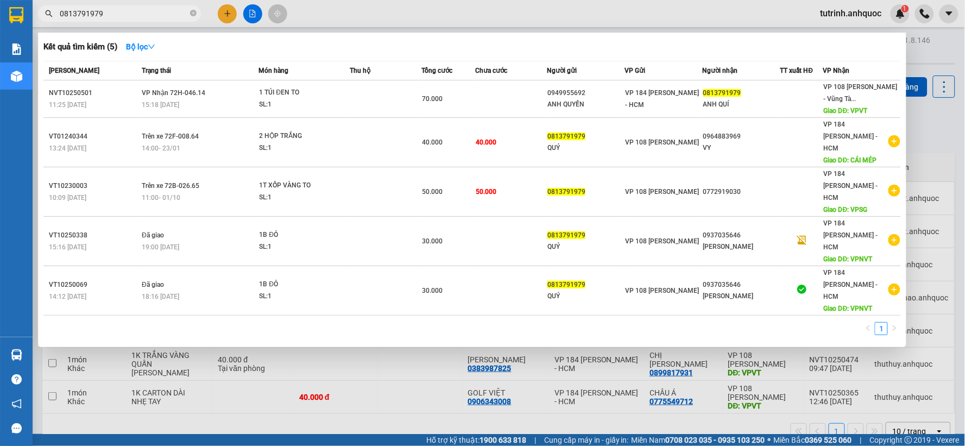
click at [144, 12] on input "0813791979" at bounding box center [124, 14] width 128 height 12
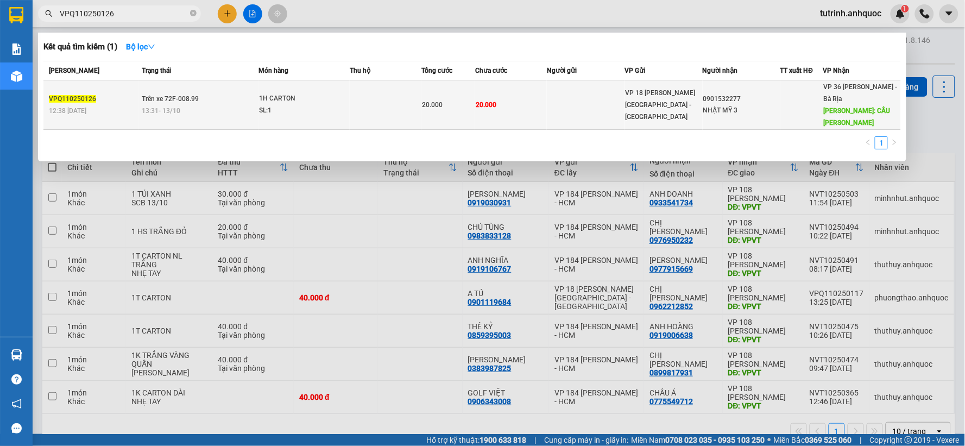
type input "VPQ110250126"
click at [182, 105] on div "13:31 - 13/10" at bounding box center [200, 111] width 116 height 12
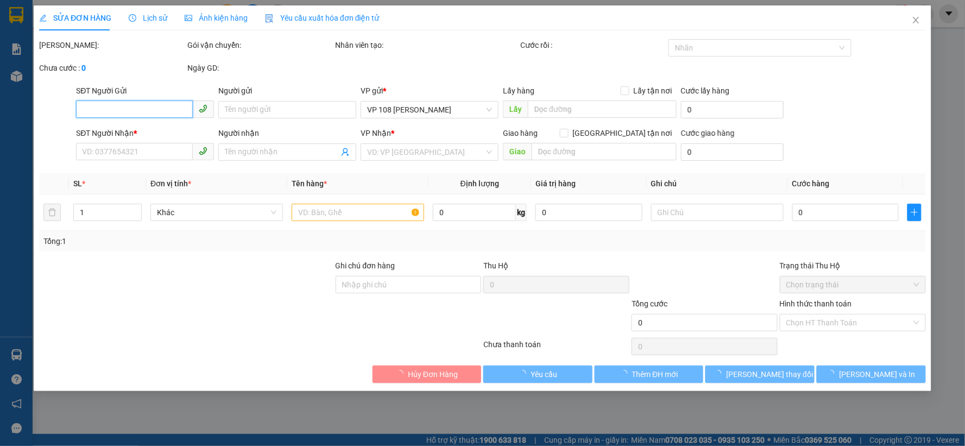
type input "0901532277"
type input "NHẬT MỸ 3"
type input "CẦU NGỌC HÀ"
type input "20.000"
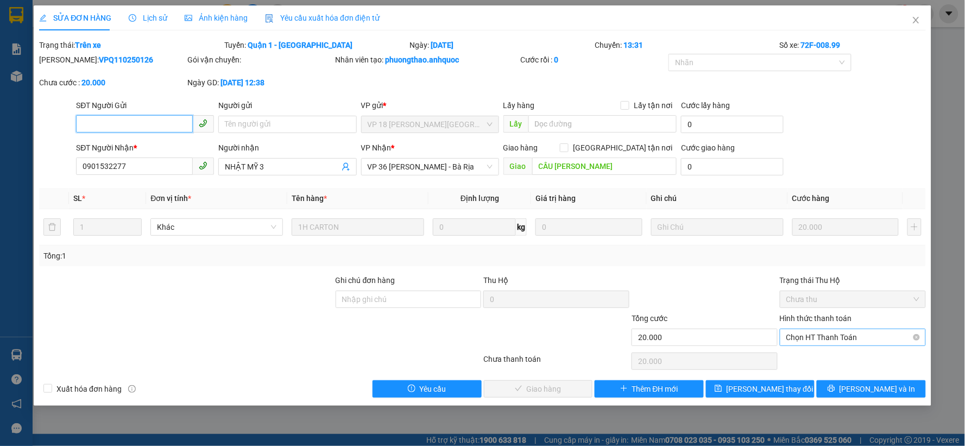
click at [806, 336] on span "Chọn HT Thanh Toán" at bounding box center [852, 337] width 133 height 16
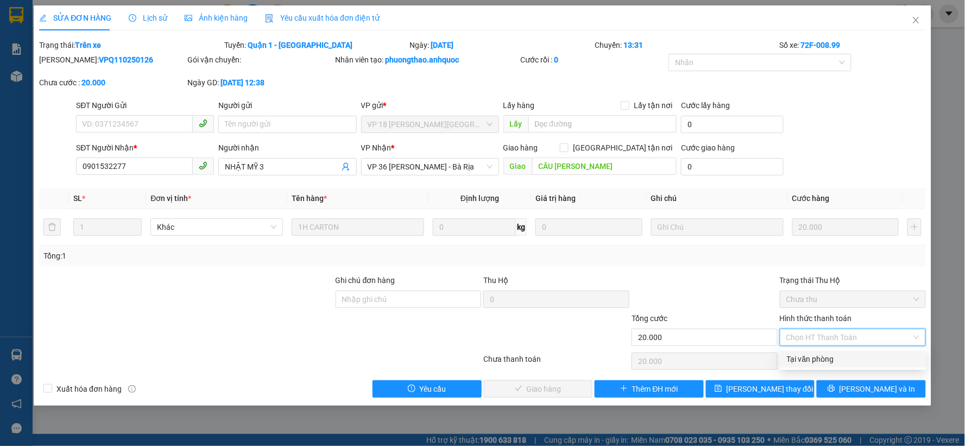
click at [802, 358] on div "Tại văn phòng" at bounding box center [853, 359] width 133 height 12
type input "0"
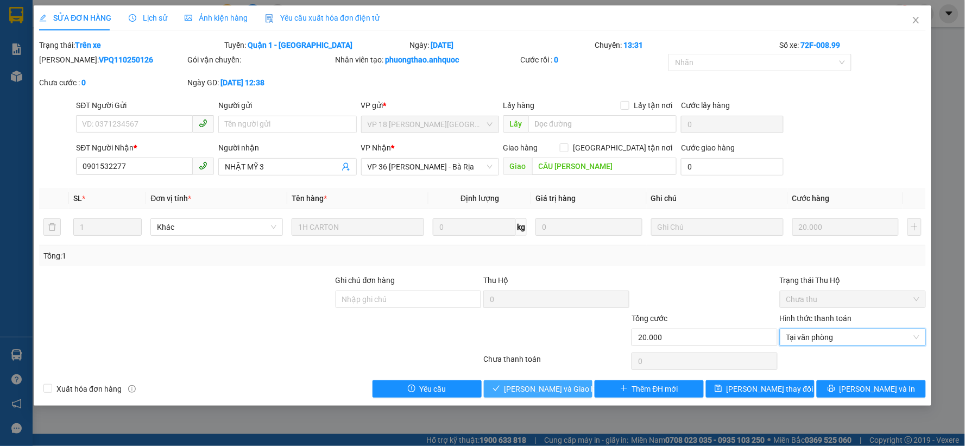
click at [552, 388] on span "Lưu và Giao hàng" at bounding box center [557, 389] width 104 height 12
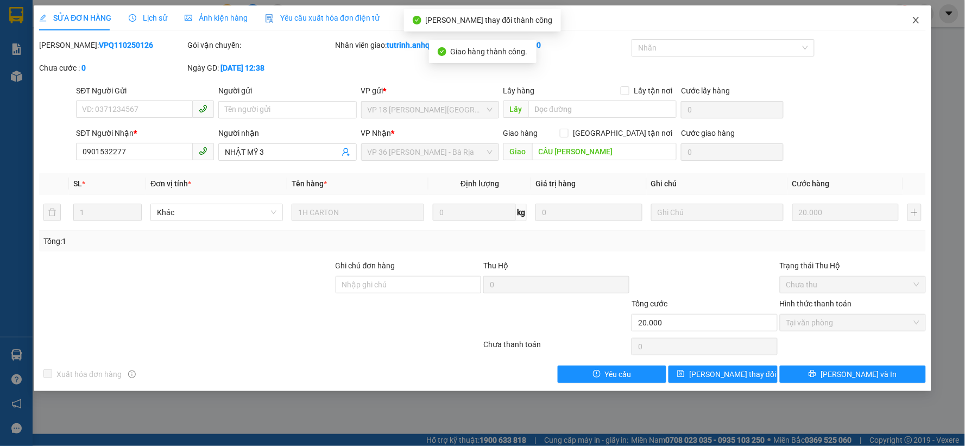
click at [912, 21] on icon "close" at bounding box center [916, 20] width 9 height 9
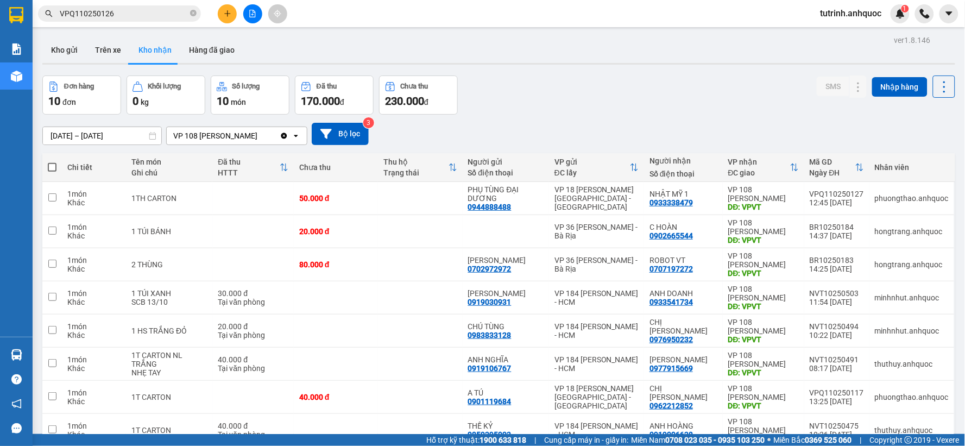
click at [152, 17] on input "VPQ110250126" at bounding box center [124, 14] width 128 height 12
click at [152, 16] on input "VPQ110250126" at bounding box center [124, 14] width 128 height 12
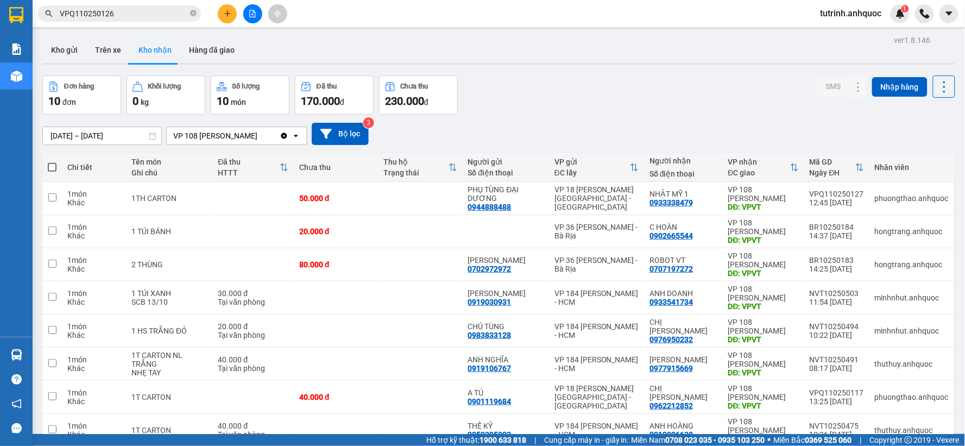
click at [152, 16] on input "VPQ110250126" at bounding box center [124, 14] width 128 height 12
click at [128, 28] on main "ver 1.8.146 Kho gửi Trên xe Kho nhận Hàng đã giao Đơn hàng 10 đơn Khối lượng 0 …" at bounding box center [482, 217] width 965 height 434
click at [131, 21] on span at bounding box center [119, 13] width 163 height 16
click at [133, 18] on input "text" at bounding box center [124, 14] width 128 height 12
click at [137, 16] on input "text" at bounding box center [124, 14] width 128 height 12
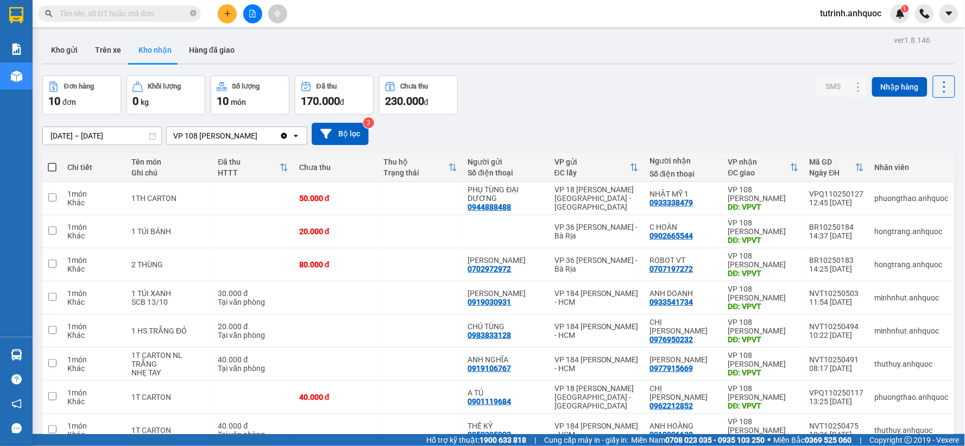
click at [138, 13] on input "text" at bounding box center [124, 14] width 128 height 12
click at [146, 11] on input "text" at bounding box center [124, 14] width 128 height 12
click at [136, 12] on input "text" at bounding box center [124, 14] width 128 height 12
click at [98, 11] on input "text" at bounding box center [124, 14] width 128 height 12
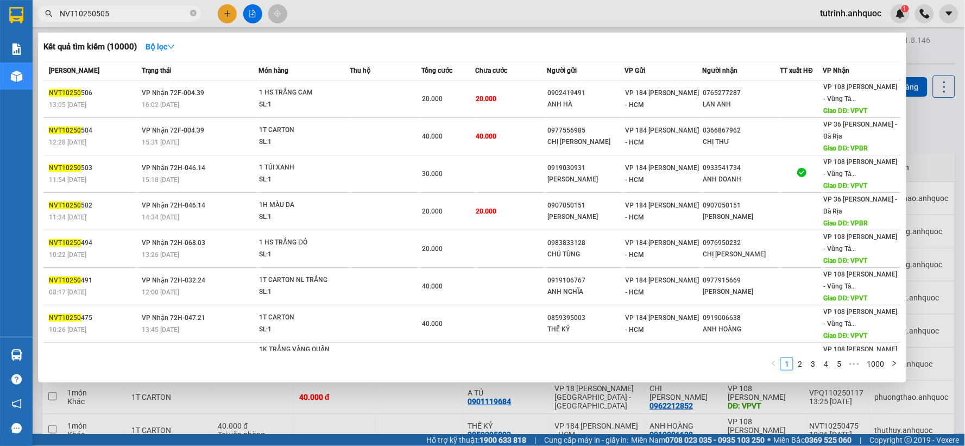
type input "NVT10250505"
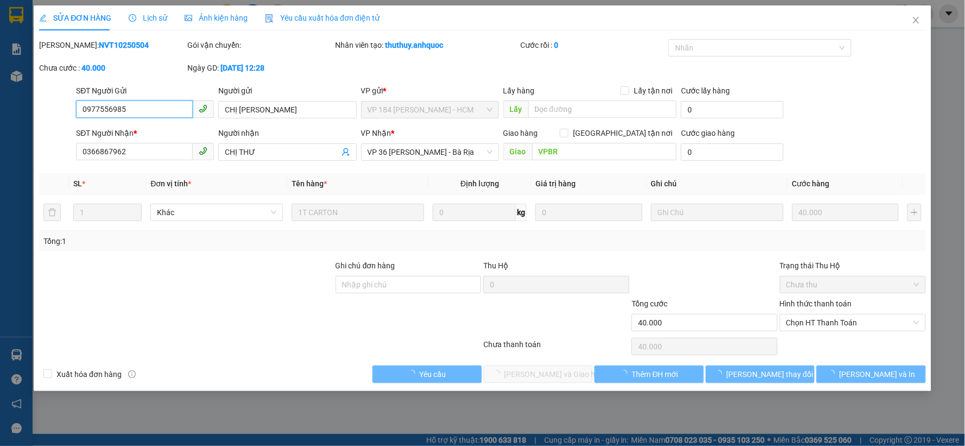
type input "0977556985"
type input "CHỊ [PERSON_NAME]"
type input "0366867962"
type input "CHỊ THƯ"
type input "VPBR"
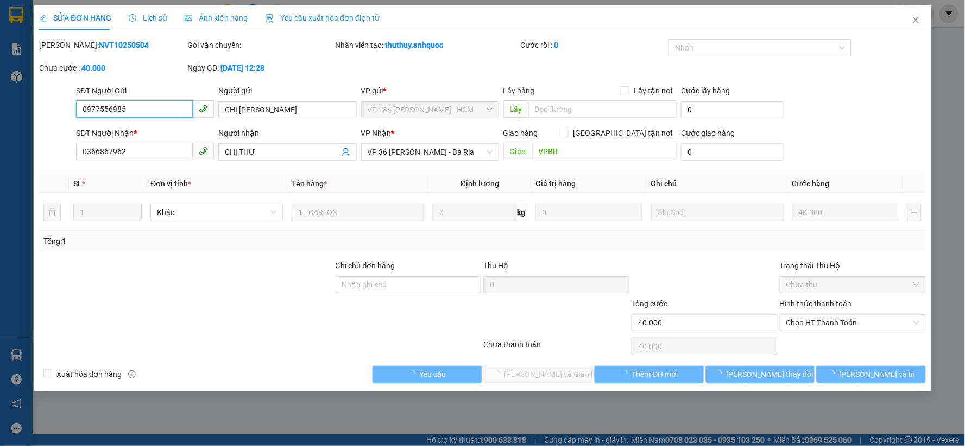
type input "40.000"
click at [838, 324] on span "Chọn HT Thanh Toán" at bounding box center [852, 322] width 133 height 16
click at [829, 326] on span "Chọn HT Thanh Toán" at bounding box center [852, 322] width 133 height 16
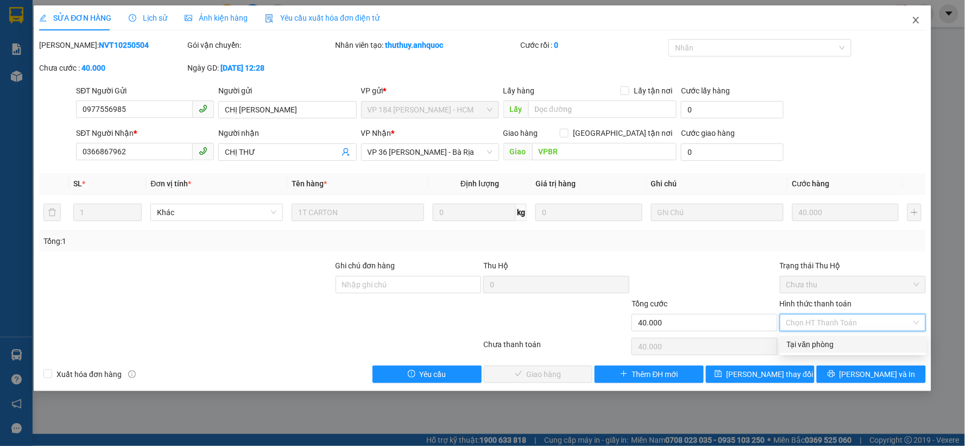
click at [919, 18] on icon "close" at bounding box center [916, 20] width 9 height 9
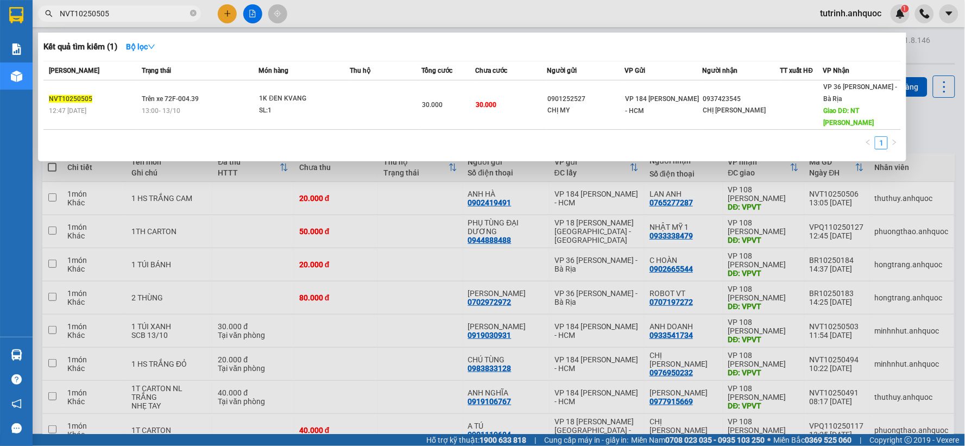
click at [153, 16] on input "NVT10250505" at bounding box center [124, 14] width 128 height 12
click at [152, 16] on input "NVT10250505" at bounding box center [124, 14] width 128 height 12
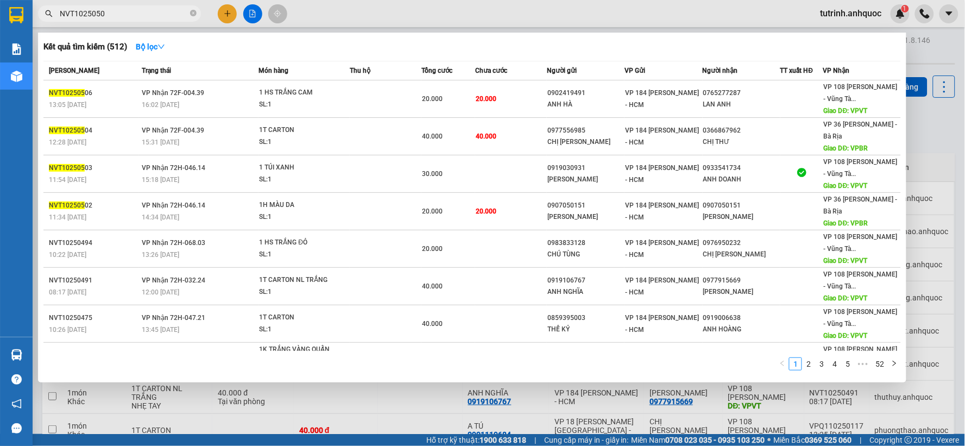
type input "NVT10250505"
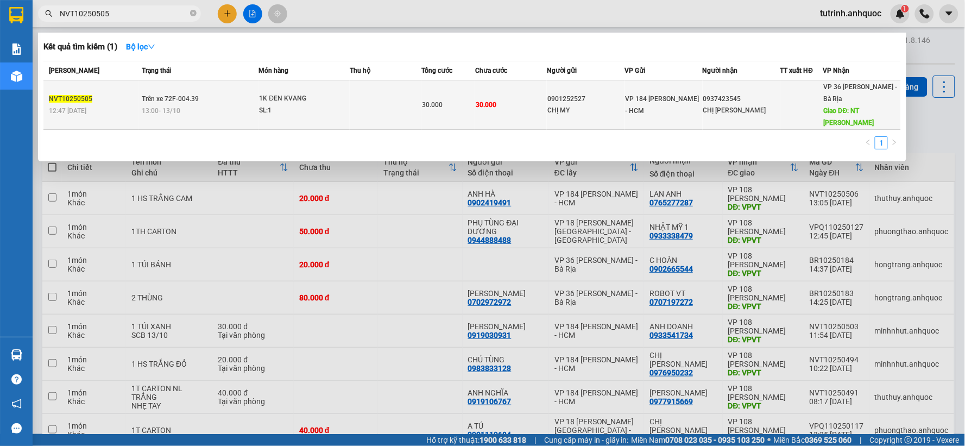
click at [305, 105] on div "SL: 1" at bounding box center [299, 111] width 81 height 12
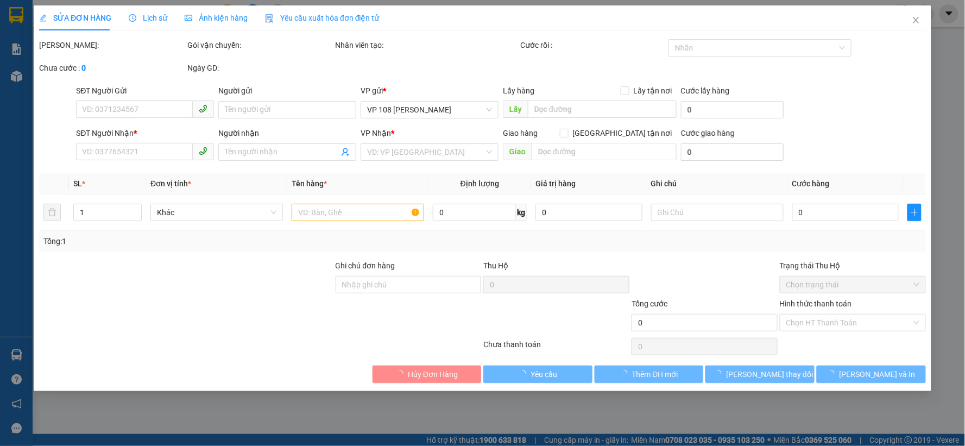
click at [834, 322] on div "SỬA ĐƠN HÀNG Lịch sử Ảnh kiện hàng Yêu cầu xuất hóa đơn điện tử Total Paid Fee …" at bounding box center [482, 223] width 965 height 446
click at [824, 323] on div "SỬA ĐƠN HÀNG Lịch sử Ảnh kiện hàng Yêu cầu xuất hóa đơn điện tử Total Paid Fee …" at bounding box center [482, 223] width 965 height 446
type input "0901252527"
type input "CHỊ MY"
type input "0937423545"
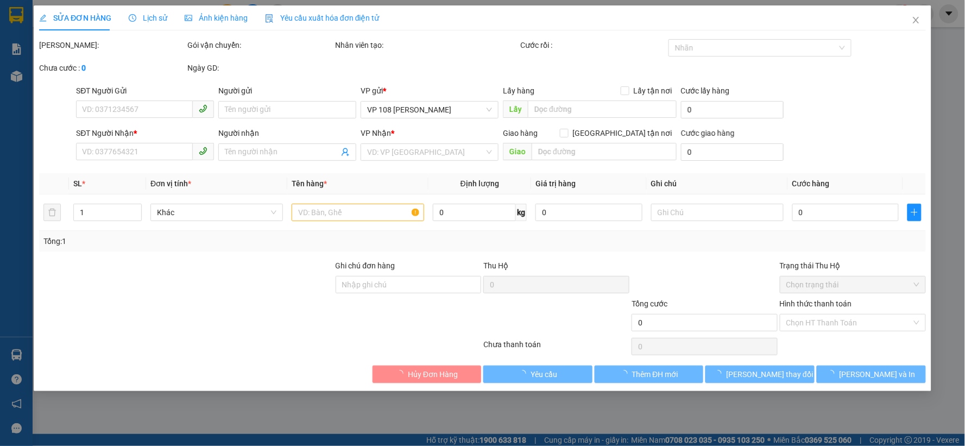
type input "CHỊ LAN"
type input "NT CHU HẢI"
type input "30.000"
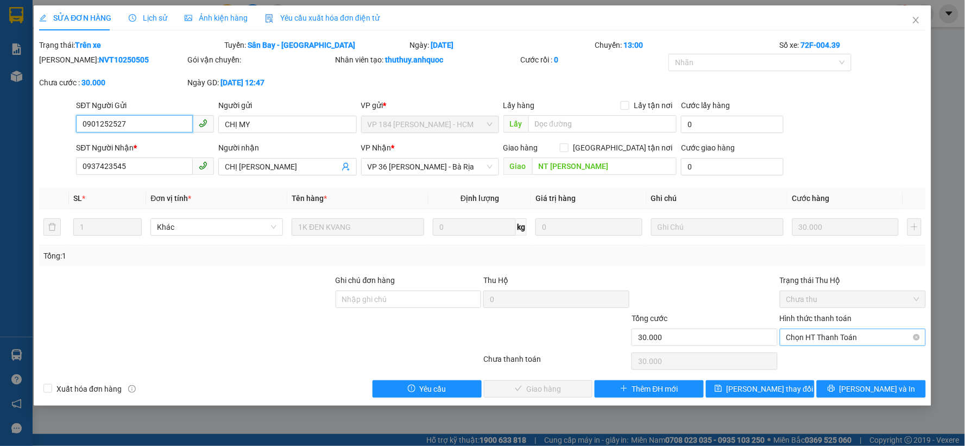
click at [815, 336] on span "Chọn HT Thanh Toán" at bounding box center [852, 337] width 133 height 16
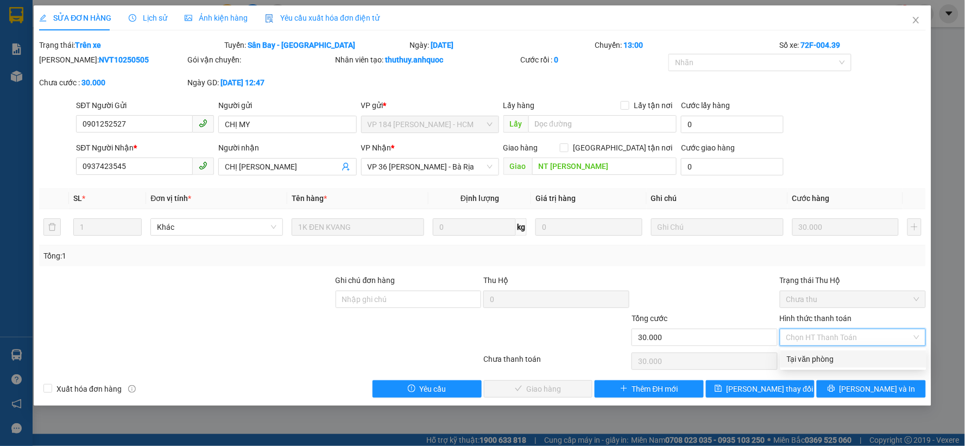
drag, startPoint x: 808, startPoint y: 357, endPoint x: 557, endPoint y: 387, distance: 252.1
click at [807, 357] on div "Tại văn phòng" at bounding box center [853, 359] width 133 height 12
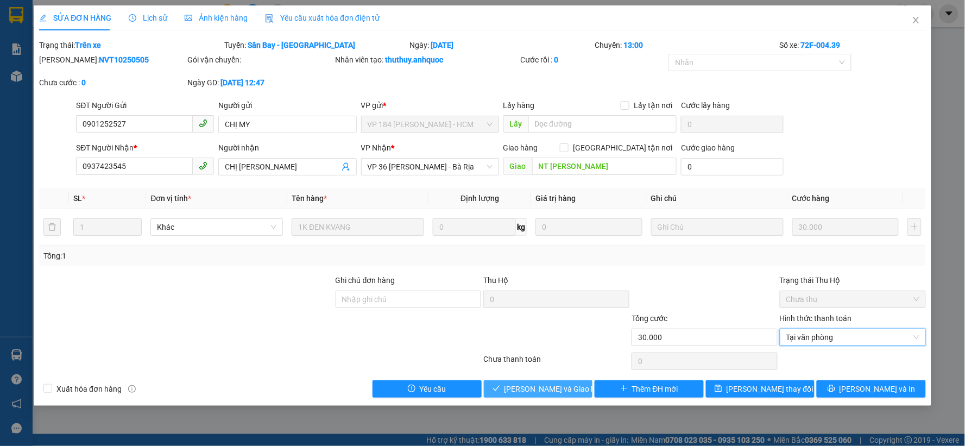
click at [557, 387] on span "Lưu và Giao hàng" at bounding box center [557, 389] width 104 height 12
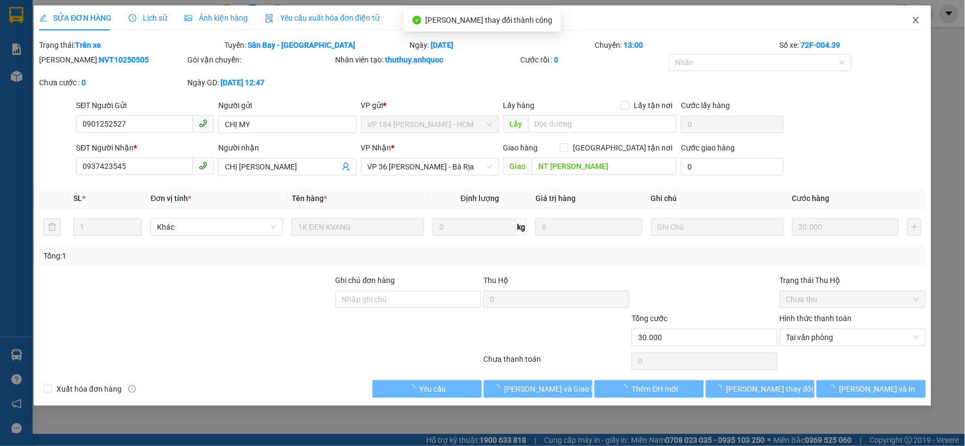
click at [916, 24] on icon "close" at bounding box center [916, 20] width 9 height 9
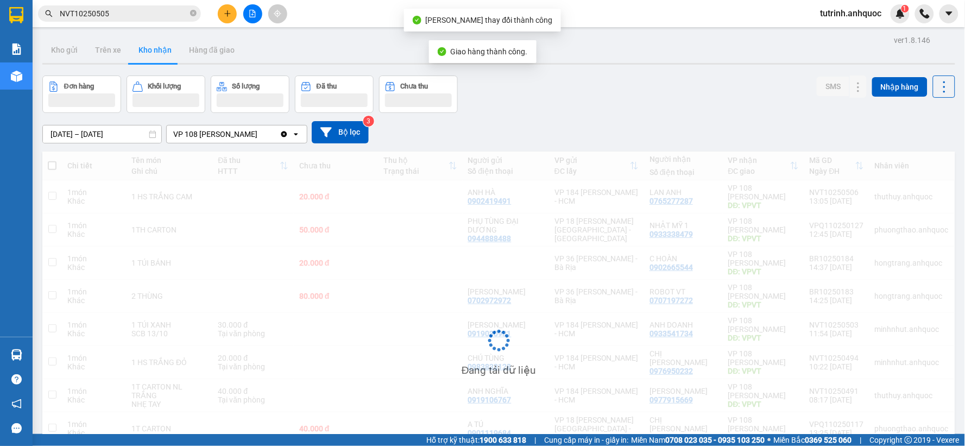
click at [120, 16] on input "NVT10250505" at bounding box center [124, 14] width 128 height 12
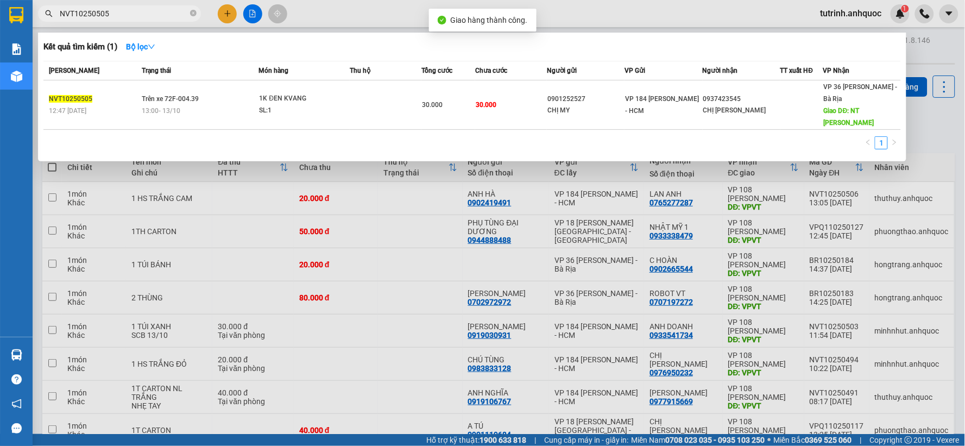
click at [120, 16] on input "NVT10250505" at bounding box center [124, 14] width 128 height 12
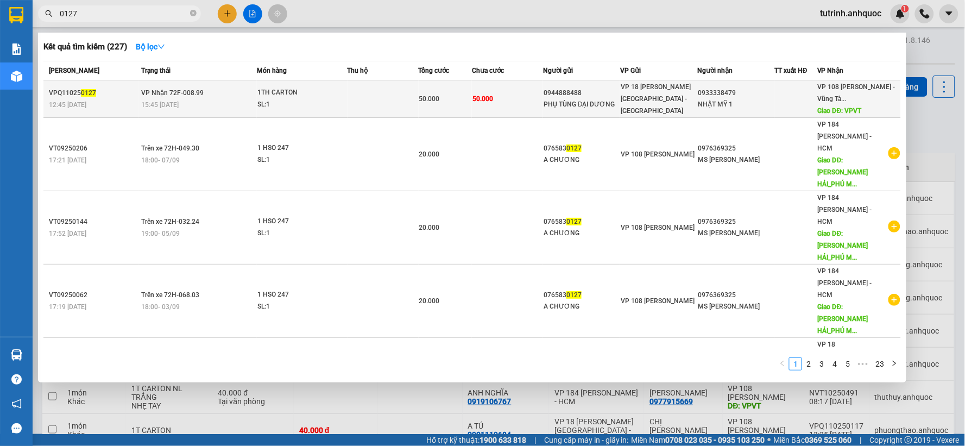
type input "0127"
click at [216, 104] on div "15:45 - 13/10" at bounding box center [199, 105] width 116 height 12
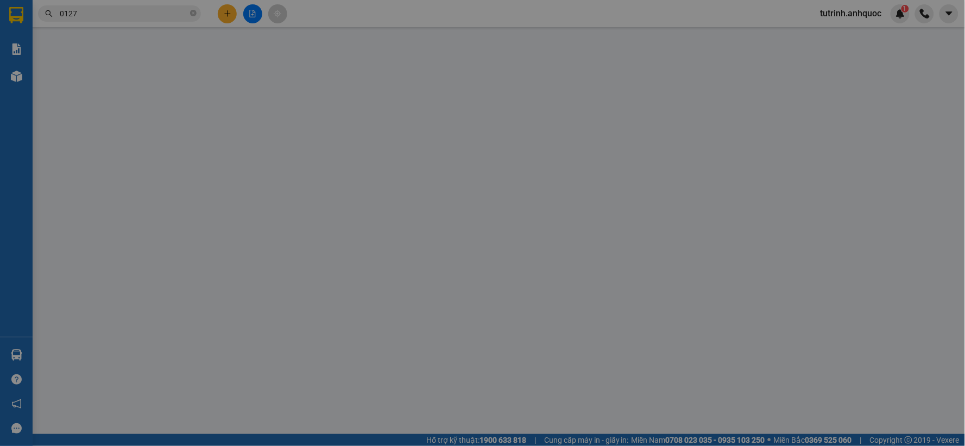
type input "0944888488"
type input "PHỤ TÙNG ĐẠI DƯƠNG"
type input "0933338479"
type input "NHẬT MỸ 1"
type input "VPVT"
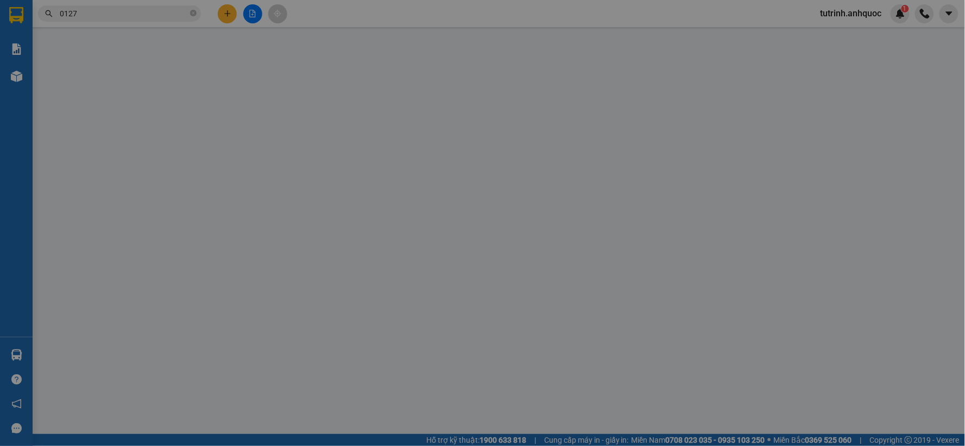
type input "50.000"
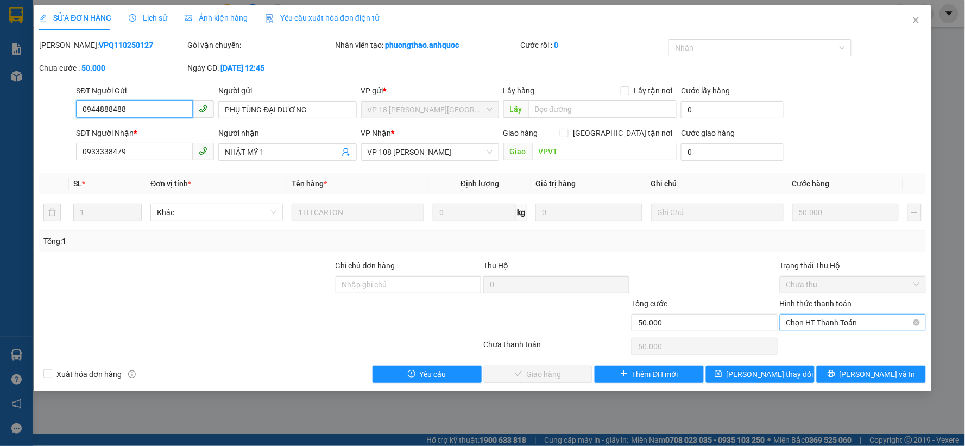
click at [829, 318] on span "Chọn HT Thanh Toán" at bounding box center [852, 322] width 133 height 16
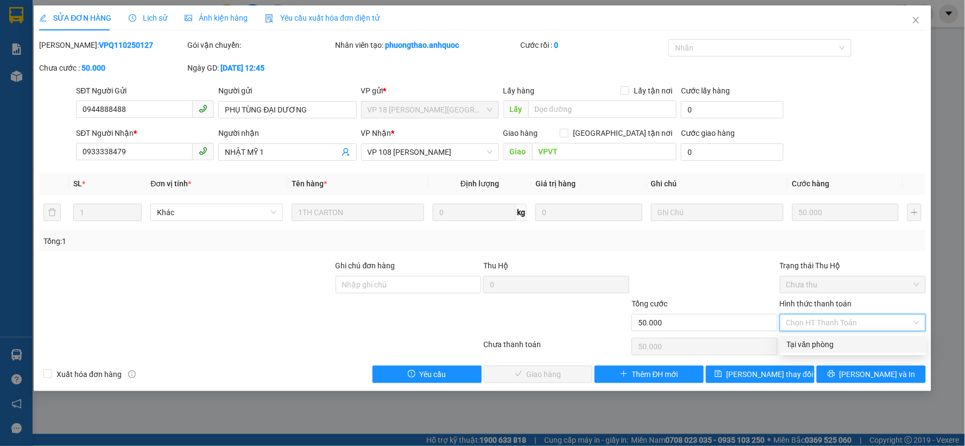
click at [815, 348] on div "Tại văn phòng" at bounding box center [853, 344] width 133 height 12
type input "0"
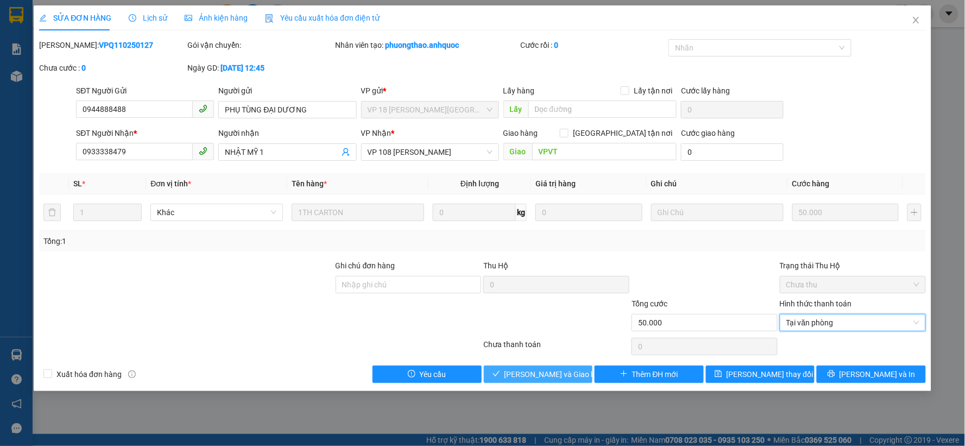
click at [546, 372] on span "Lưu và Giao hàng" at bounding box center [557, 374] width 104 height 12
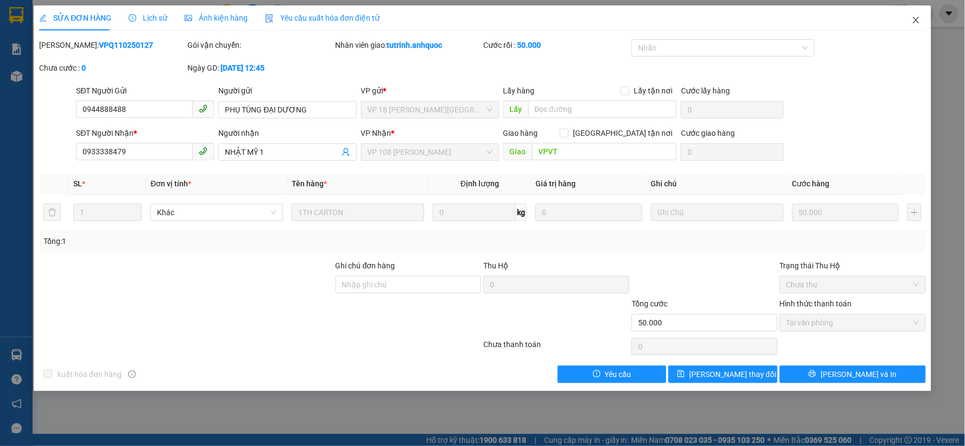
click at [917, 20] on icon "close" at bounding box center [916, 20] width 6 height 7
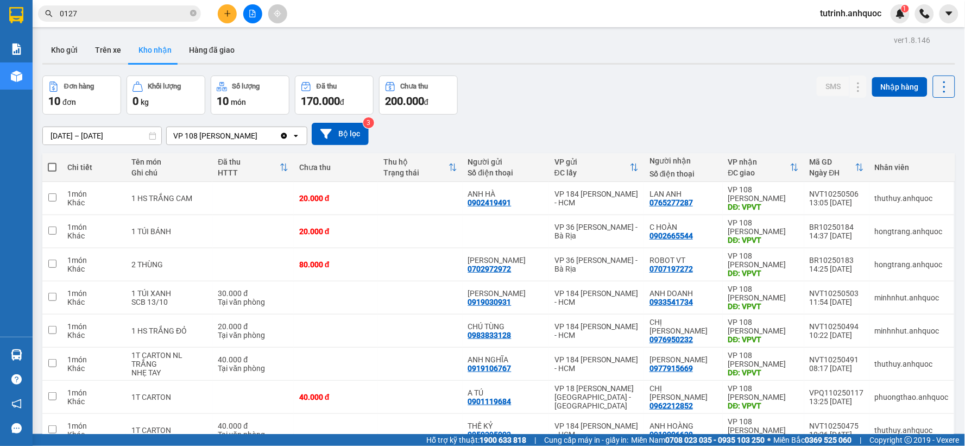
click at [171, 18] on input "0127" at bounding box center [124, 14] width 128 height 12
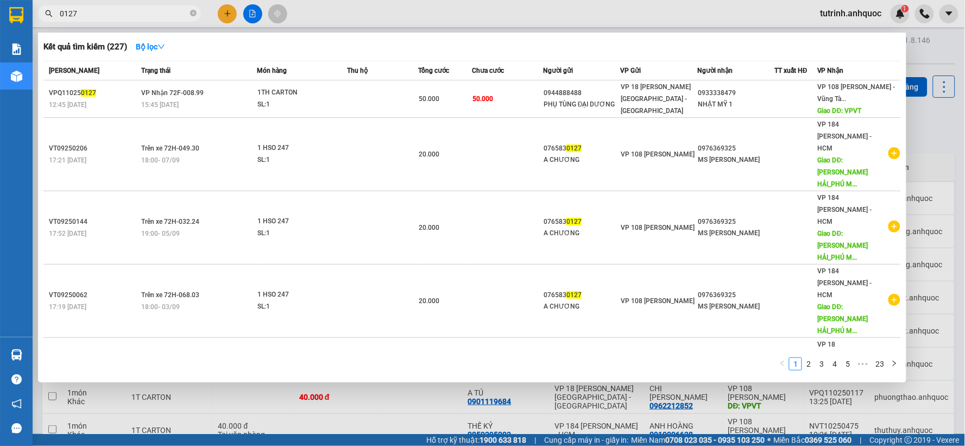
click at [171, 18] on input "0127" at bounding box center [124, 14] width 128 height 12
click at [231, 8] on div at bounding box center [482, 223] width 965 height 446
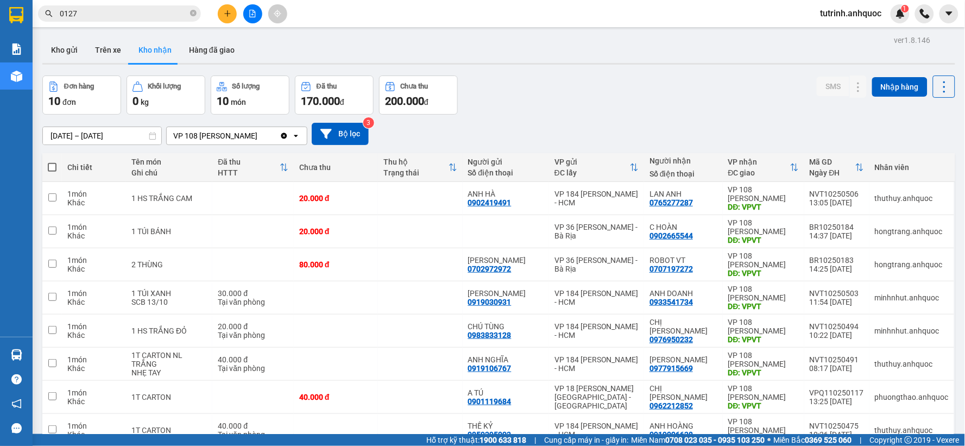
click at [229, 18] on button at bounding box center [227, 13] width 19 height 19
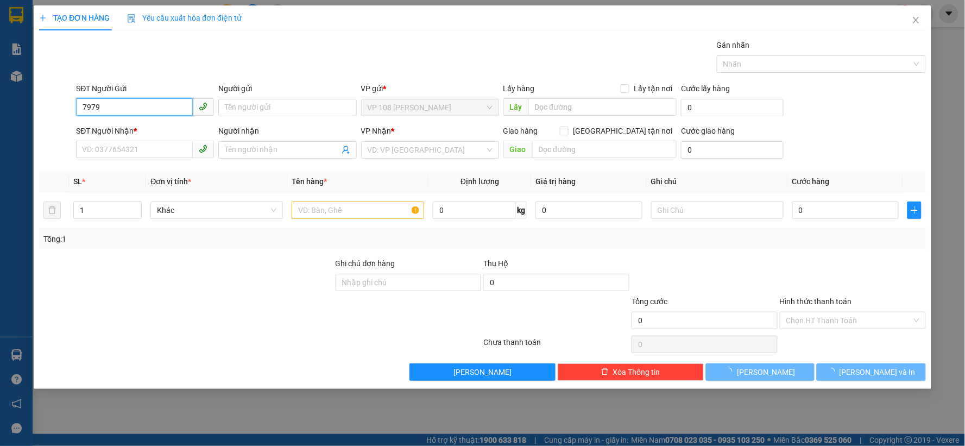
click at [128, 106] on input "7979" at bounding box center [134, 106] width 117 height 17
click at [127, 106] on input "7979" at bounding box center [134, 106] width 117 height 17
click at [132, 104] on input "7979" at bounding box center [134, 106] width 117 height 17
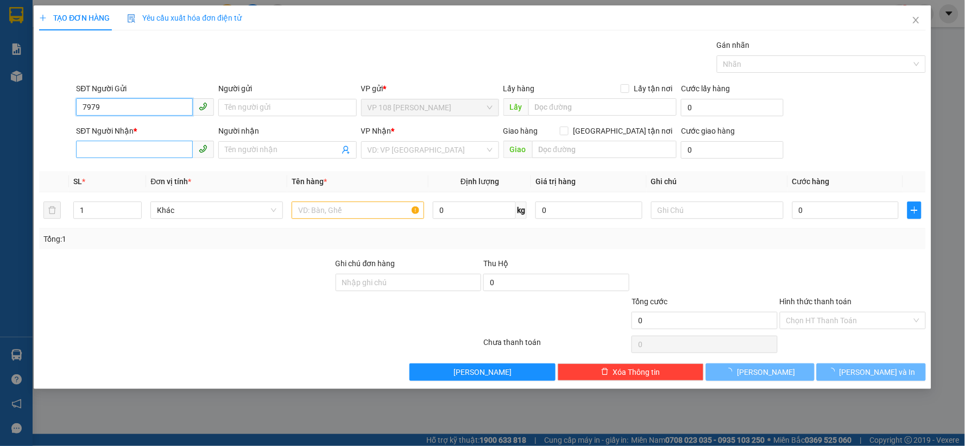
click at [134, 105] on input "7979" at bounding box center [134, 106] width 117 height 17
click at [134, 110] on input "7979" at bounding box center [134, 106] width 117 height 17
click at [128, 152] on input "SĐT Người Nhận *" at bounding box center [134, 149] width 117 height 17
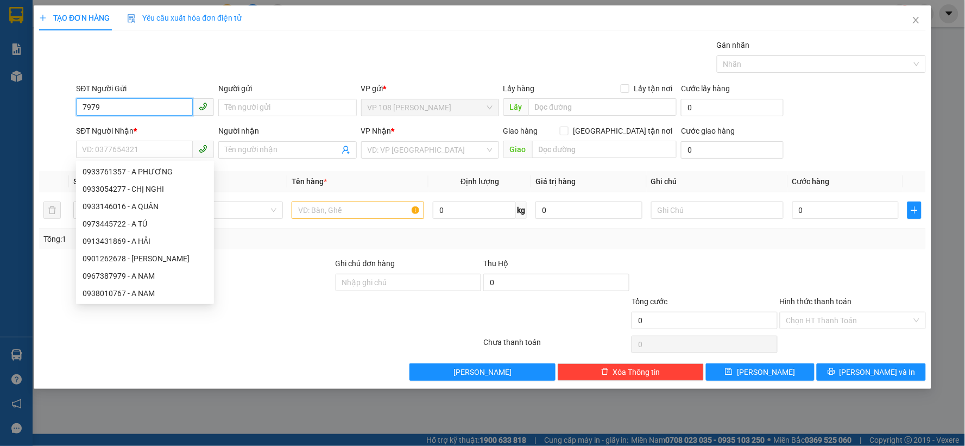
click at [129, 102] on input "7979" at bounding box center [134, 106] width 117 height 17
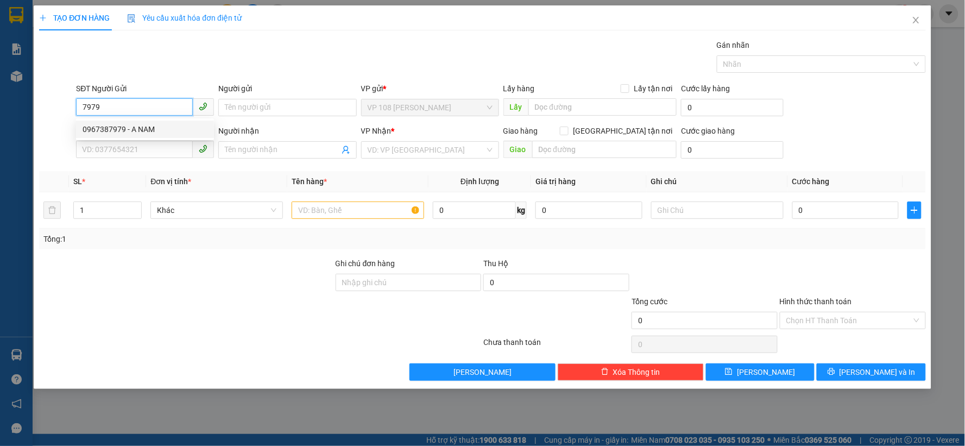
click at [129, 134] on div "0967387979 - A NAM" at bounding box center [145, 129] width 125 height 12
type input "0967387979"
type input "A NAM"
type input "0933761357"
type input "A PHƯƠNG"
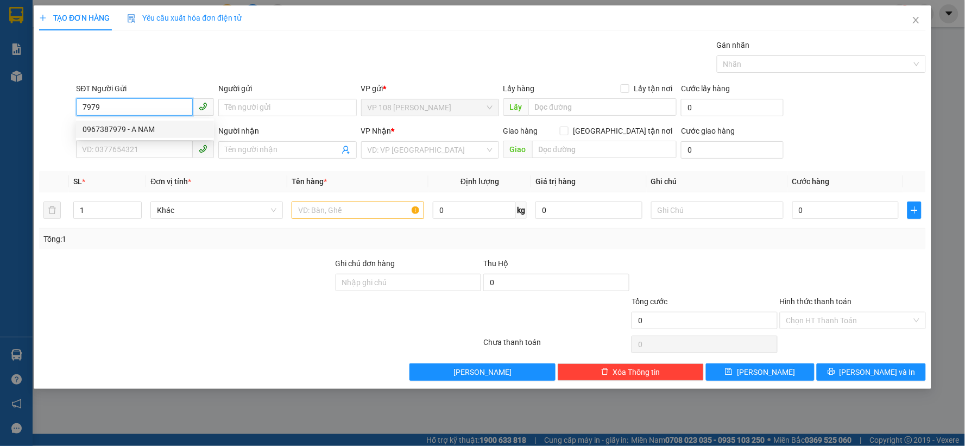
type input "VPQ1"
type input "SCB 11/10 VPQ1 THẢO"
type input "30.000"
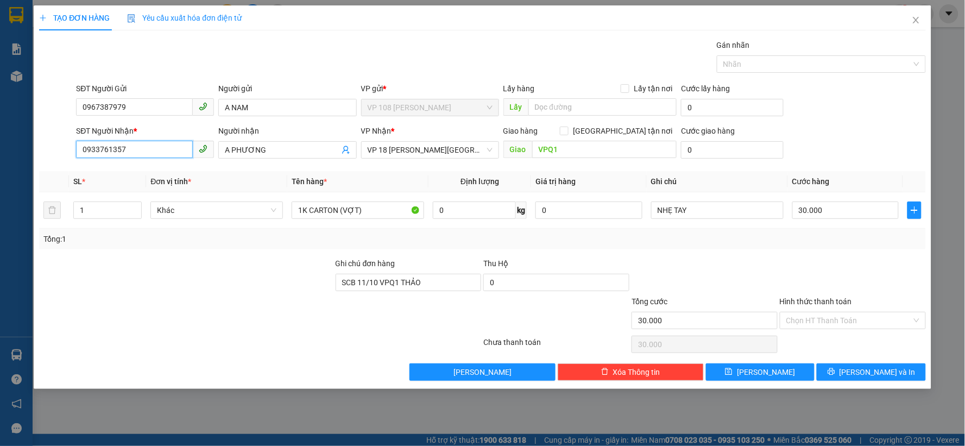
click at [155, 152] on input "0933761357" at bounding box center [134, 149] width 117 height 17
click at [155, 152] on input "0702623230" at bounding box center [134, 149] width 117 height 17
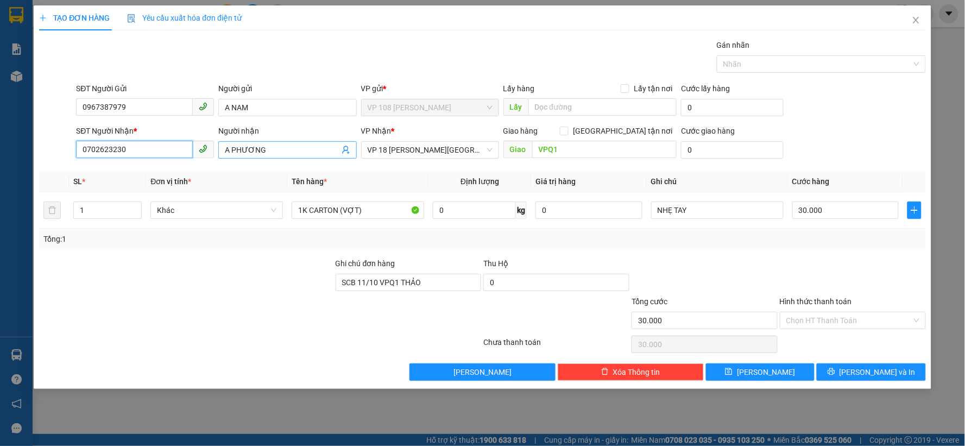
type input "0702623230"
click at [241, 149] on input "A PHƯƠNG" at bounding box center [282, 150] width 114 height 12
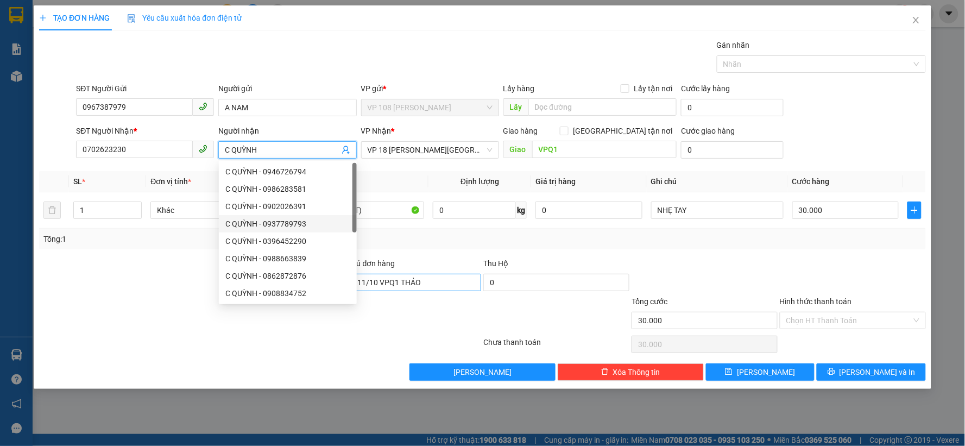
type input "C QUỲNH"
click at [423, 286] on input "SCB 11/10 VPQ1 THẢO" at bounding box center [409, 282] width 146 height 17
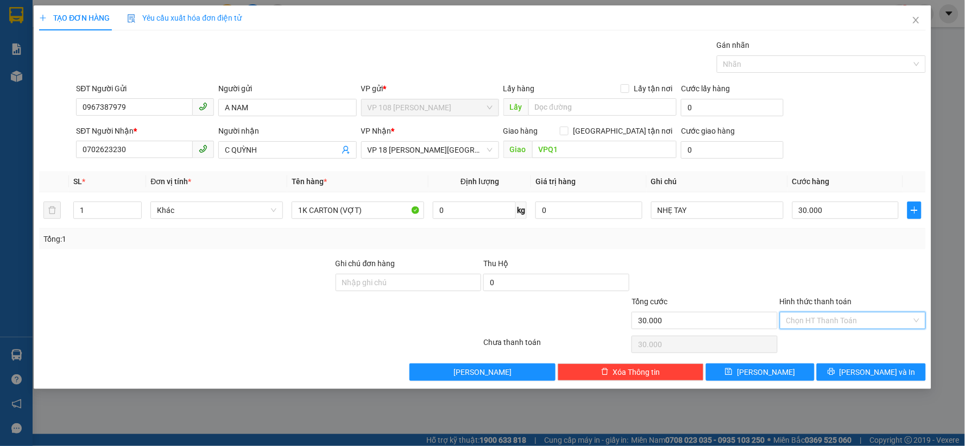
click at [839, 318] on input "Hình thức thanh toán" at bounding box center [848, 320] width 125 height 16
click at [821, 339] on div "Tại văn phòng" at bounding box center [853, 342] width 133 height 12
type input "0"
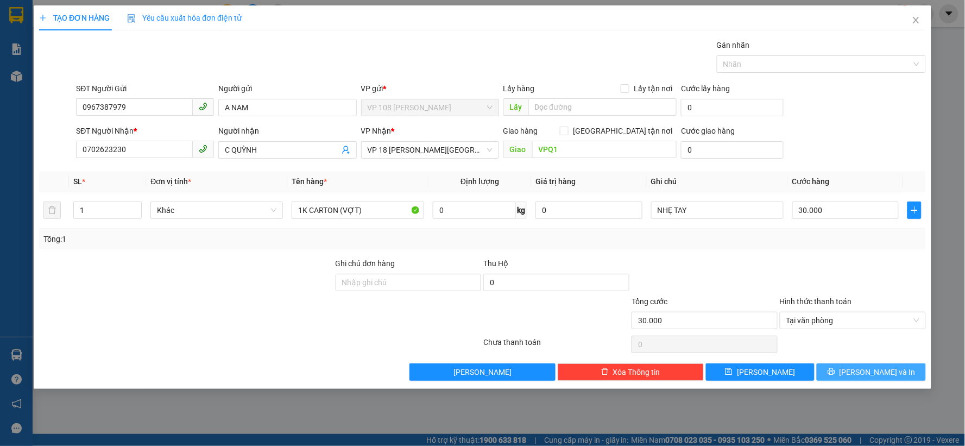
click at [845, 370] on button "[PERSON_NAME] và In" at bounding box center [871, 371] width 109 height 17
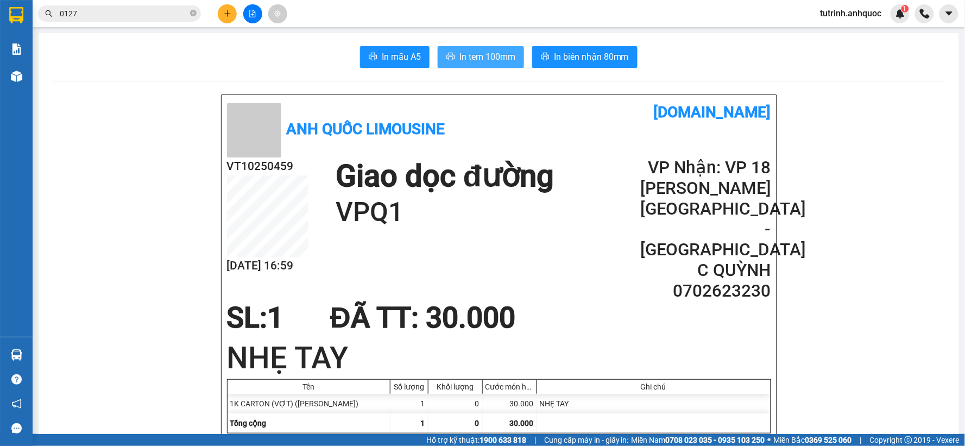
click at [482, 50] on span "In tem 100mm" at bounding box center [487, 57] width 56 height 14
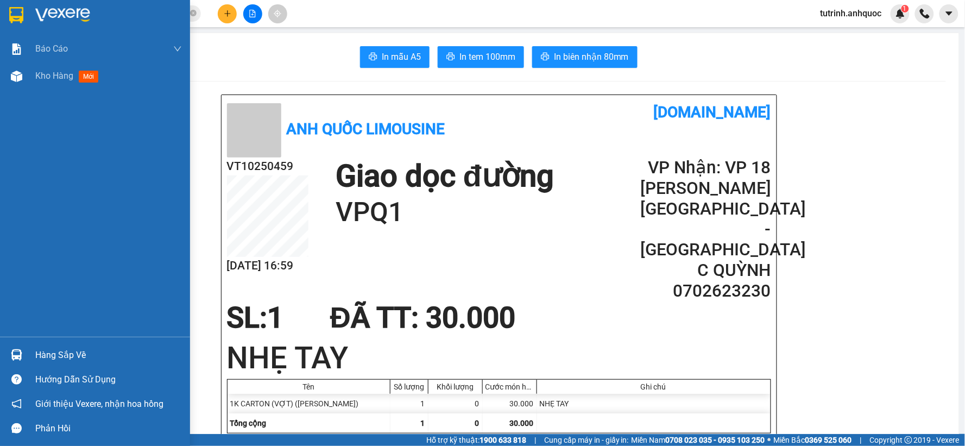
click at [21, 5] on div at bounding box center [16, 14] width 19 height 19
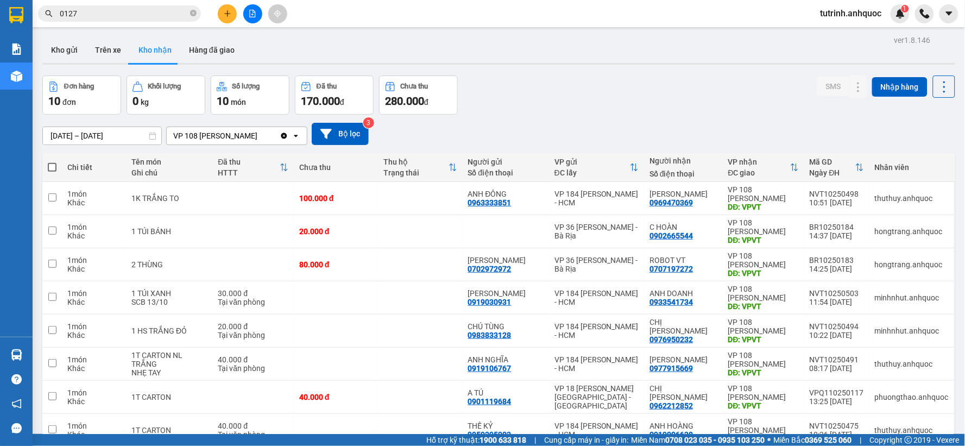
drag, startPoint x: 70, startPoint y: 50, endPoint x: 152, endPoint y: 47, distance: 82.6
click at [70, 50] on button "Kho gửi" at bounding box center [64, 50] width 44 height 26
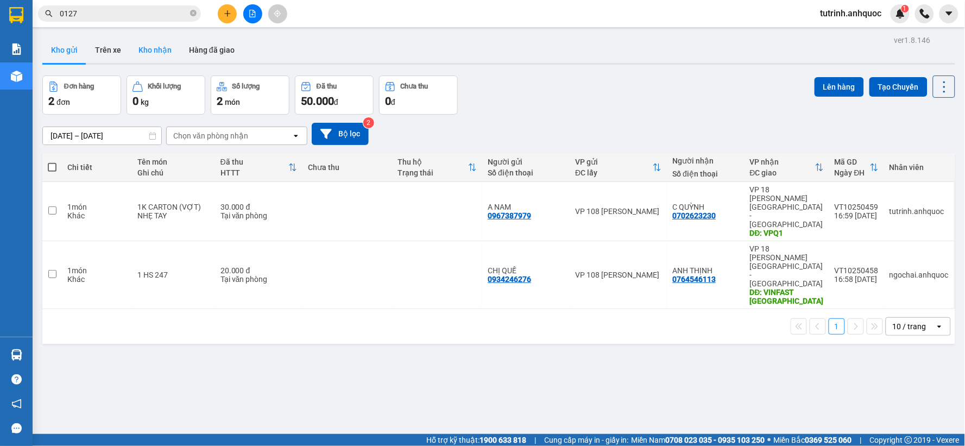
click at [160, 45] on button "Kho nhận" at bounding box center [155, 50] width 51 height 26
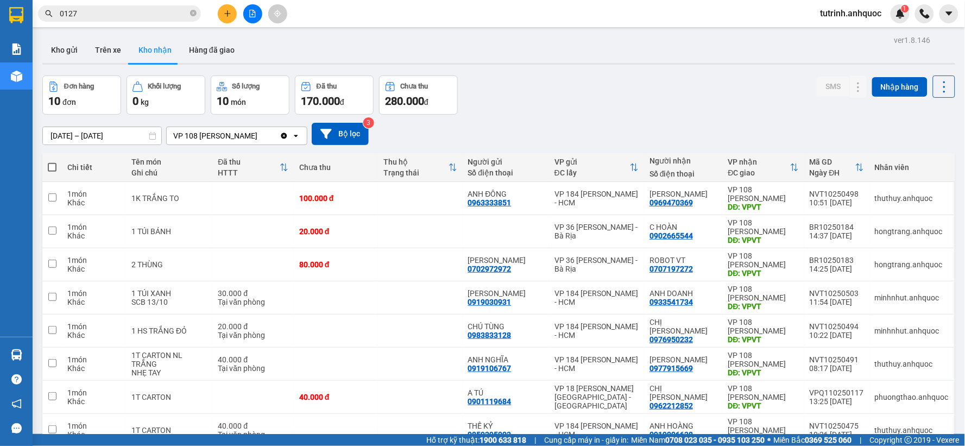
click at [153, 12] on input "0127" at bounding box center [124, 14] width 128 height 12
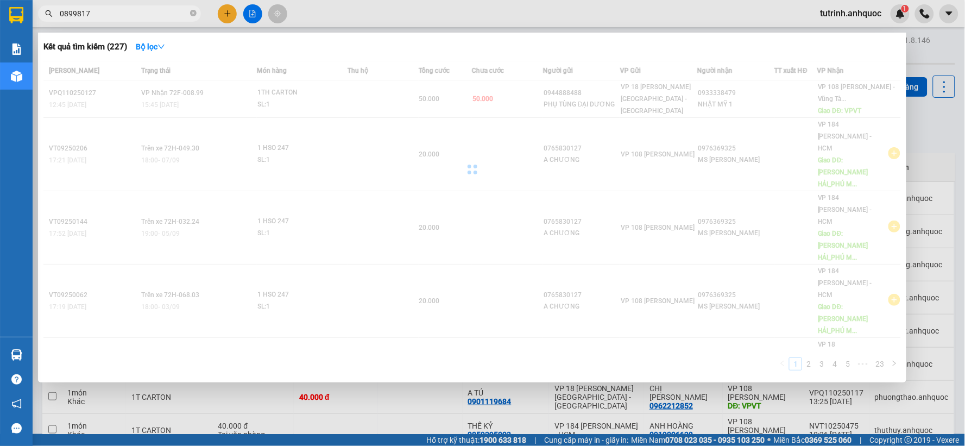
type input "0899817"
click at [111, 20] on span "0899817" at bounding box center [119, 13] width 163 height 16
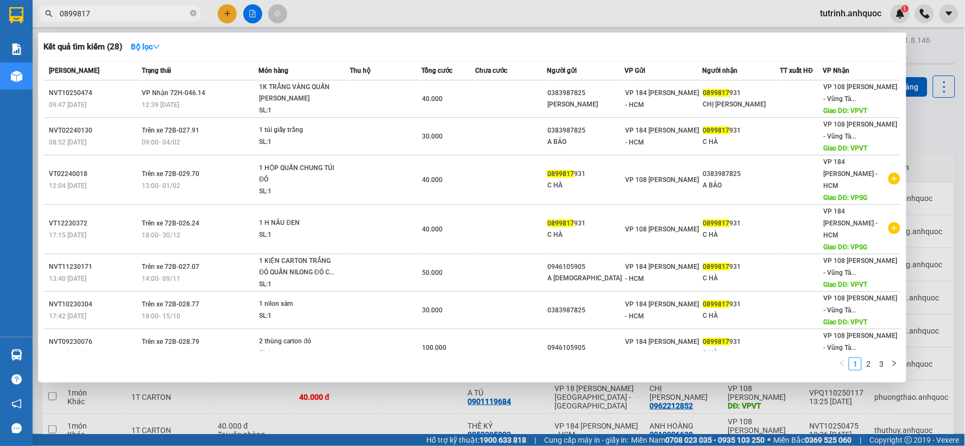
click at [549, 13] on div at bounding box center [482, 223] width 965 height 446
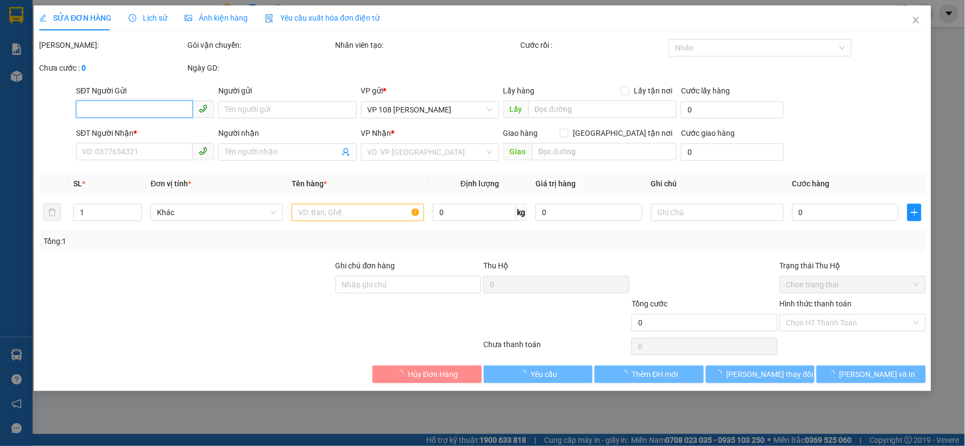
type input "0383987825"
type input "[PERSON_NAME]"
type input "0899817931"
type input "CHỊ [PERSON_NAME]"
type input "VPVT"
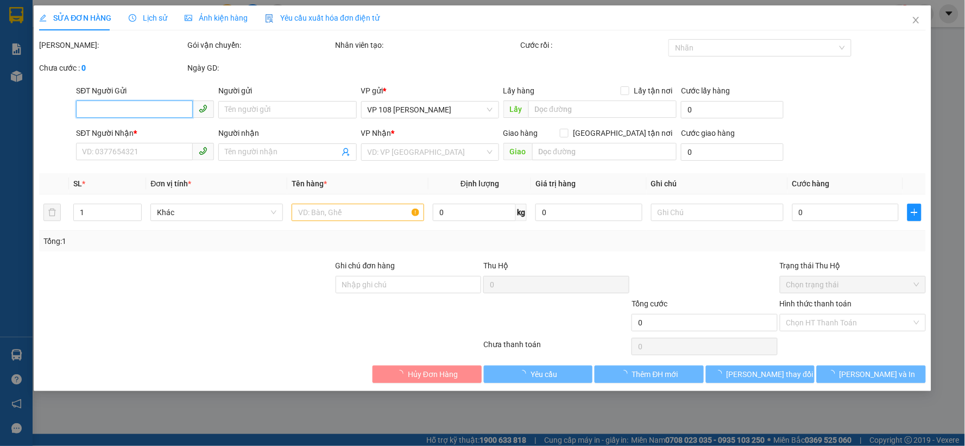
type input "TM 12/10 THỦY"
type input "40.000"
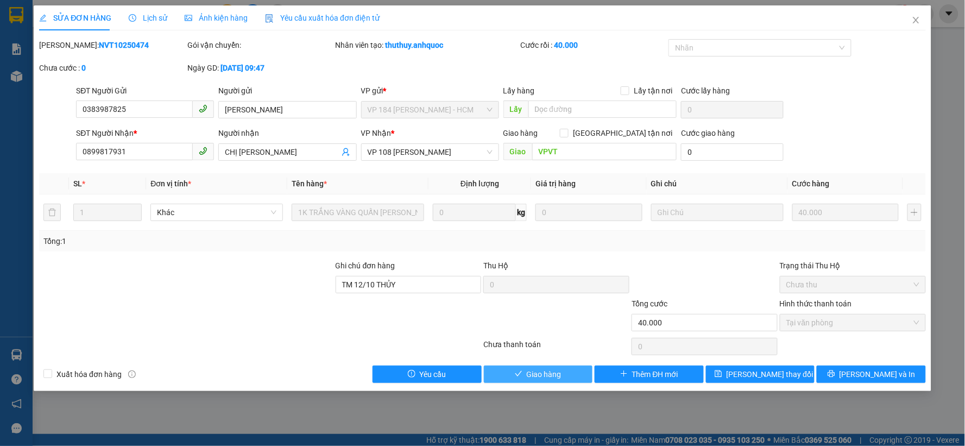
click at [536, 376] on span "Giao hàng" at bounding box center [544, 374] width 35 height 12
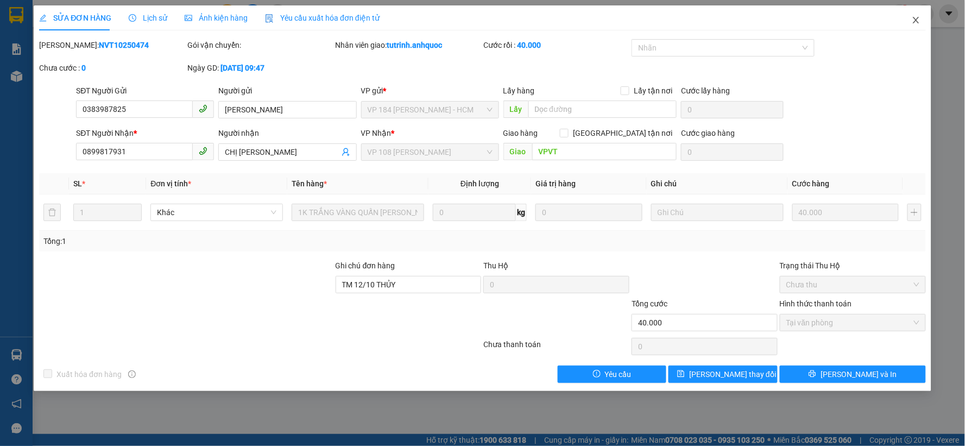
click at [915, 23] on icon "close" at bounding box center [916, 20] width 9 height 9
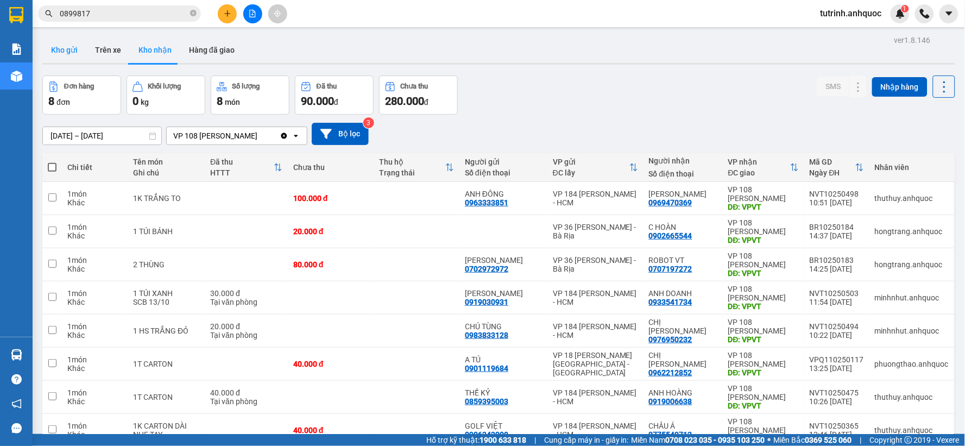
click at [46, 49] on button "Kho gửi" at bounding box center [64, 50] width 44 height 26
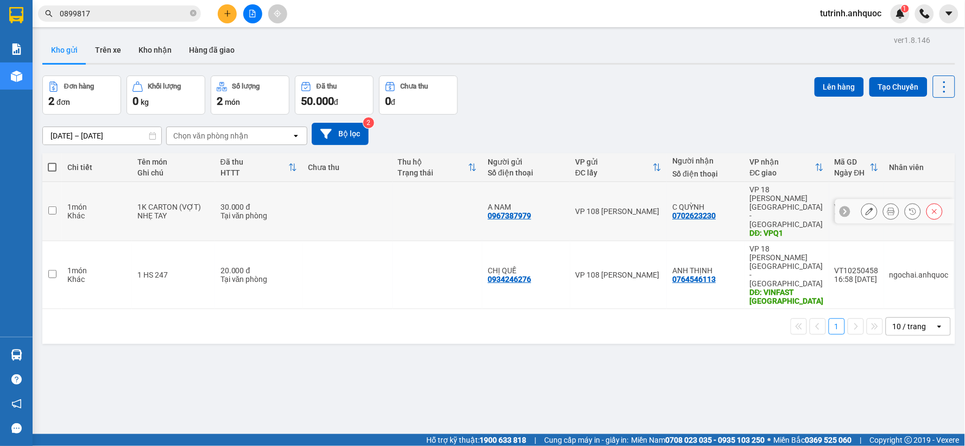
click at [52, 206] on input "checkbox" at bounding box center [52, 210] width 8 height 8
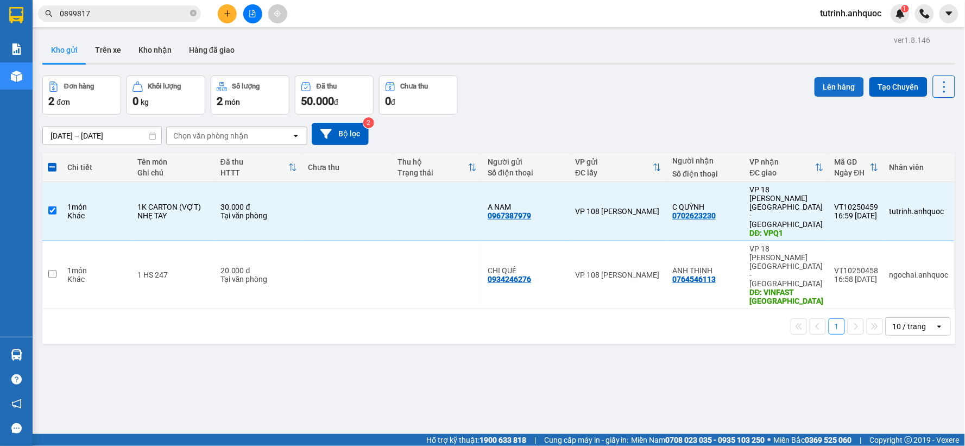
click at [818, 88] on button "Lên hàng" at bounding box center [839, 87] width 49 height 20
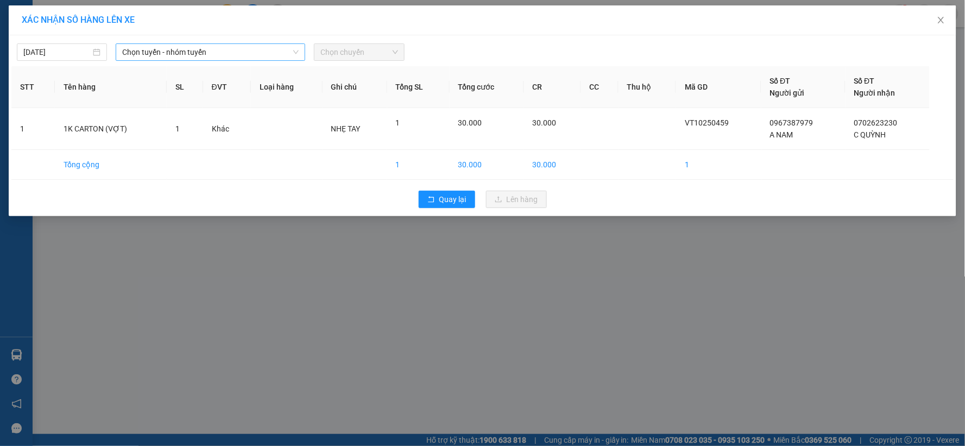
click at [253, 57] on span "Chọn tuyến - nhóm tuyến" at bounding box center [210, 52] width 177 height 16
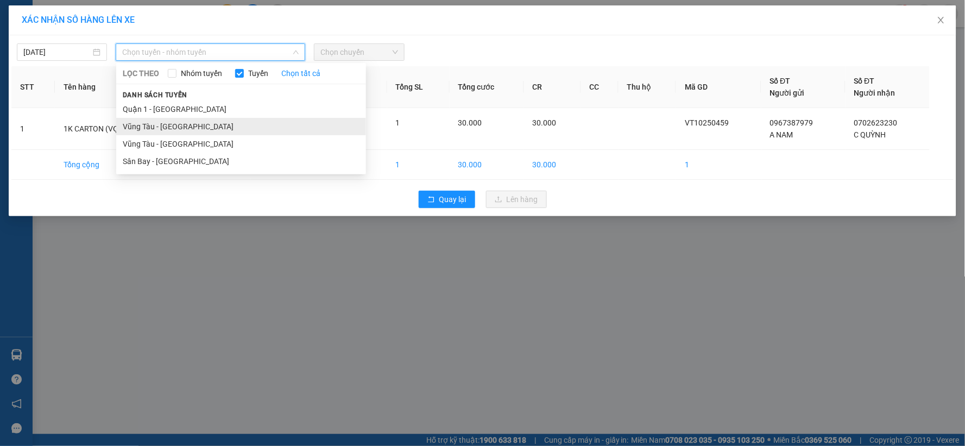
click at [212, 131] on li "Vũng Tàu - [GEOGRAPHIC_DATA]" at bounding box center [241, 126] width 250 height 17
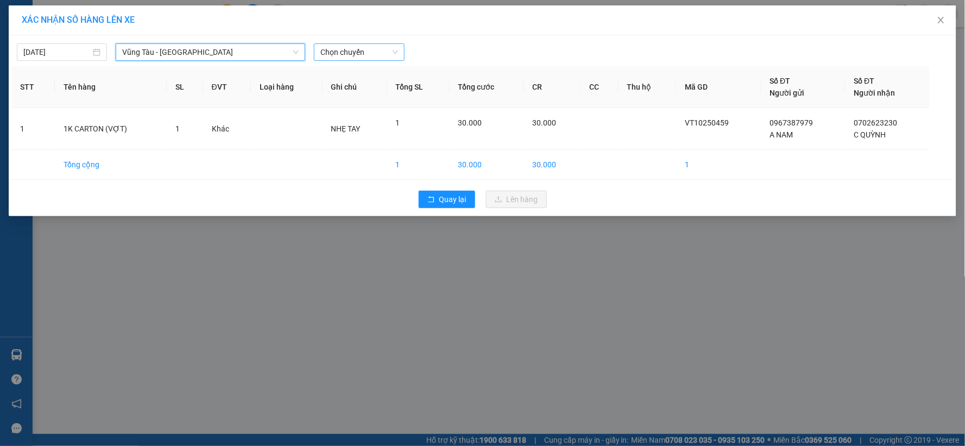
click at [380, 46] on span "Chọn chuyến" at bounding box center [358, 52] width 77 height 16
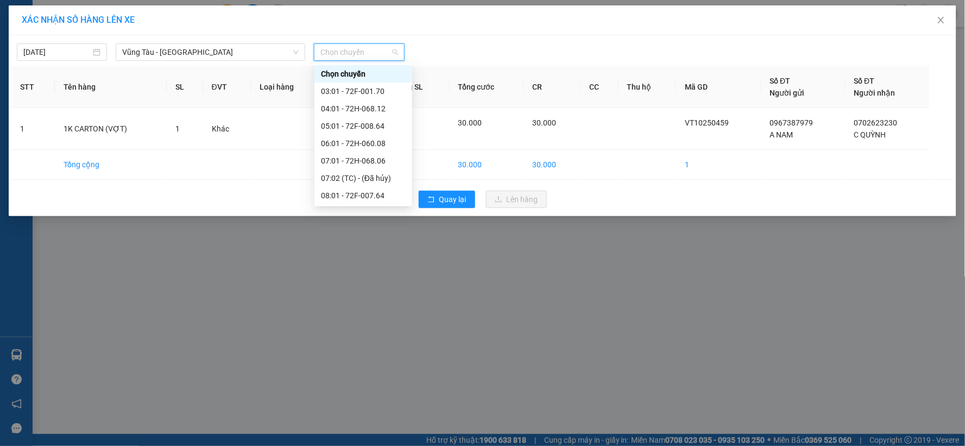
click at [358, 48] on span "Chọn chuyến" at bounding box center [358, 52] width 77 height 16
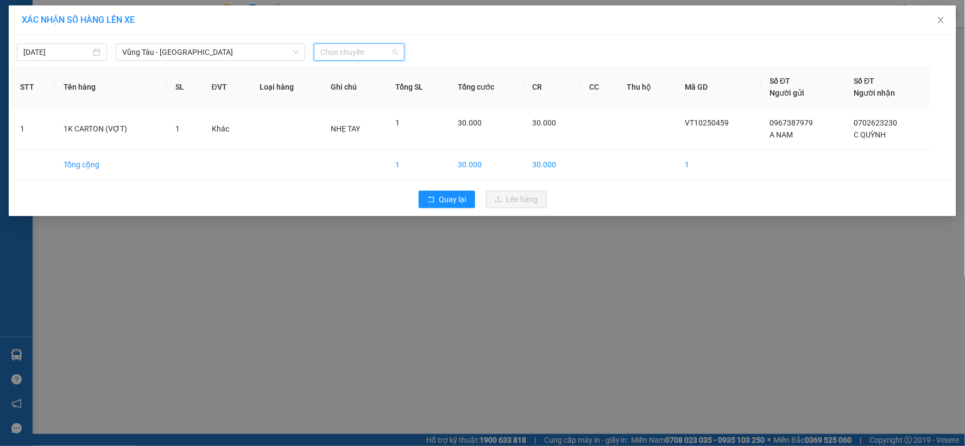
click at [354, 53] on span "Chọn chuyến" at bounding box center [358, 52] width 77 height 16
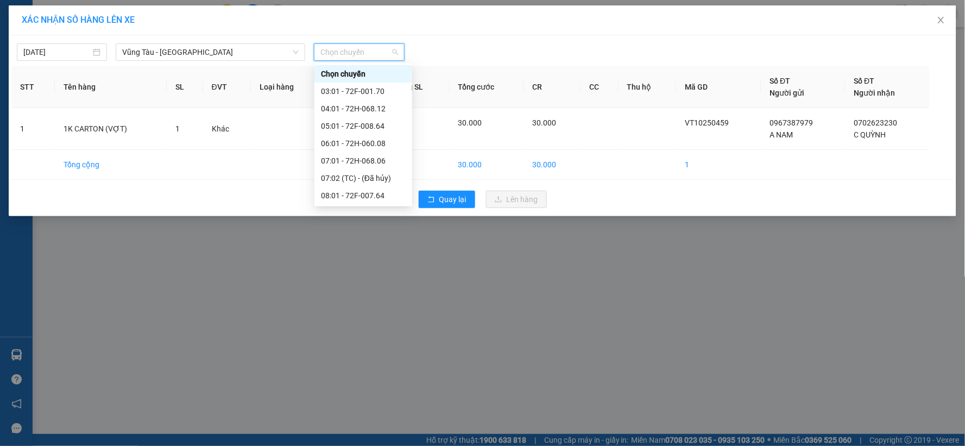
click at [370, 381] on div "18:01 - 72H-068.06" at bounding box center [363, 387] width 85 height 12
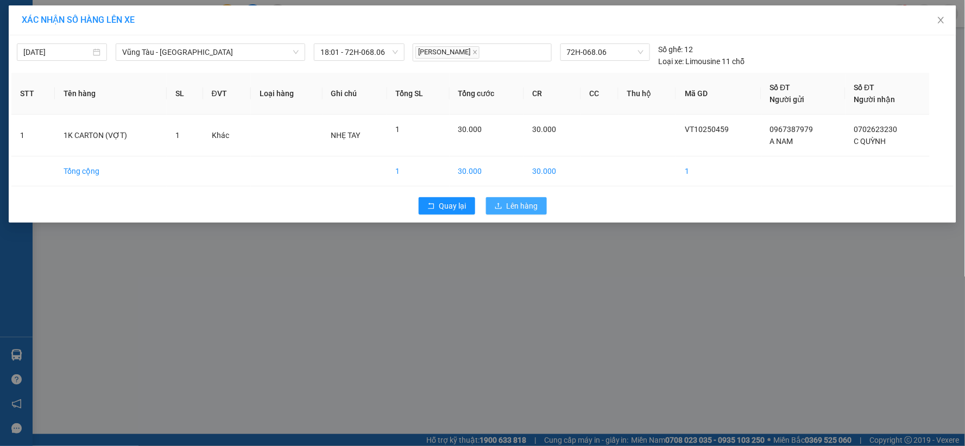
click at [490, 205] on button "Lên hàng" at bounding box center [516, 205] width 61 height 17
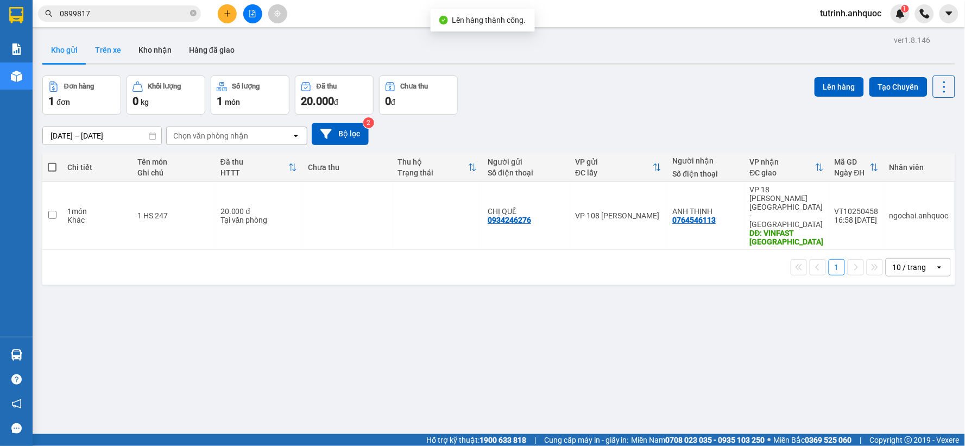
click at [123, 51] on button "Trên xe" at bounding box center [107, 50] width 43 height 26
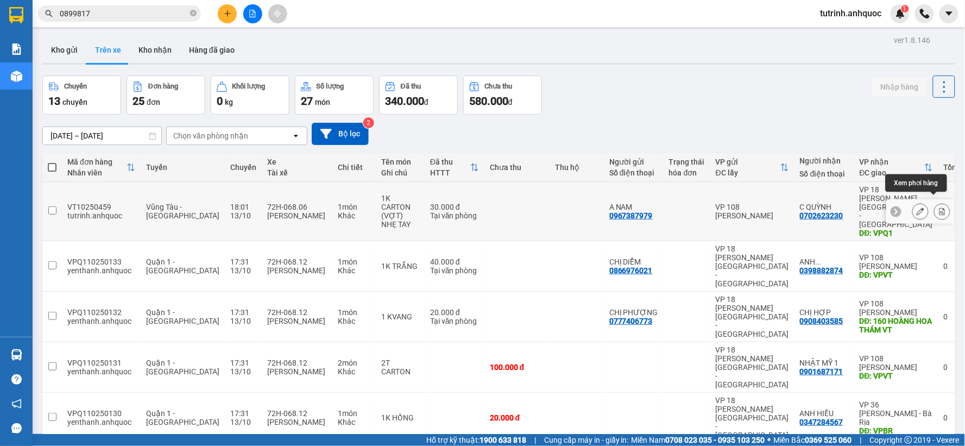
click at [938, 207] on icon at bounding box center [942, 211] width 8 height 8
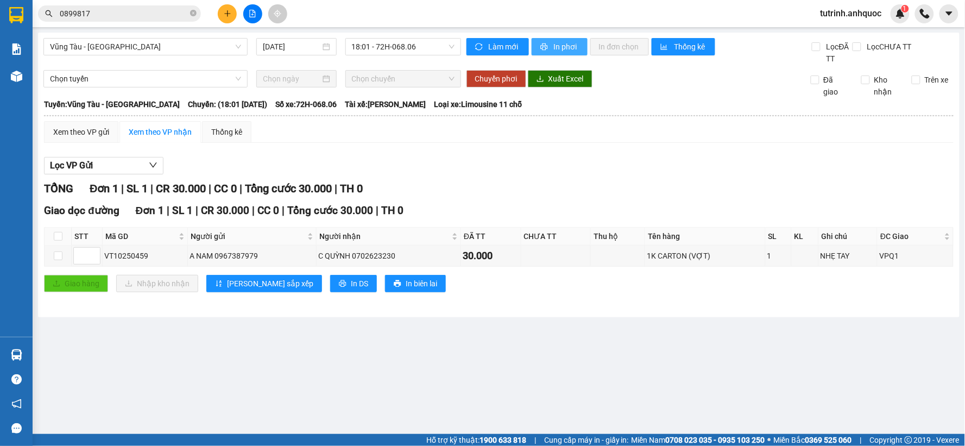
click at [558, 47] on span "In phơi" at bounding box center [566, 47] width 25 height 12
click at [567, 49] on span "In phơi" at bounding box center [566, 47] width 25 height 12
click at [568, 40] on button "In phơi" at bounding box center [560, 46] width 56 height 17
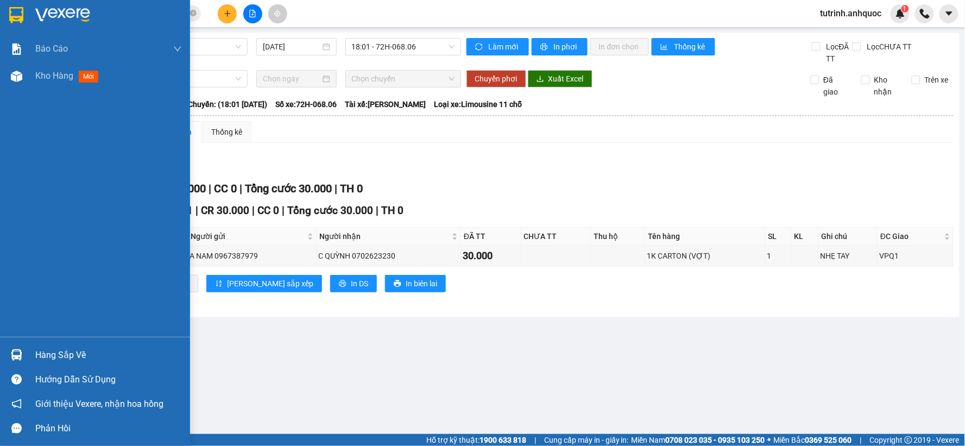
click at [14, 11] on img at bounding box center [16, 15] width 14 height 16
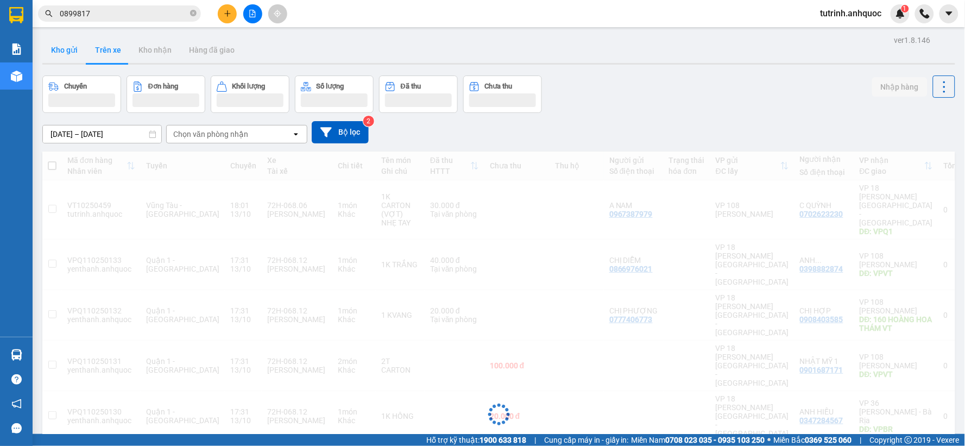
click at [70, 54] on button "Kho gửi" at bounding box center [64, 50] width 44 height 26
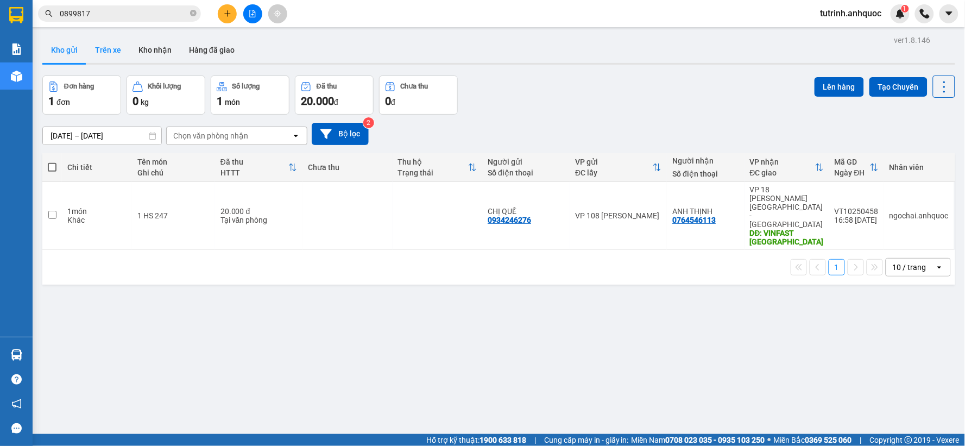
click at [93, 51] on button "Trên xe" at bounding box center [107, 50] width 43 height 26
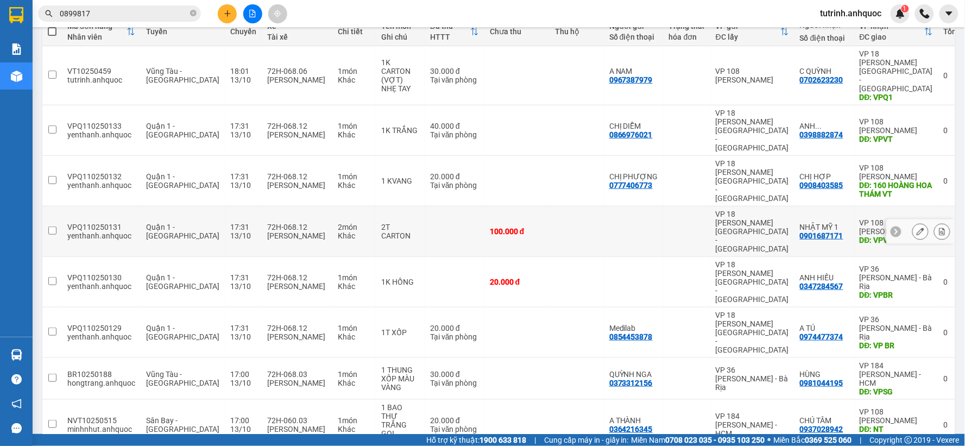
scroll to position [160, 0]
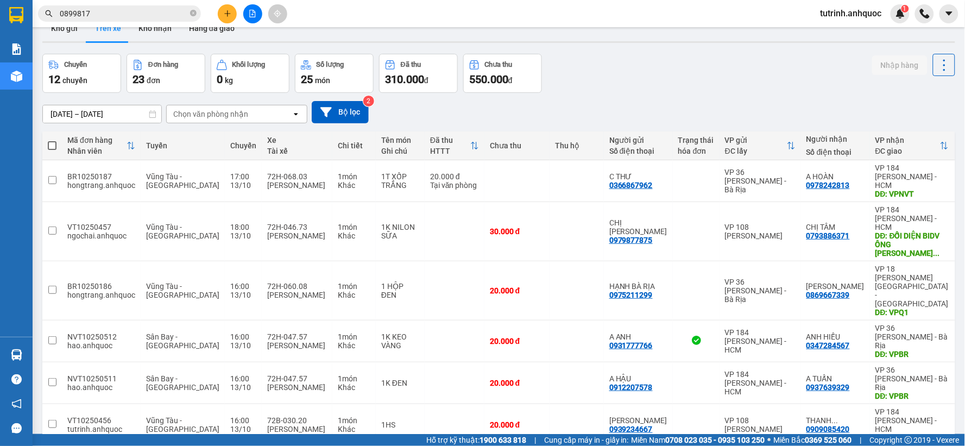
scroll to position [0, 0]
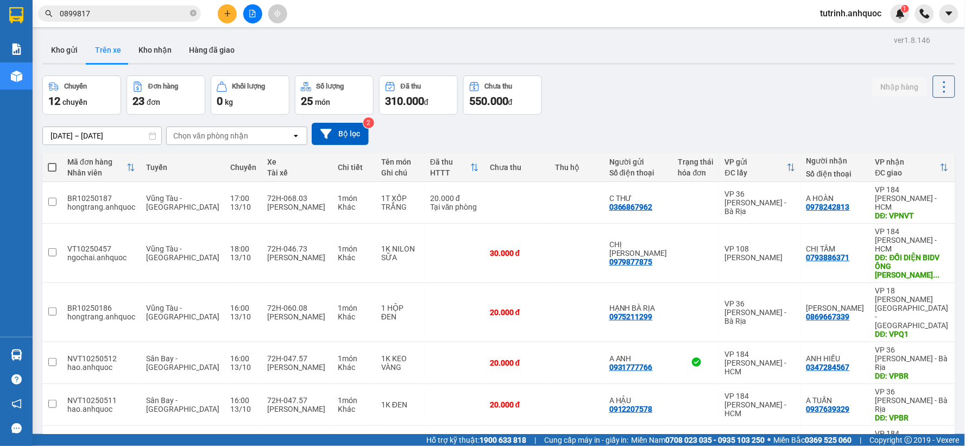
click at [243, 12] on div at bounding box center [252, 13] width 81 height 19
click at [246, 16] on button at bounding box center [252, 13] width 19 height 19
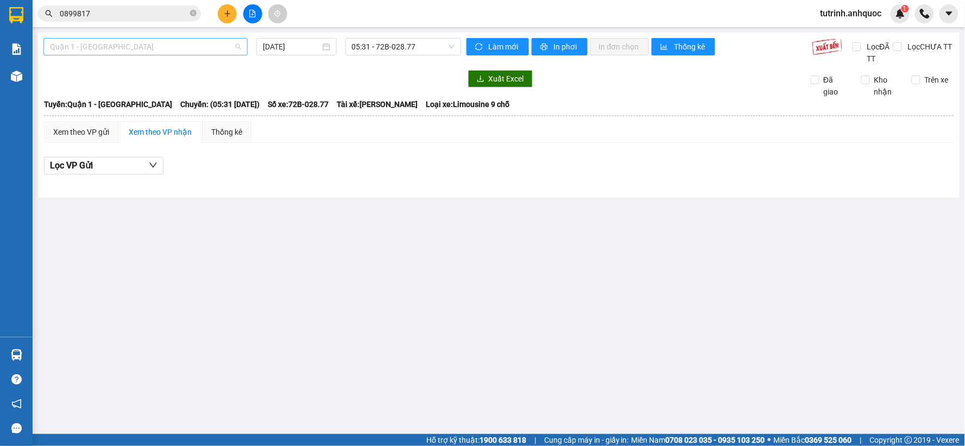
click at [192, 48] on span "Quận 1 - [GEOGRAPHIC_DATA]" at bounding box center [145, 47] width 191 height 16
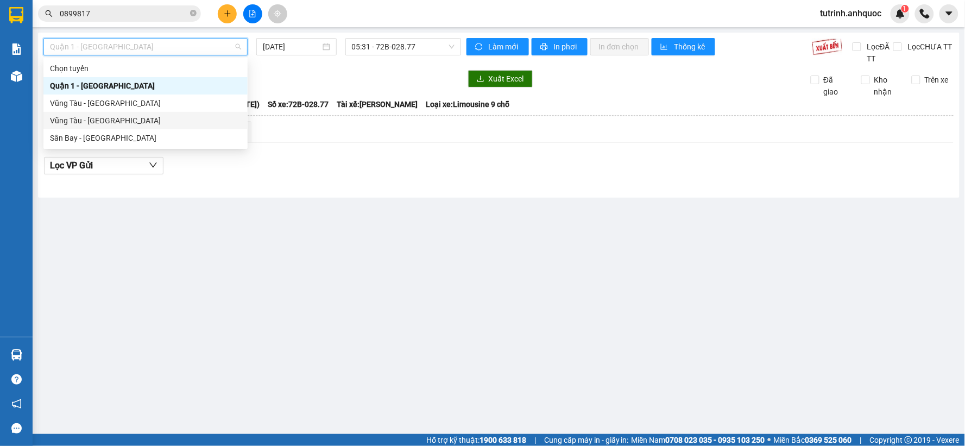
click at [153, 116] on div "Vũng Tàu - [GEOGRAPHIC_DATA]" at bounding box center [145, 121] width 191 height 12
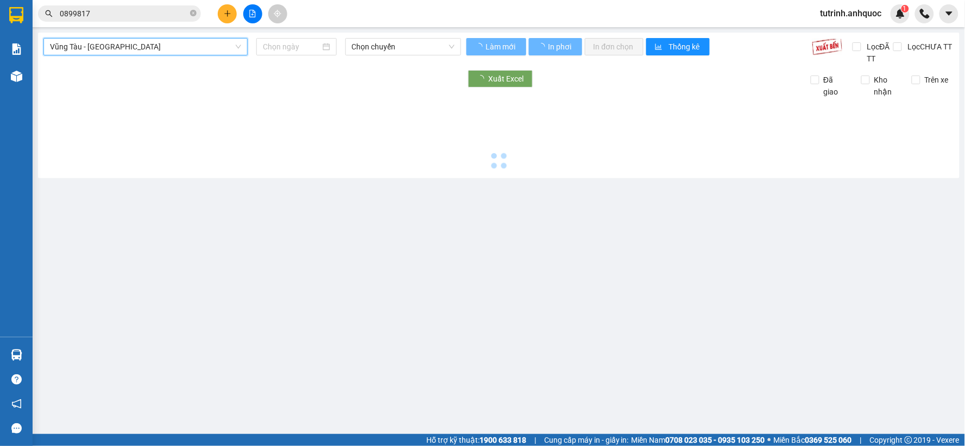
type input "[DATE]"
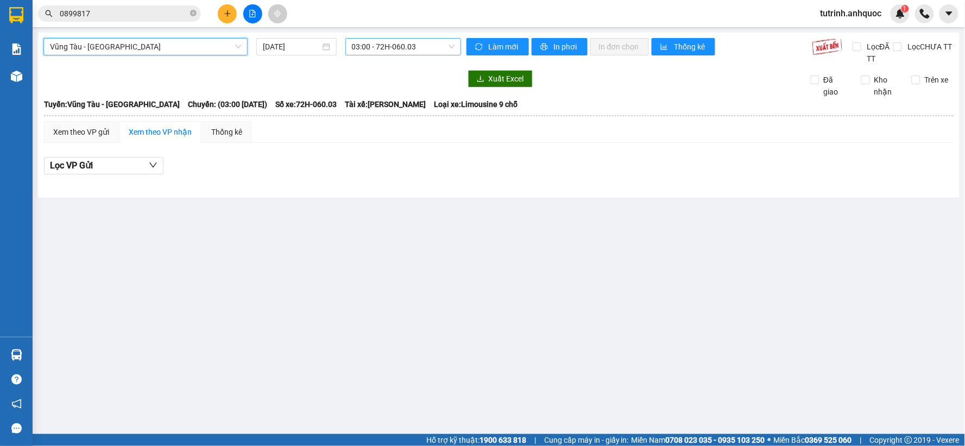
click at [385, 44] on span "03:00 - 72H-060.03" at bounding box center [403, 47] width 103 height 16
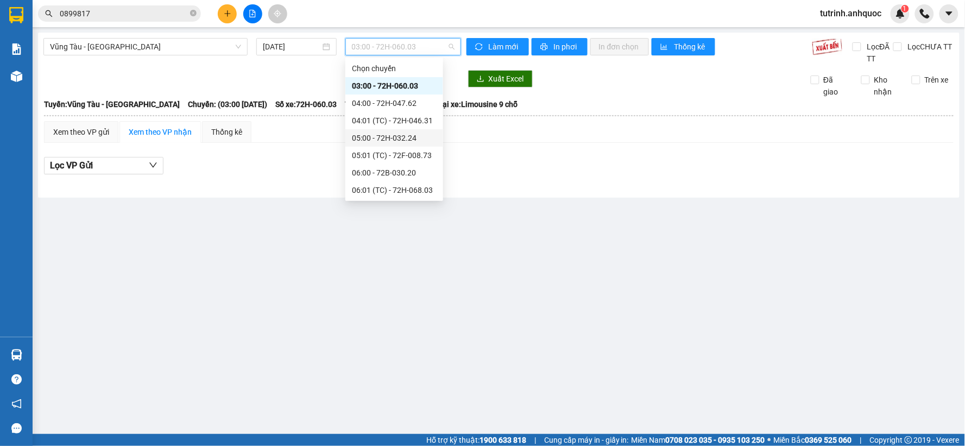
scroll to position [295, 0]
click at [401, 167] on div "18:00 - 72H-046.73" at bounding box center [394, 173] width 85 height 12
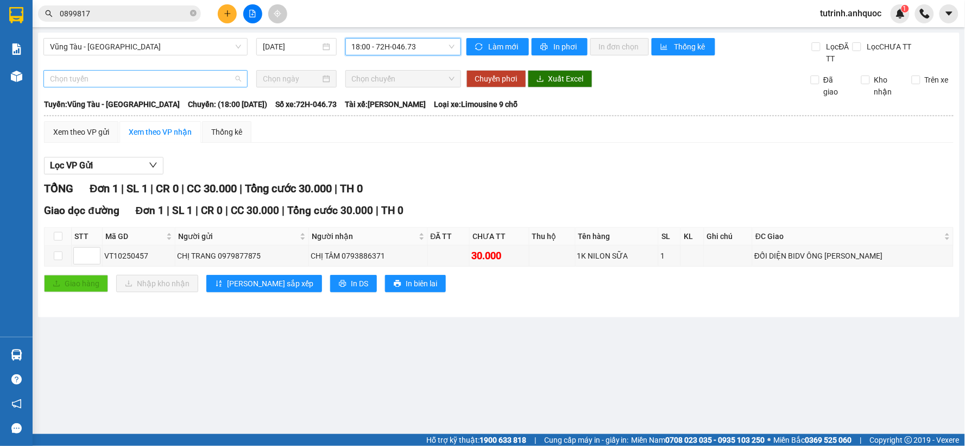
click at [136, 78] on span "Chọn tuyến" at bounding box center [145, 79] width 191 height 16
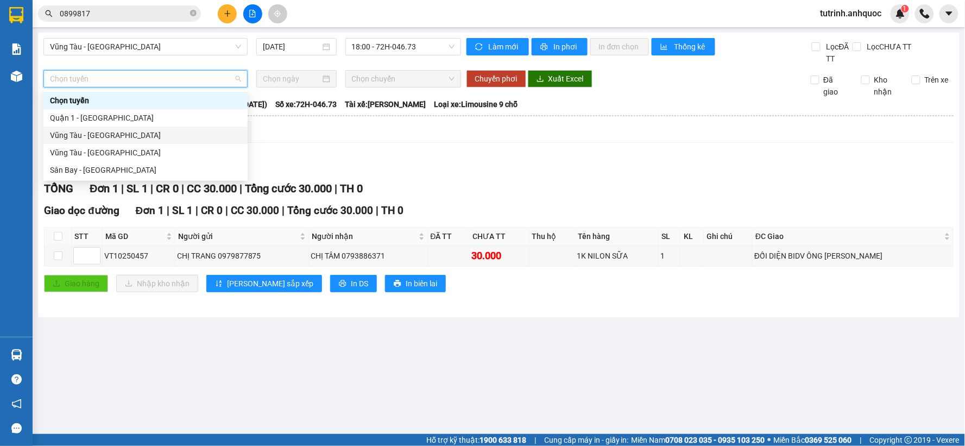
click at [112, 132] on div "Vũng Tàu - [GEOGRAPHIC_DATA]" at bounding box center [145, 135] width 191 height 12
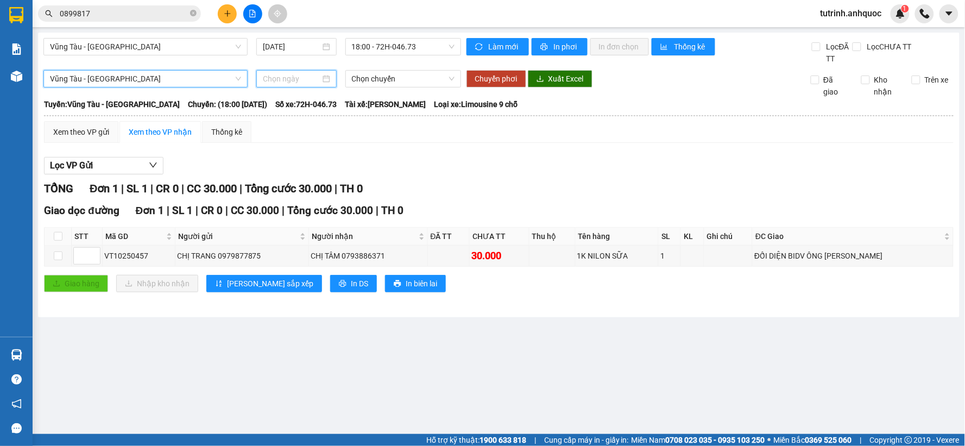
click at [300, 84] on input at bounding box center [291, 79] width 57 height 12
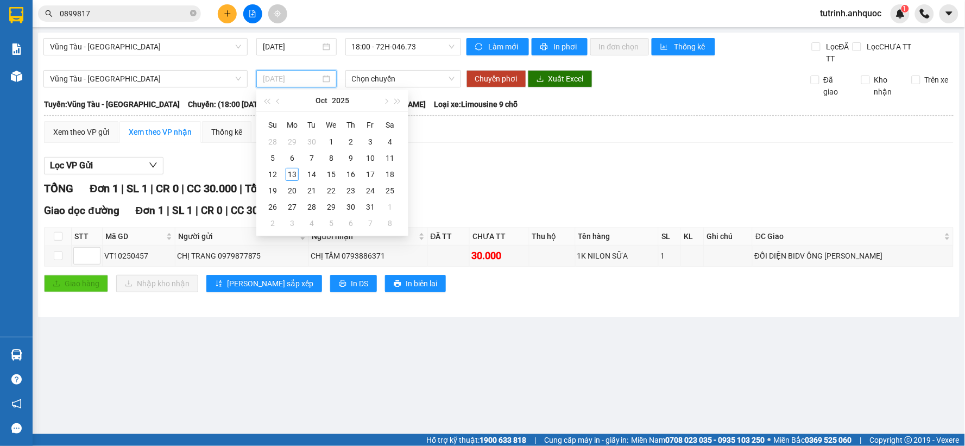
type input "[DATE]"
drag, startPoint x: 294, startPoint y: 172, endPoint x: 310, endPoint y: 144, distance: 32.6
click at [294, 172] on div "13" at bounding box center [292, 174] width 13 height 13
type input "[DATE]"
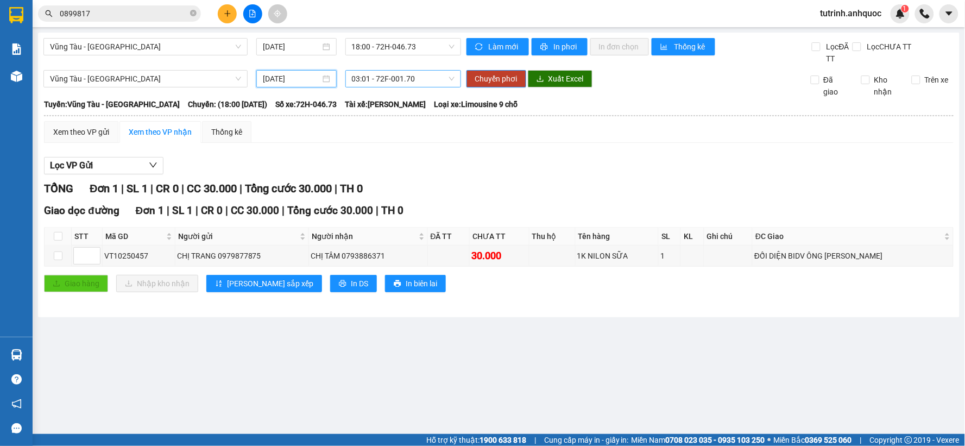
click at [363, 79] on span "03:01 - 72F-001.70" at bounding box center [403, 79] width 103 height 16
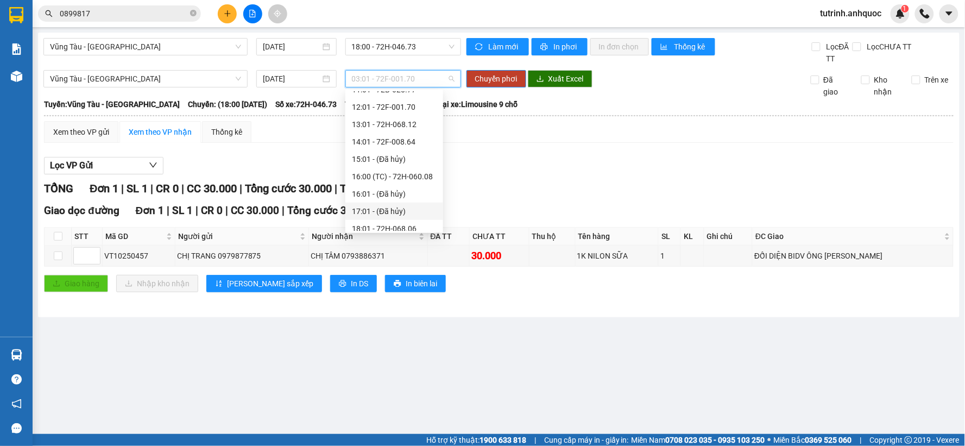
scroll to position [209, 0]
drag, startPoint x: 389, startPoint y: 206, endPoint x: 497, endPoint y: 109, distance: 145.0
click at [389, 205] on div "18:01 - 72H-068.06" at bounding box center [394, 205] width 85 height 12
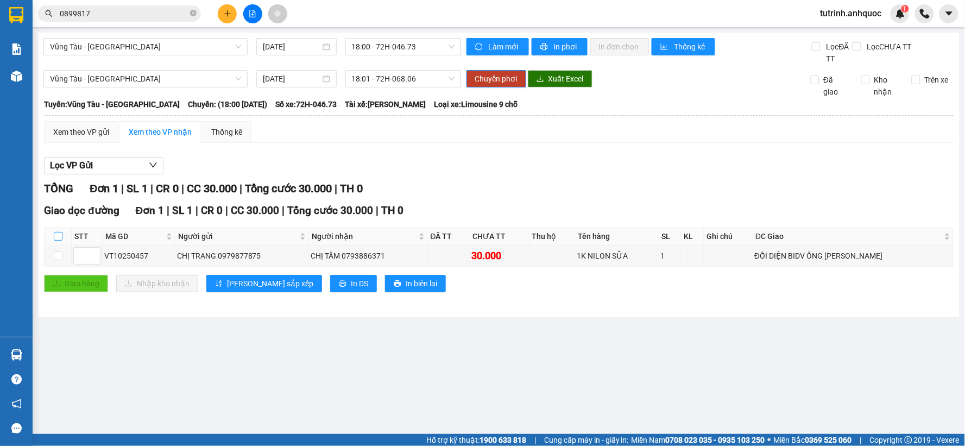
click at [56, 237] on input "checkbox" at bounding box center [58, 236] width 9 height 9
checkbox input "true"
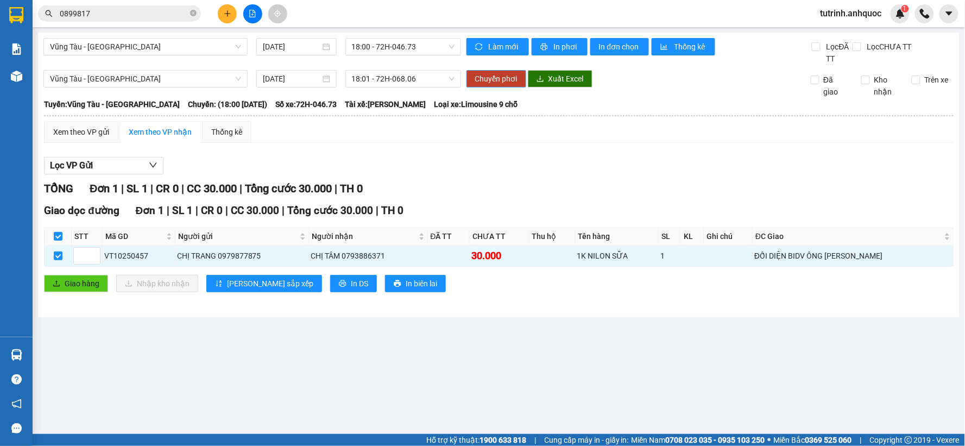
click at [505, 75] on span "Chuyển phơi" at bounding box center [496, 79] width 42 height 12
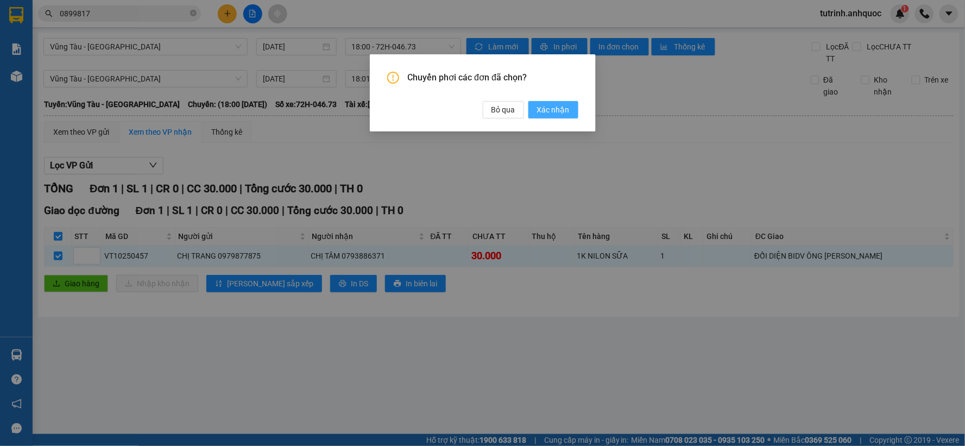
click at [561, 112] on span "Xác nhận" at bounding box center [553, 110] width 33 height 12
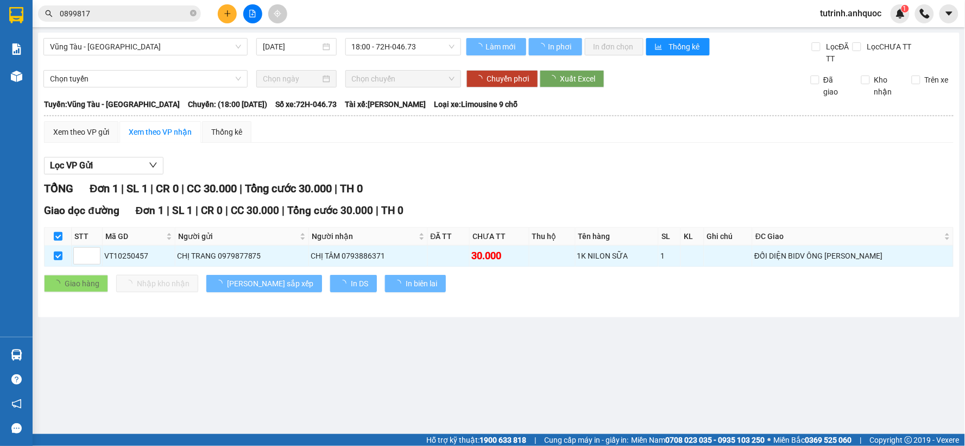
checkbox input "false"
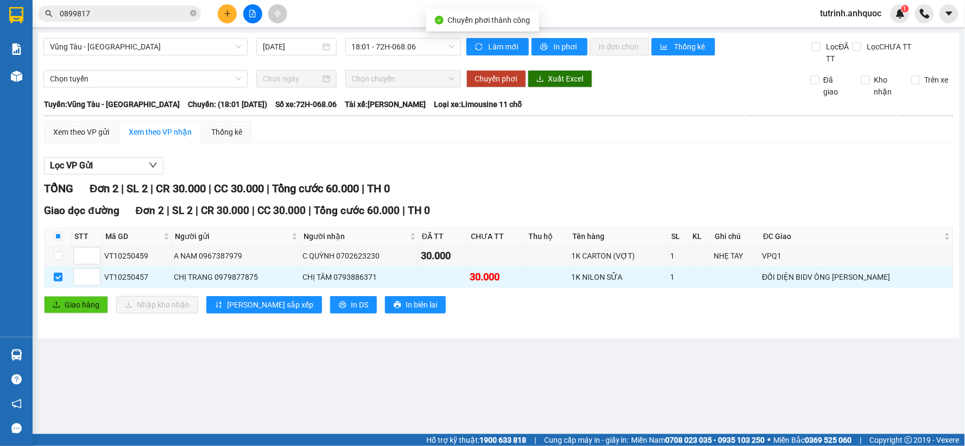
checkbox input "false"
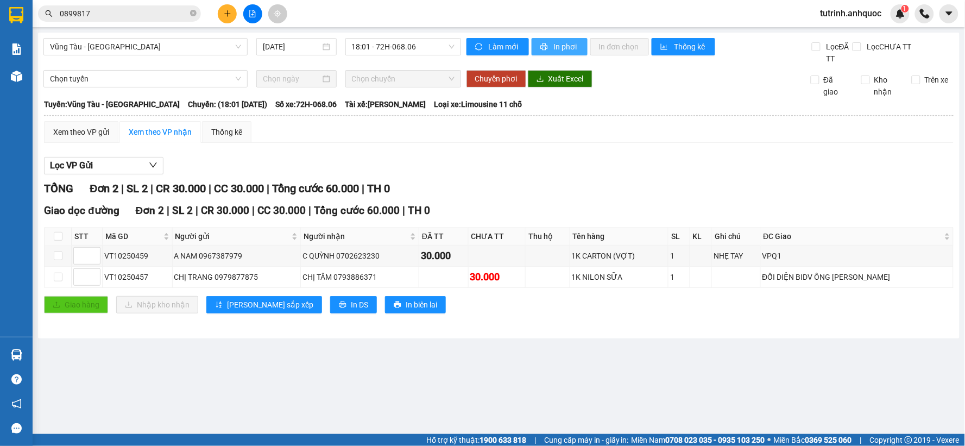
click at [554, 46] on span "In phơi" at bounding box center [566, 47] width 25 height 12
click at [226, 11] on icon "plus" at bounding box center [228, 14] width 8 height 8
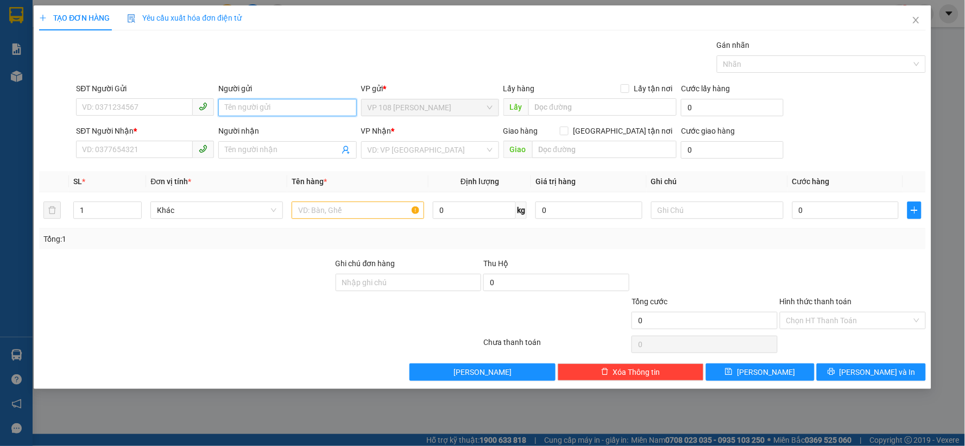
click at [261, 107] on input "Người gửi" at bounding box center [287, 107] width 138 height 17
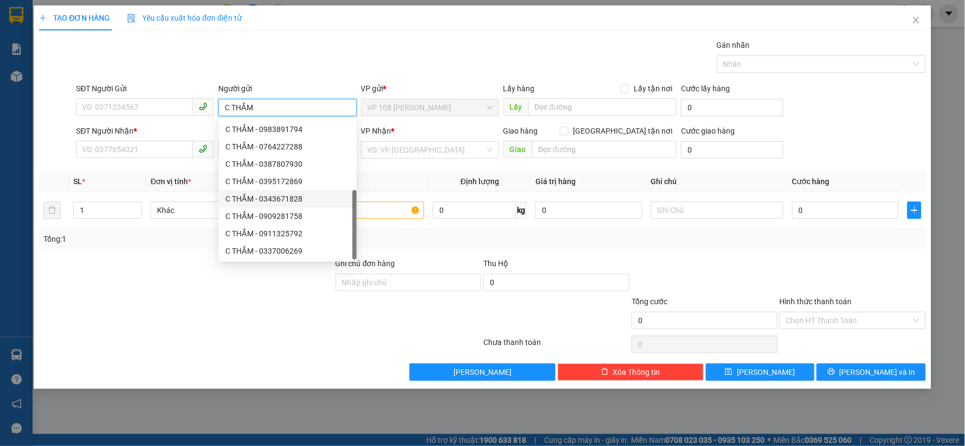
scroll to position [35, 0]
type input "C THẮM"
click at [112, 98] on input "SĐT Người Gửi" at bounding box center [134, 106] width 117 height 17
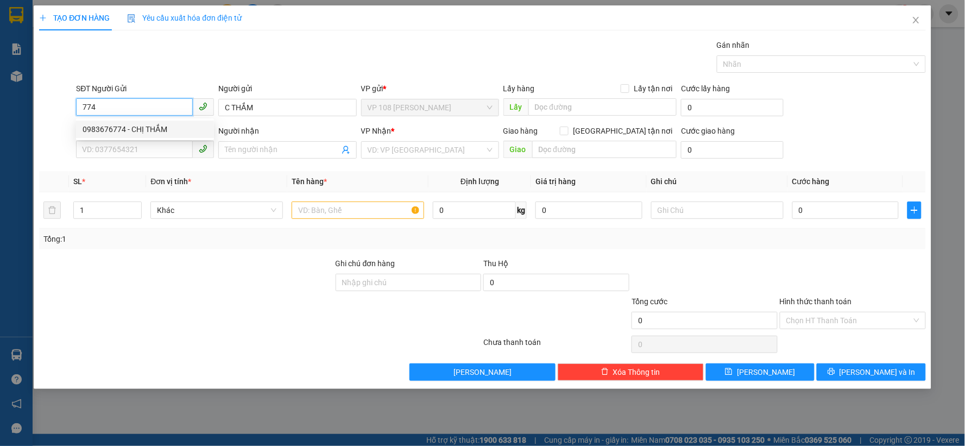
click at [129, 131] on div "0983676774 - CHỊ THẮM" at bounding box center [145, 129] width 125 height 12
type input "0983676774"
type input "CHỊ THẮM"
type input "0888271696"
type input "CHỊ [PERSON_NAME]"
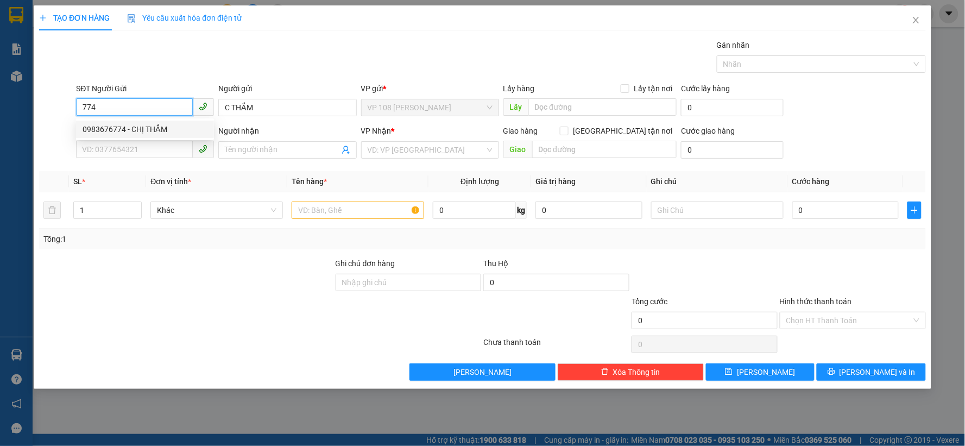
type input "VP184"
type input "SCB [DATE] 6:52"
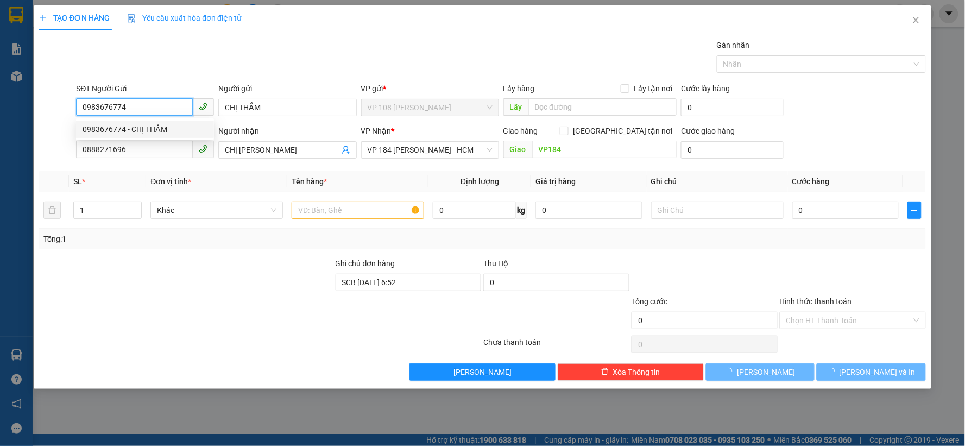
type input "30.000"
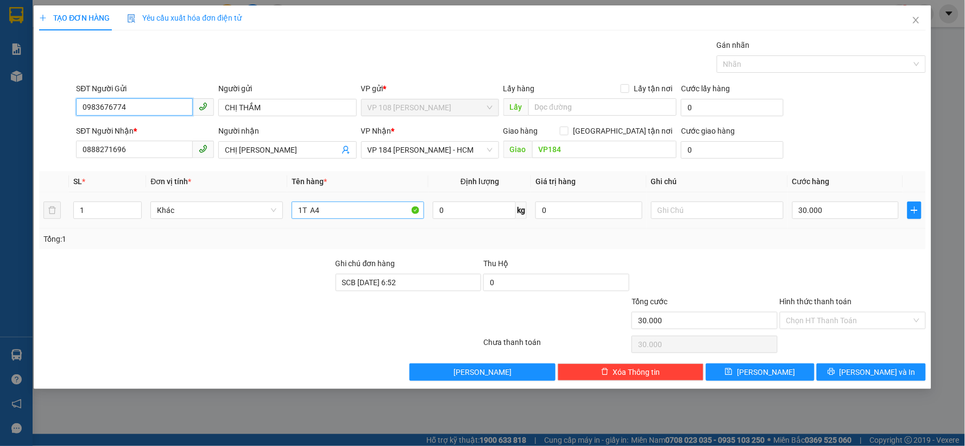
type input "0983676774"
click at [333, 209] on input "1T A4" at bounding box center [358, 209] width 133 height 17
click at [333, 210] on input "1T A4" at bounding box center [358, 209] width 133 height 17
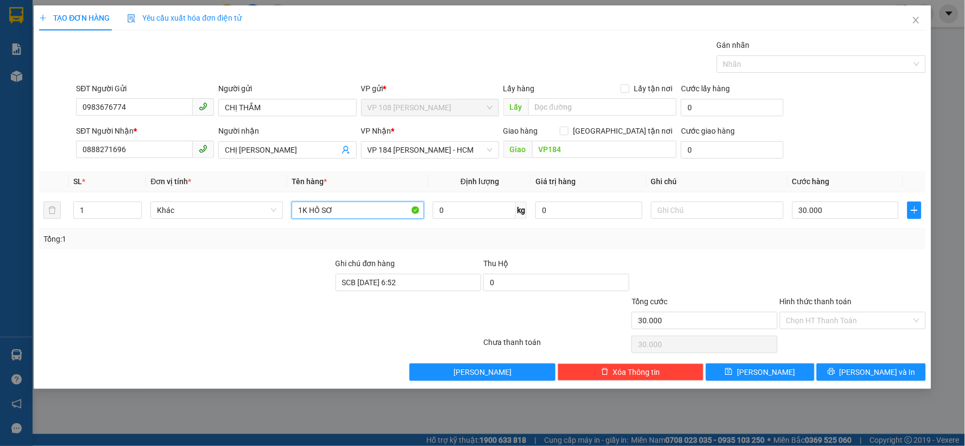
type input "1K HỒ SƠ"
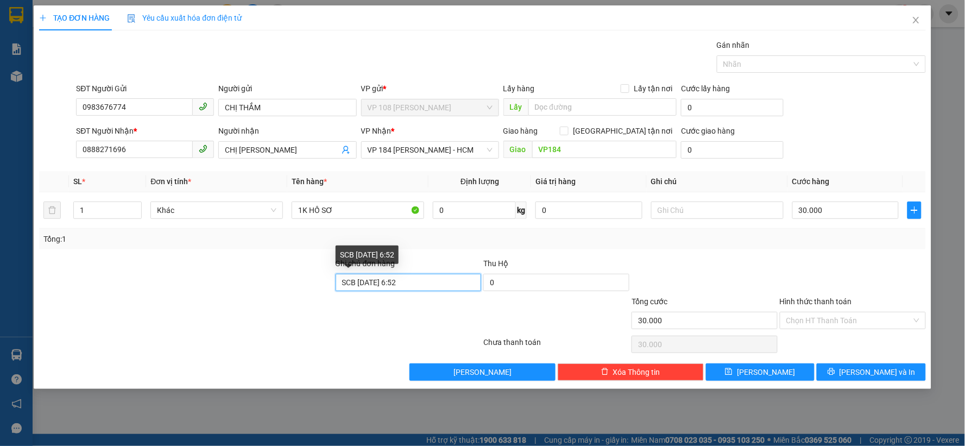
click at [415, 285] on input "SCB [DATE] 6:52" at bounding box center [409, 282] width 146 height 17
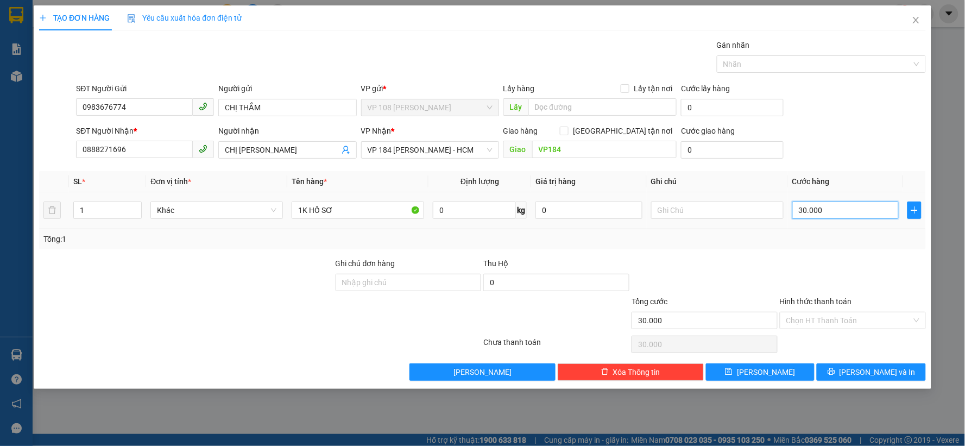
click at [851, 201] on input "30.000" at bounding box center [845, 209] width 107 height 17
type input "2"
type input "20"
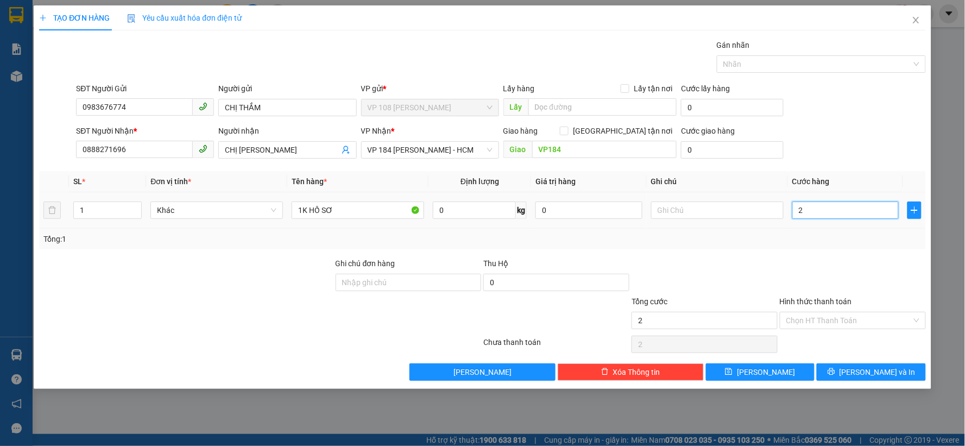
type input "20"
type input "200"
type input "2.000"
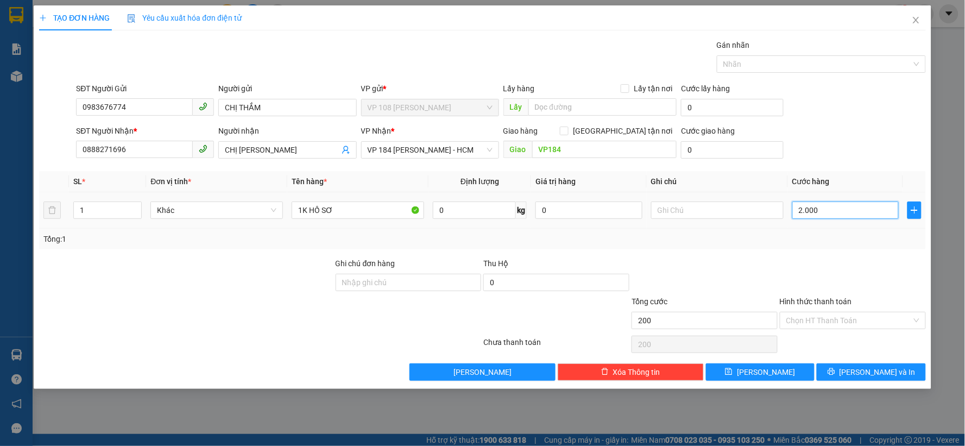
type input "2.000"
type input "20.000"
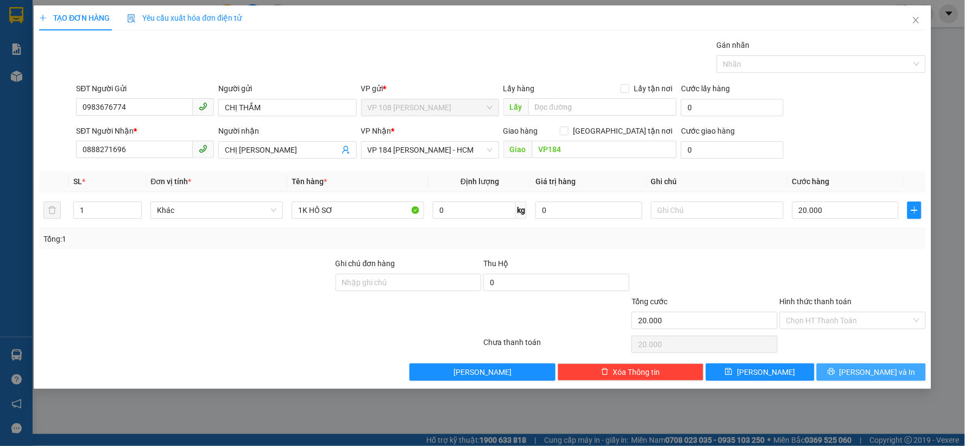
click at [855, 366] on button "[PERSON_NAME] và In" at bounding box center [871, 371] width 109 height 17
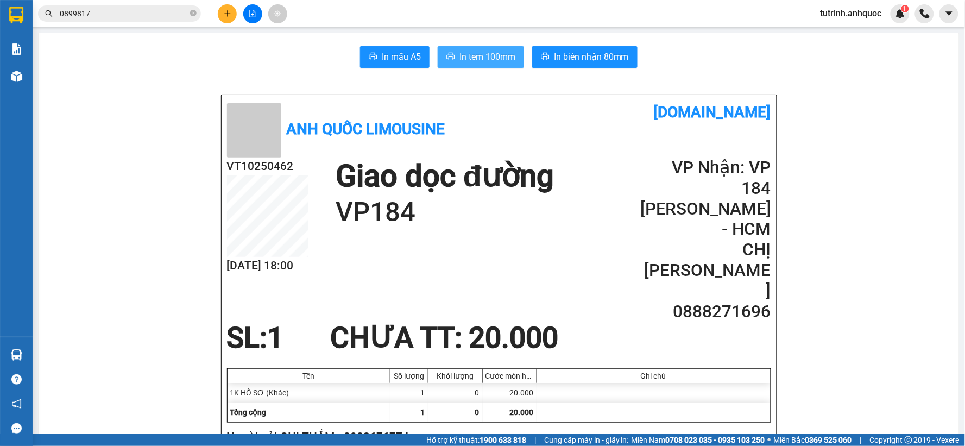
click at [478, 58] on span "In tem 100mm" at bounding box center [487, 57] width 56 height 14
click at [598, 60] on span "In biên nhận 80mm" at bounding box center [591, 57] width 75 height 14
click at [459, 60] on span "In tem 100mm" at bounding box center [487, 57] width 56 height 14
